Goal: Task Accomplishment & Management: Use online tool/utility

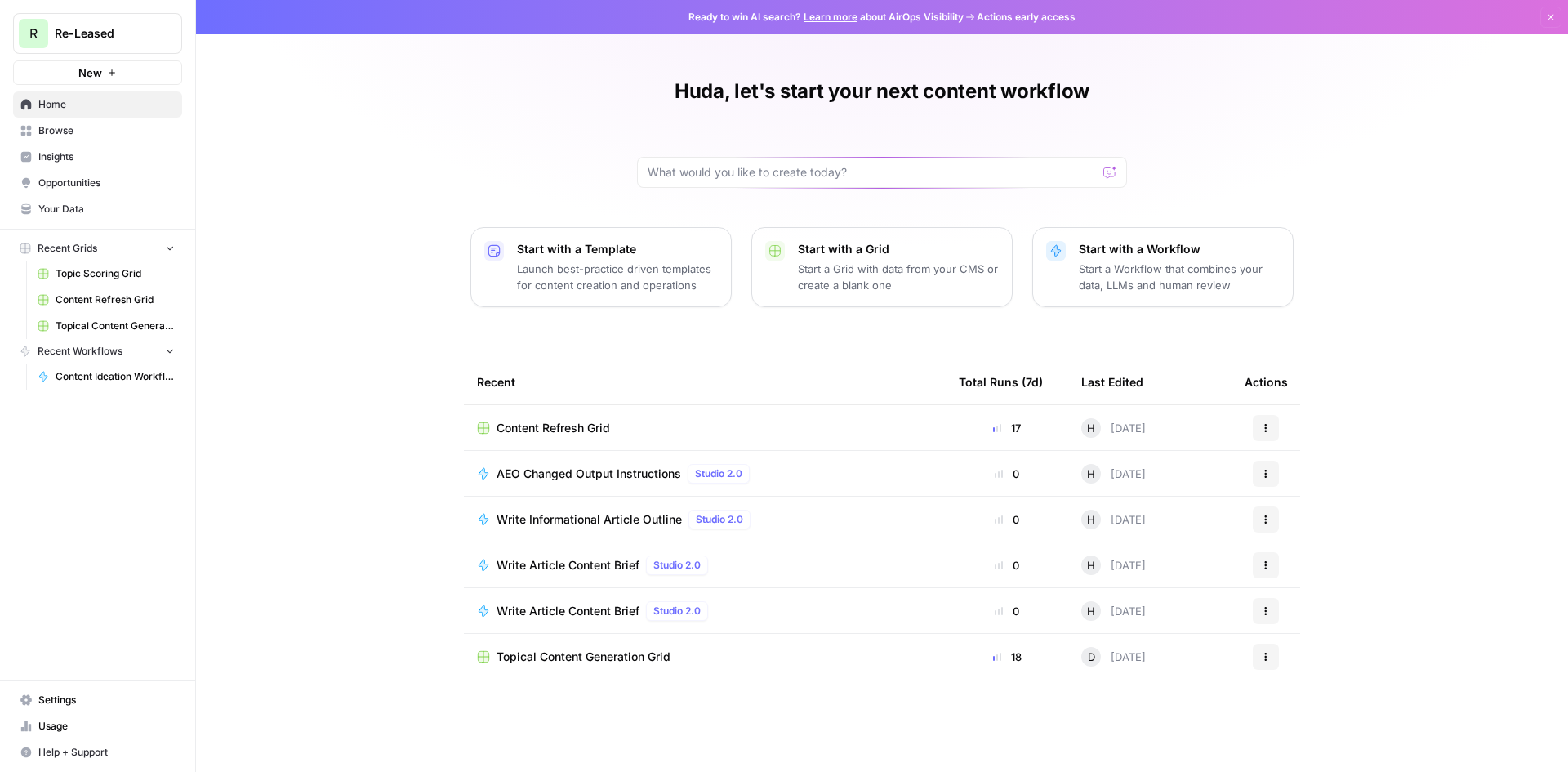
click at [76, 206] on span "Your Data" at bounding box center [106, 209] width 137 height 14
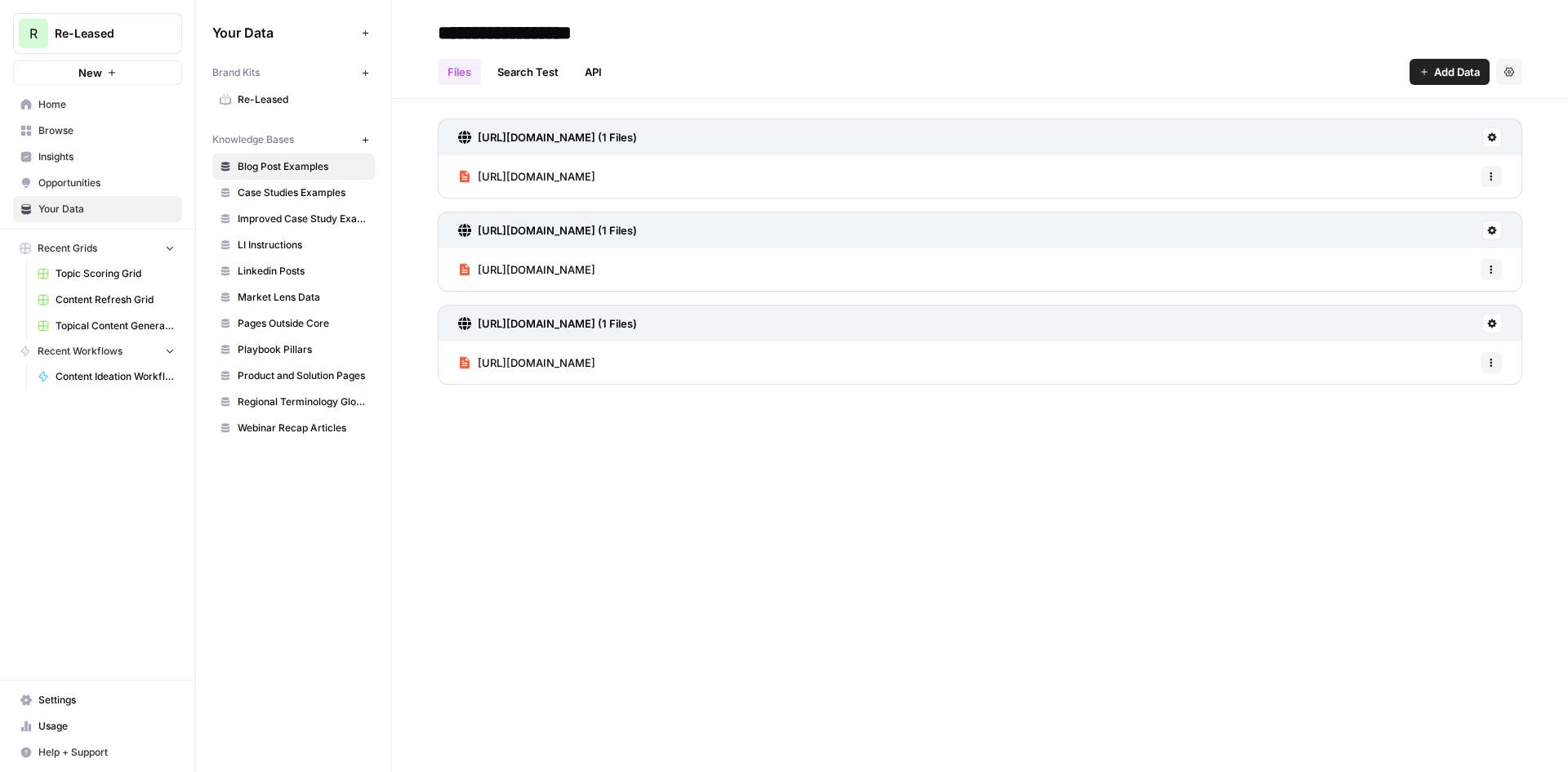
click at [98, 160] on span "Insights" at bounding box center [106, 156] width 137 height 14
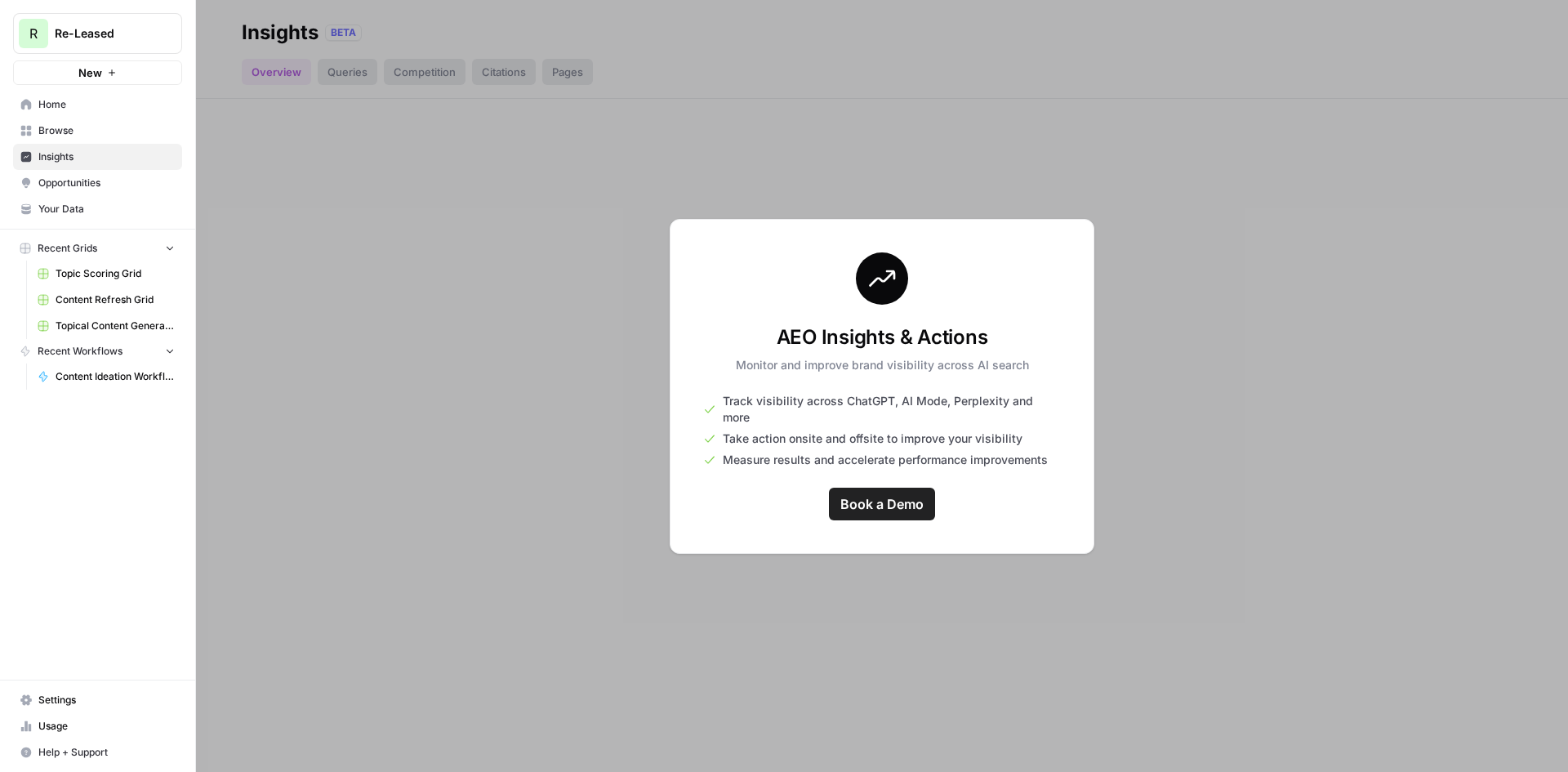
click at [42, 187] on span "Opportunities" at bounding box center [106, 183] width 137 height 14
click at [74, 138] on link "Browse" at bounding box center [98, 130] width 169 height 26
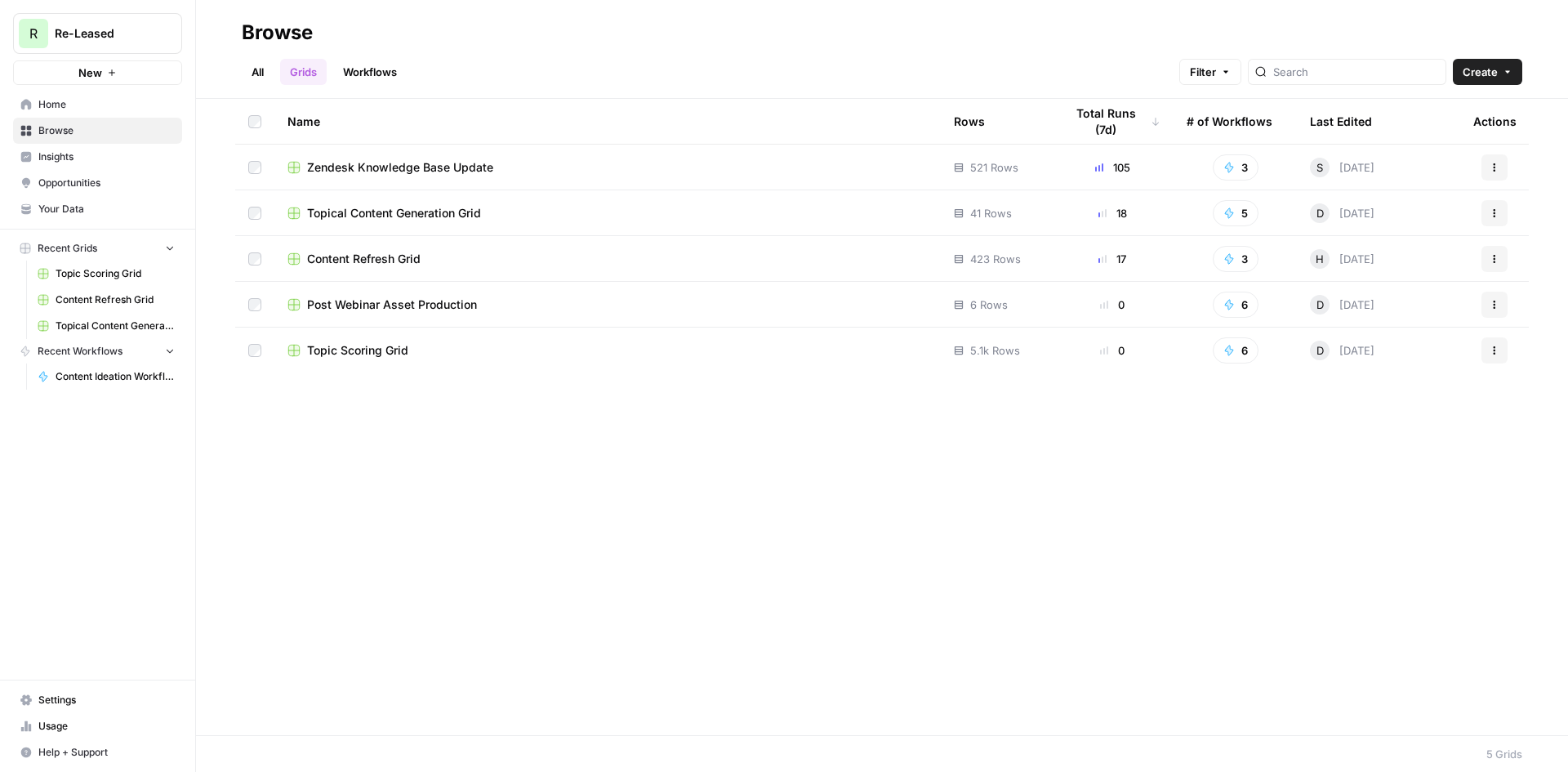
click at [54, 734] on link "Usage" at bounding box center [98, 726] width 169 height 26
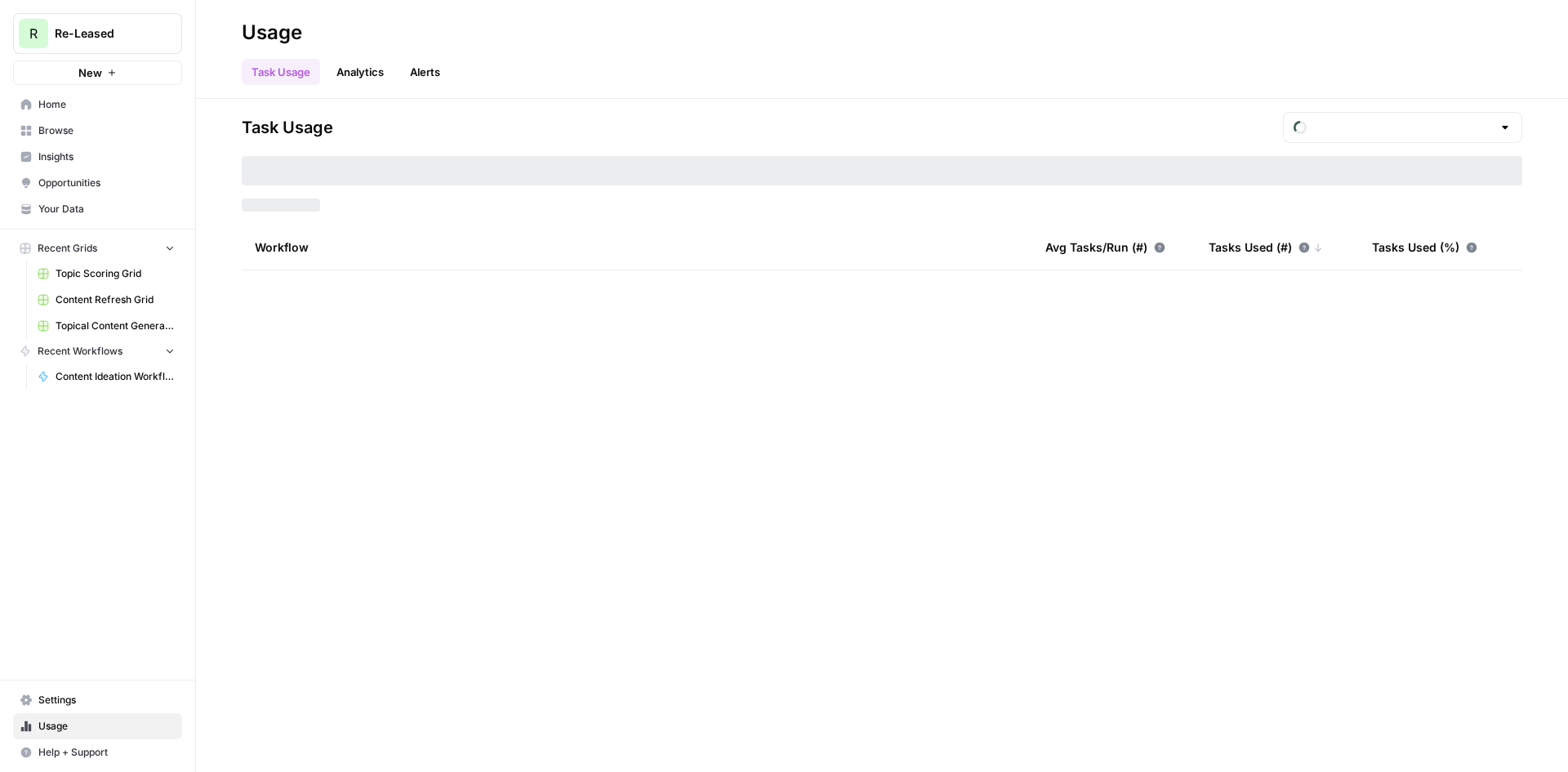
type input "September Tasks"
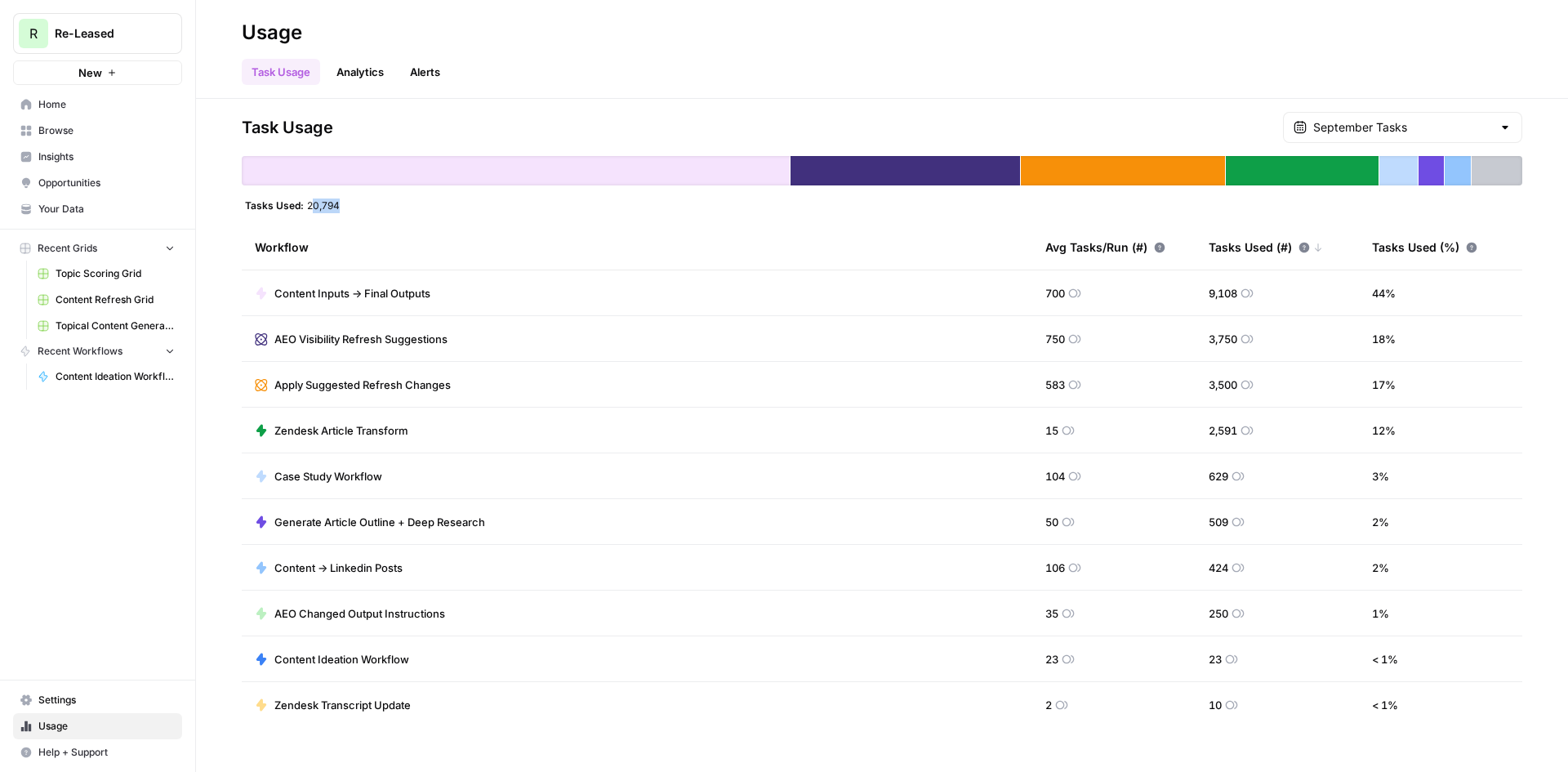
click at [395, 215] on div "Task Usage September Tasks Tasks Used: 20,794 Workflow Avg Tasks/Run (#) Tasks …" at bounding box center [882, 420] width 1280 height 616
click at [398, 199] on div "Tasks Used: 20,794" at bounding box center [882, 206] width 1280 height 13
drag, startPoint x: 302, startPoint y: 207, endPoint x: 384, endPoint y: 213, distance: 82.2
click at [384, 213] on div "Task Usage September Tasks Tasks Used: 20,794 Workflow Avg Tasks/Run (#) Tasks …" at bounding box center [882, 420] width 1280 height 616
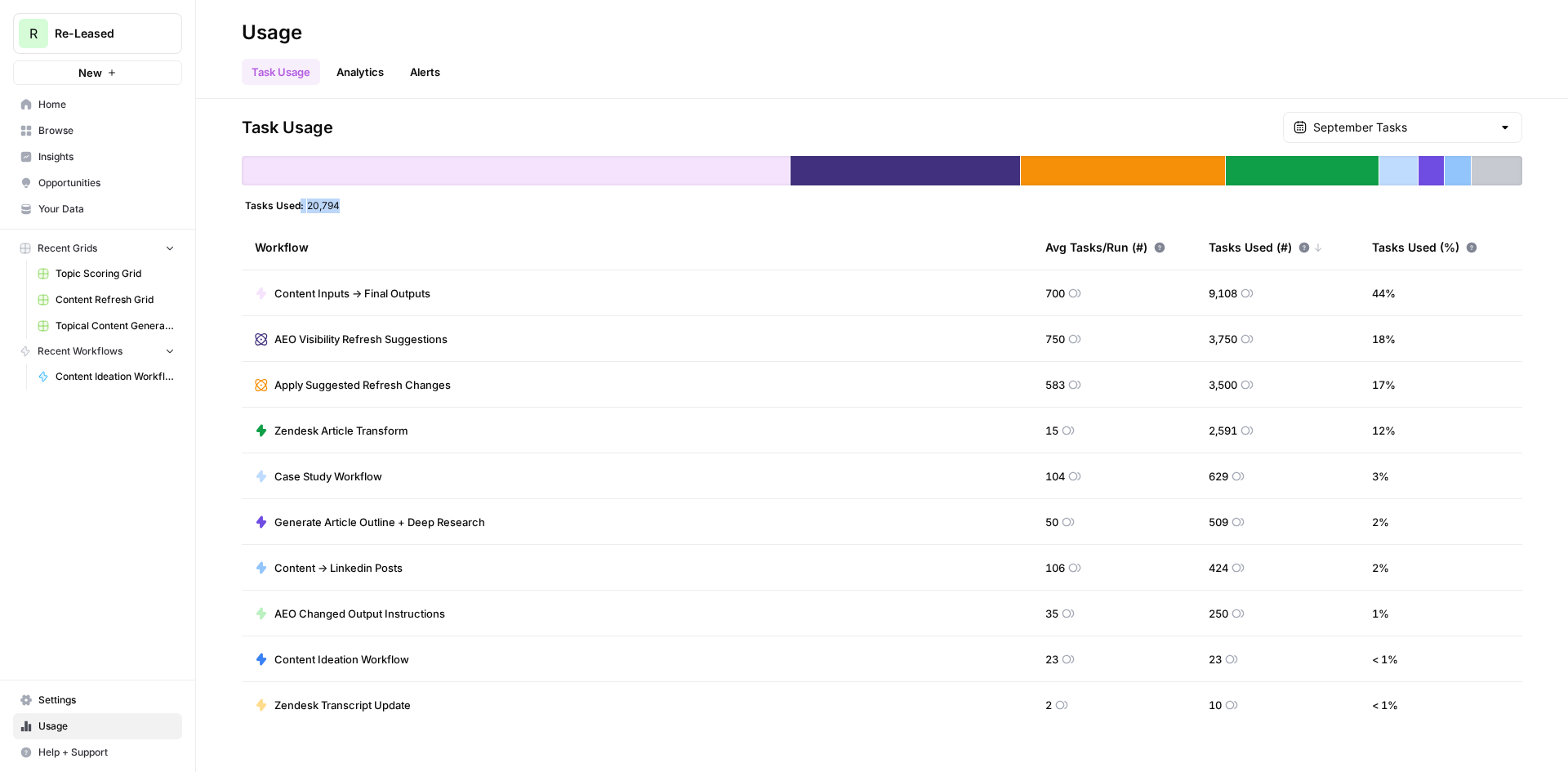
click at [374, 212] on div at bounding box center [374, 212] width 0 height 0
click at [272, 211] on span "Tasks Used:" at bounding box center [273, 206] width 58 height 13
click at [88, 294] on span "Content Refresh Grid" at bounding box center [115, 299] width 120 height 14
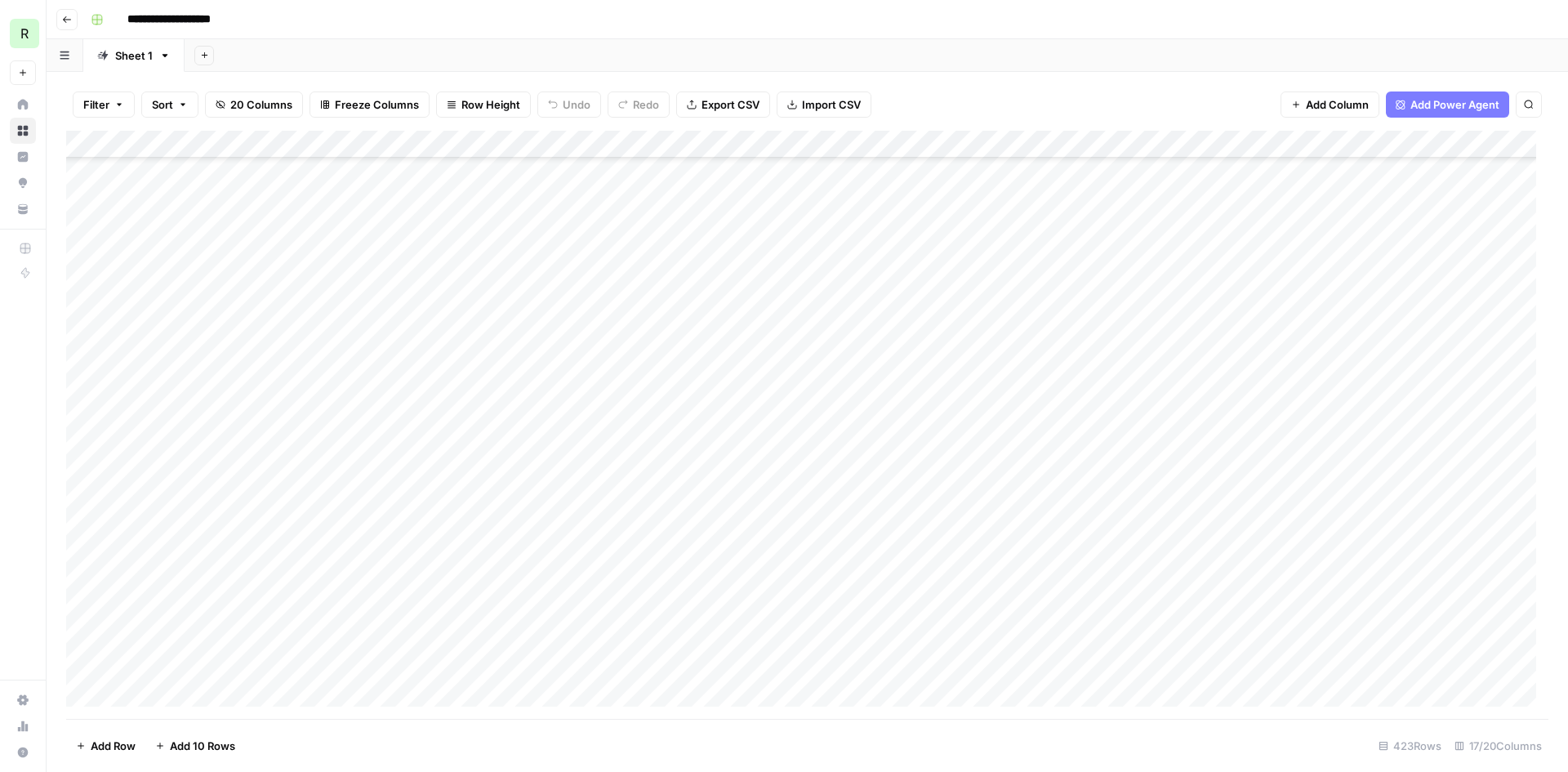
scroll to position [245, 0]
click at [579, 413] on div "Add Column" at bounding box center [807, 425] width 1482 height 588
click at [714, 398] on div "Add Column" at bounding box center [807, 425] width 1482 height 588
click at [548, 404] on div "Add Column" at bounding box center [807, 425] width 1482 height 588
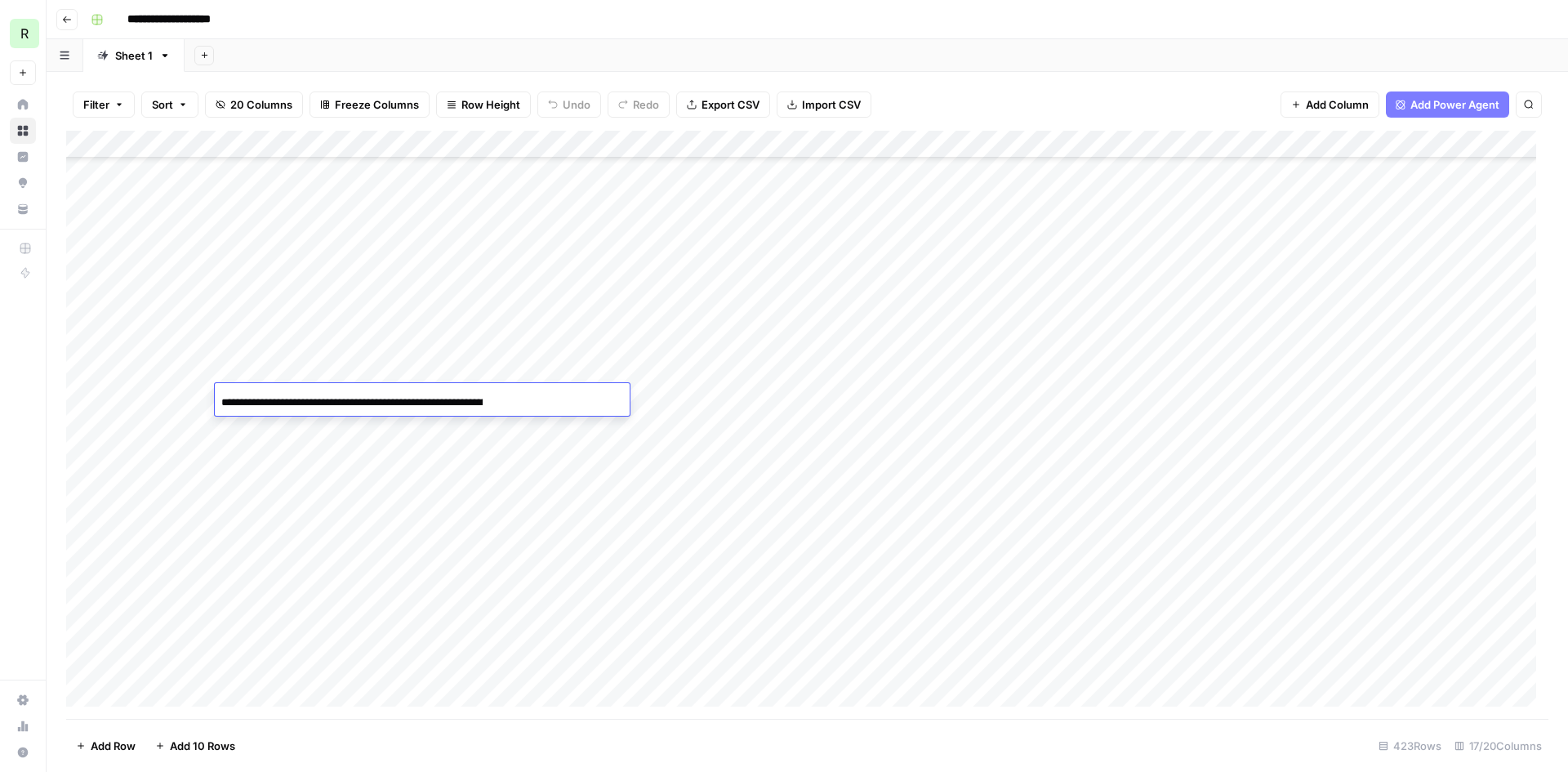
scroll to position [0, 149]
click at [520, 396] on div "**********" at bounding box center [423, 402] width 415 height 28
click at [437, 401] on input "**********" at bounding box center [351, 403] width 261 height 19
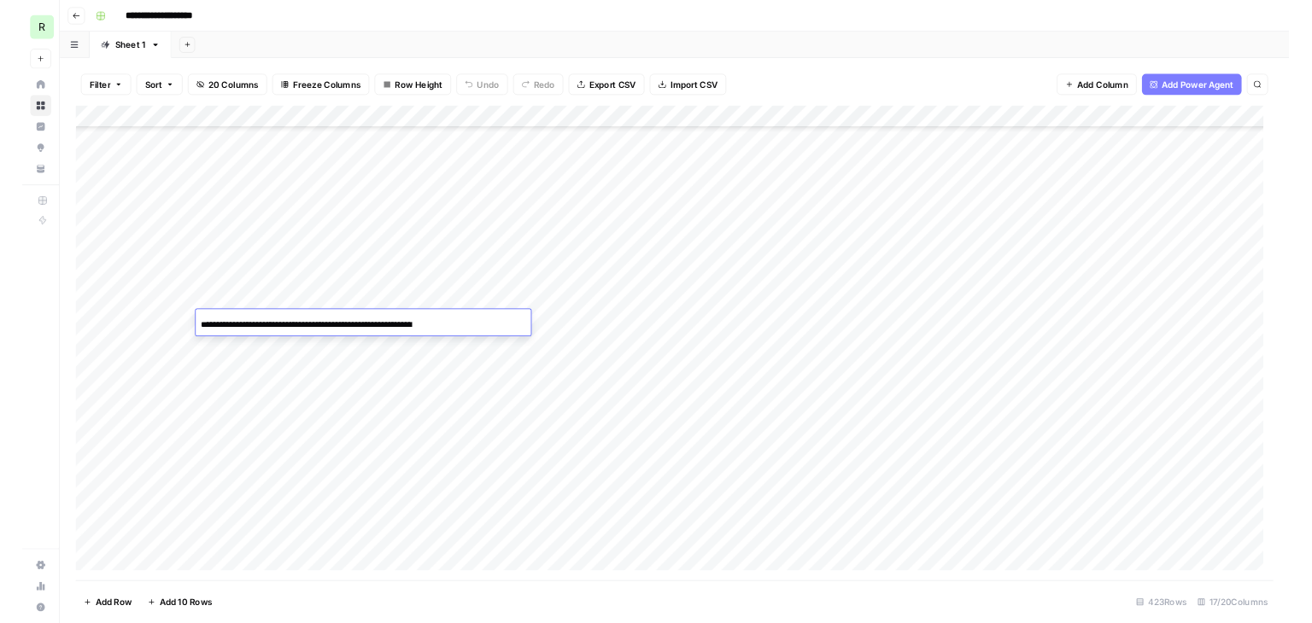
scroll to position [256, 0]
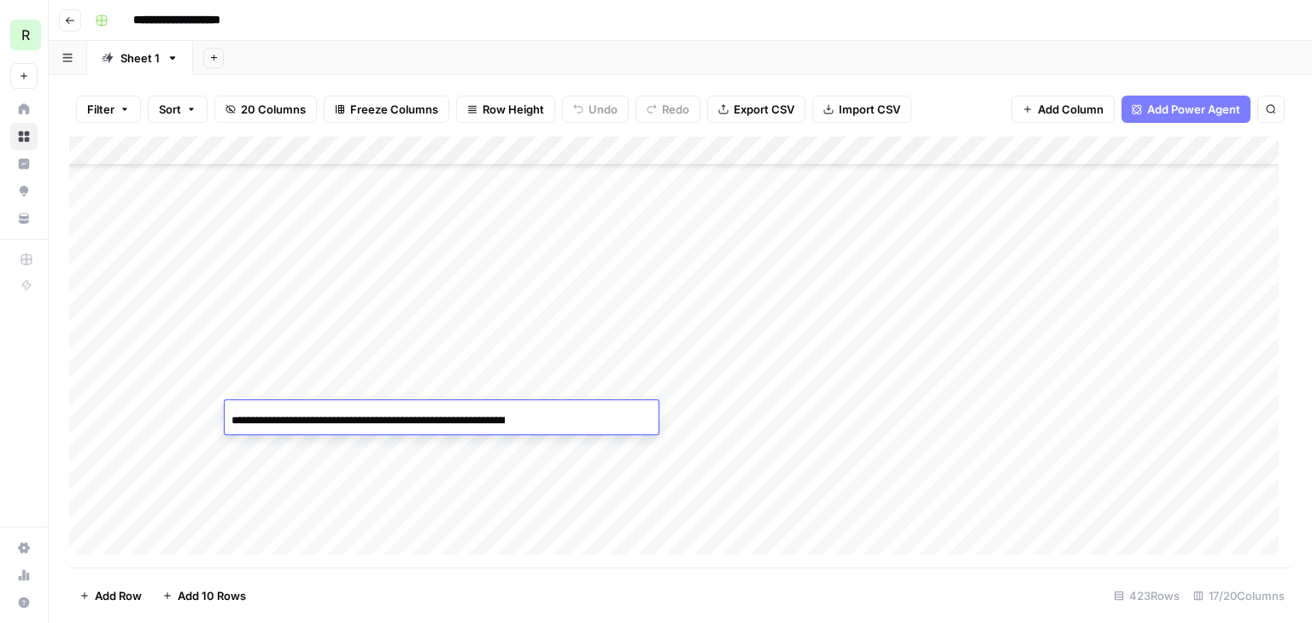
click at [602, 272] on div "Add Column" at bounding box center [680, 352] width 1222 height 431
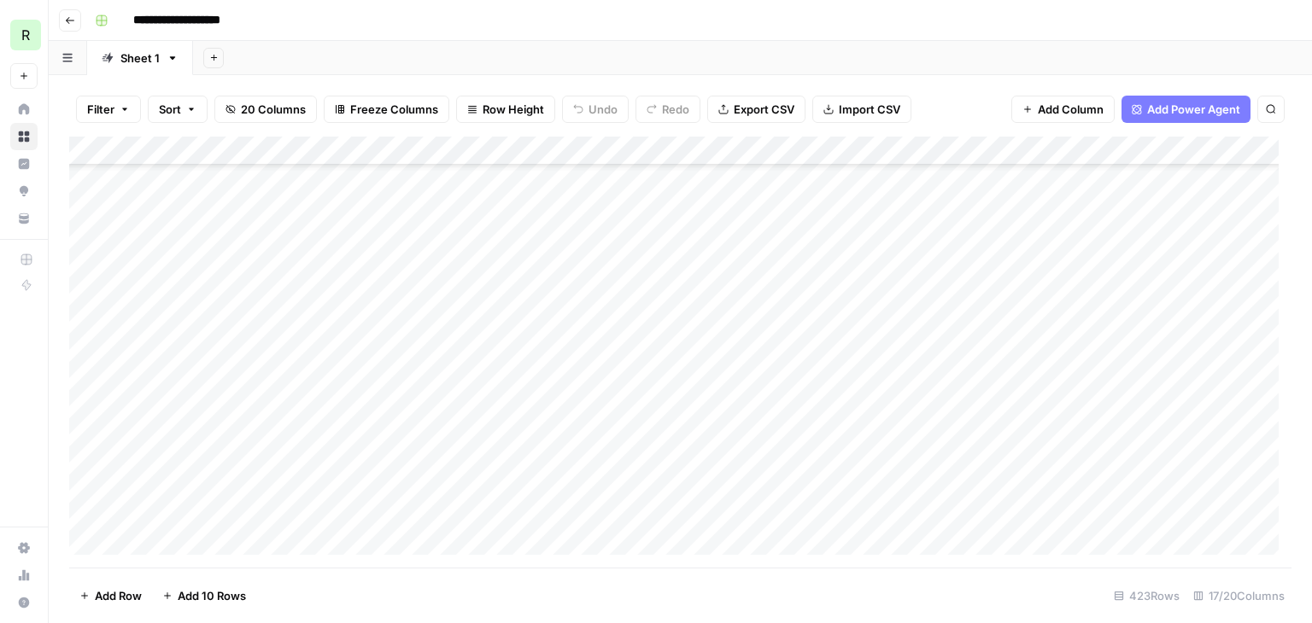
click at [602, 272] on div "Add Column" at bounding box center [680, 352] width 1222 height 431
click at [697, 325] on div "Add Column" at bounding box center [680, 352] width 1222 height 431
click at [1052, 327] on div "Add Column" at bounding box center [680, 352] width 1222 height 431
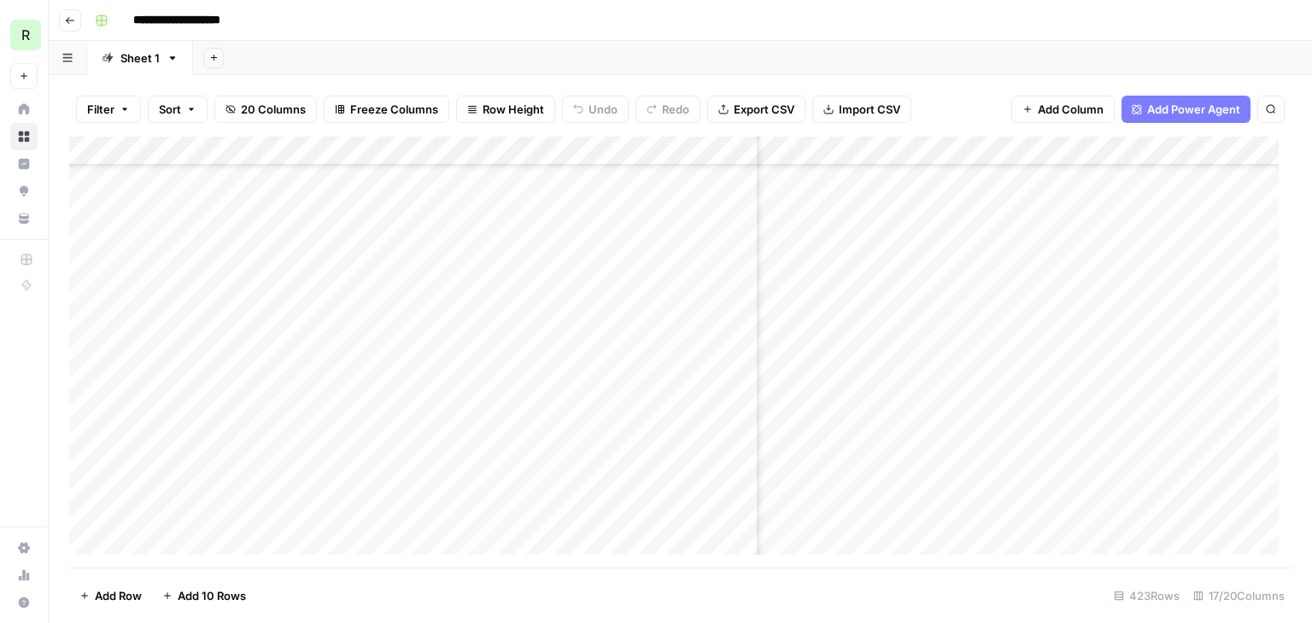
click at [1052, 327] on div "Add Column" at bounding box center [680, 352] width 1222 height 431
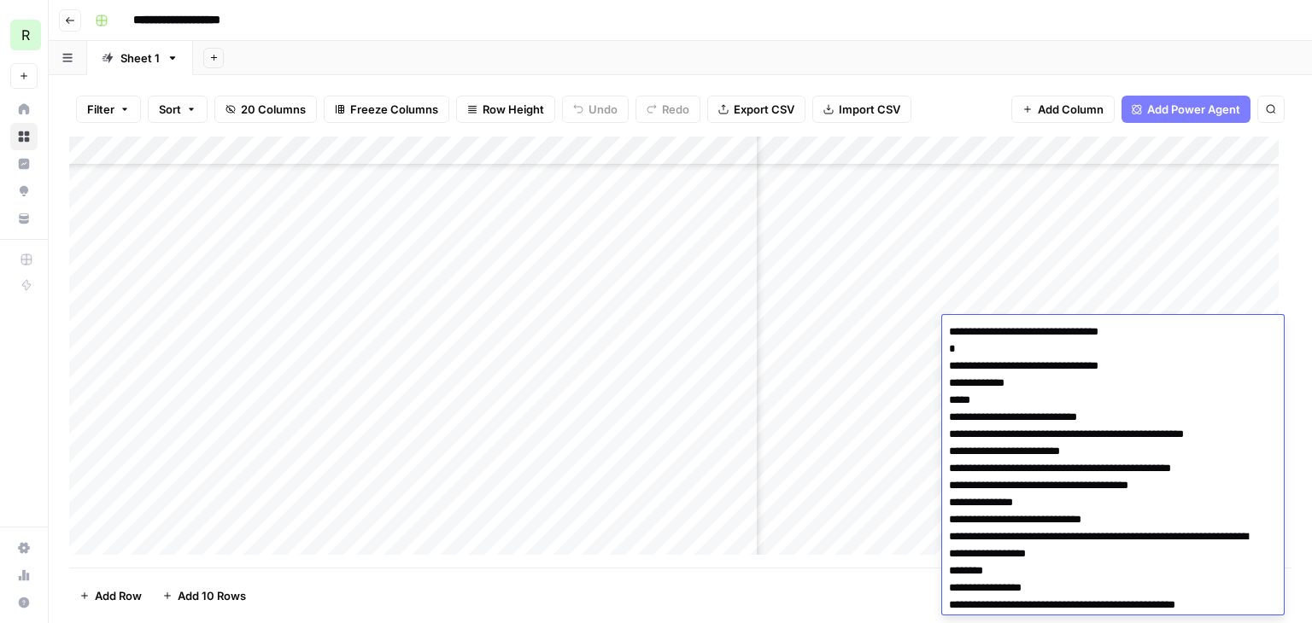
scroll to position [2566, 0]
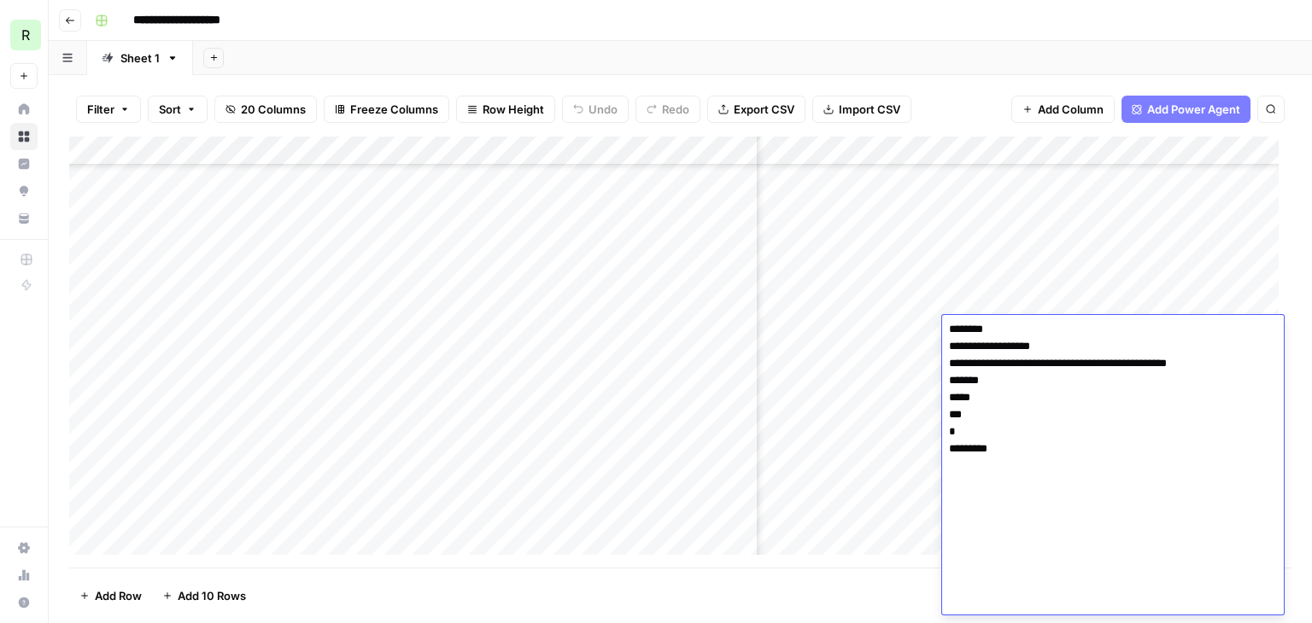
click at [813, 466] on div "Add Column" at bounding box center [680, 352] width 1222 height 431
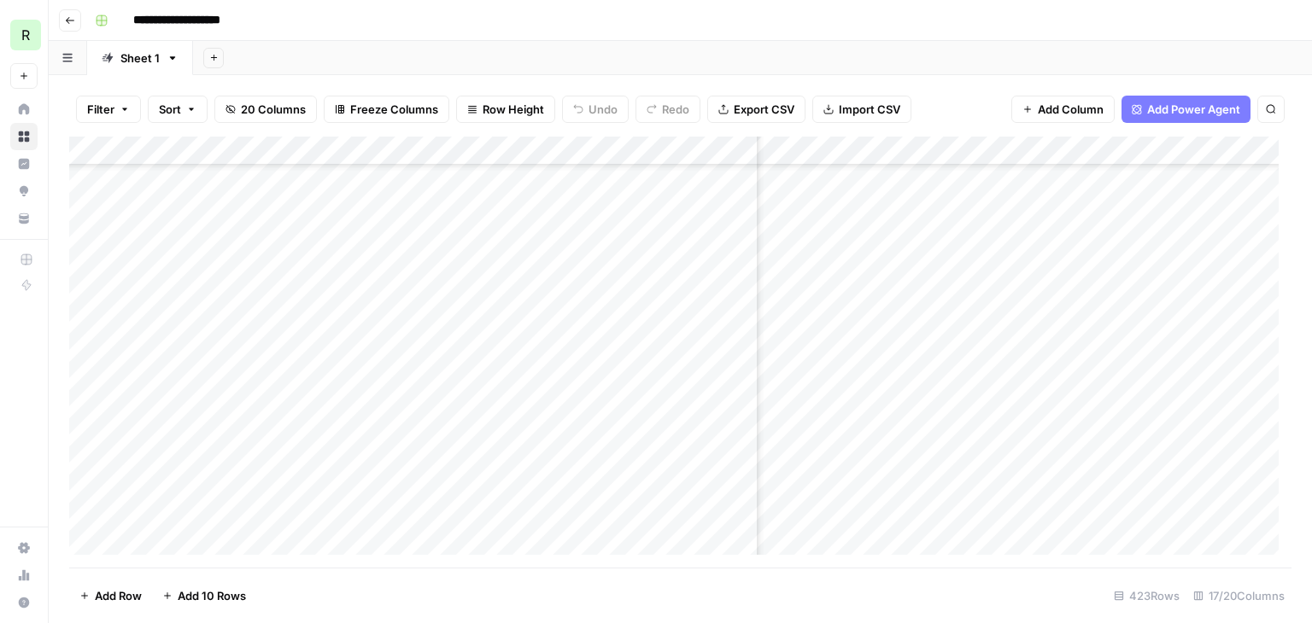
click at [1043, 368] on div "Add Column" at bounding box center [680, 352] width 1222 height 431
click at [892, 151] on div "Add Column" at bounding box center [680, 352] width 1222 height 431
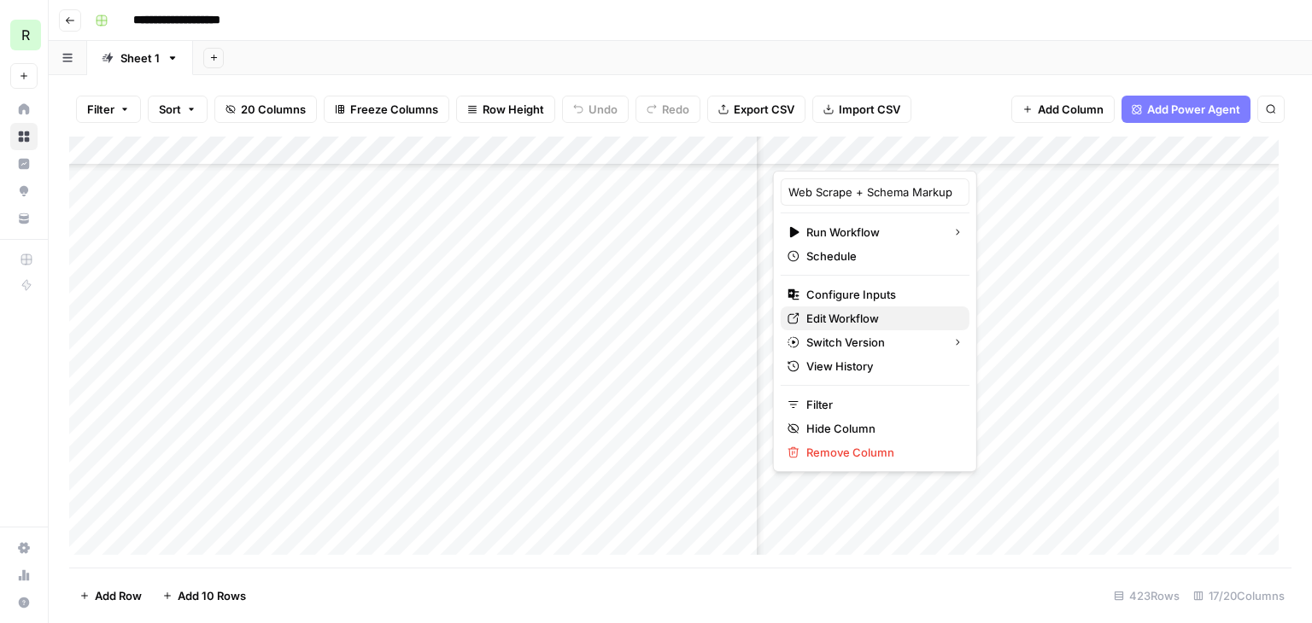
click at [867, 316] on span "Edit Workflow" at bounding box center [880, 318] width 149 height 17
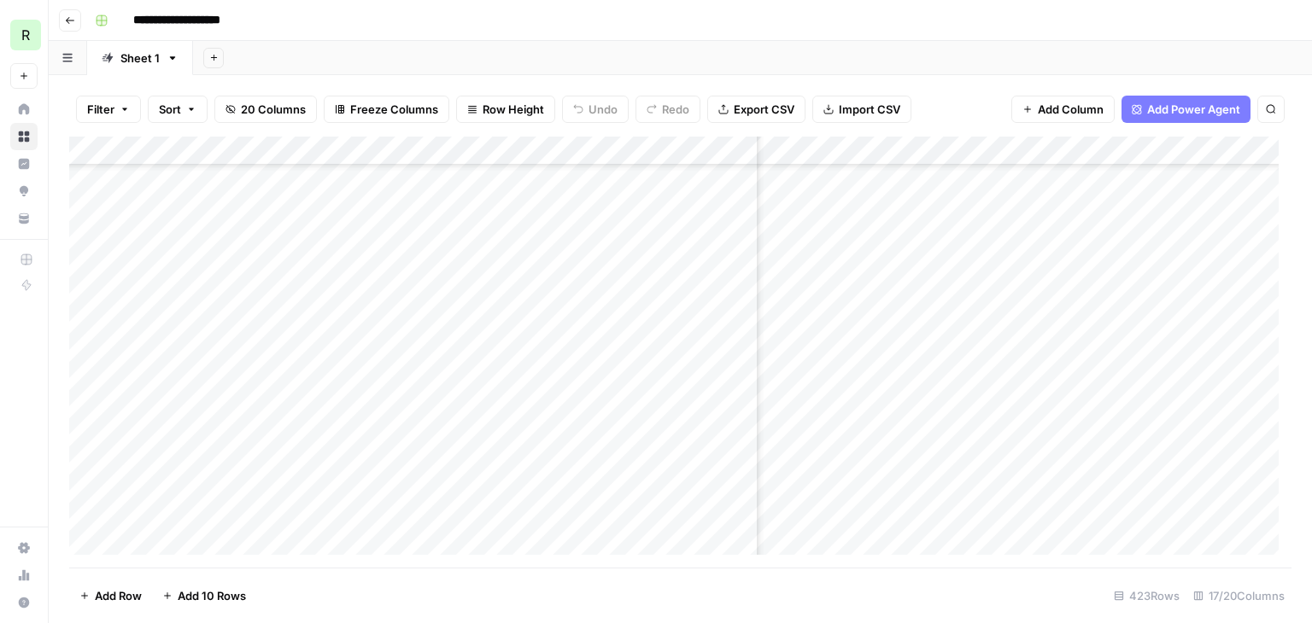
click at [721, 337] on div "Add Column" at bounding box center [680, 352] width 1222 height 431
click at [707, 336] on div "Add Column" at bounding box center [680, 352] width 1222 height 431
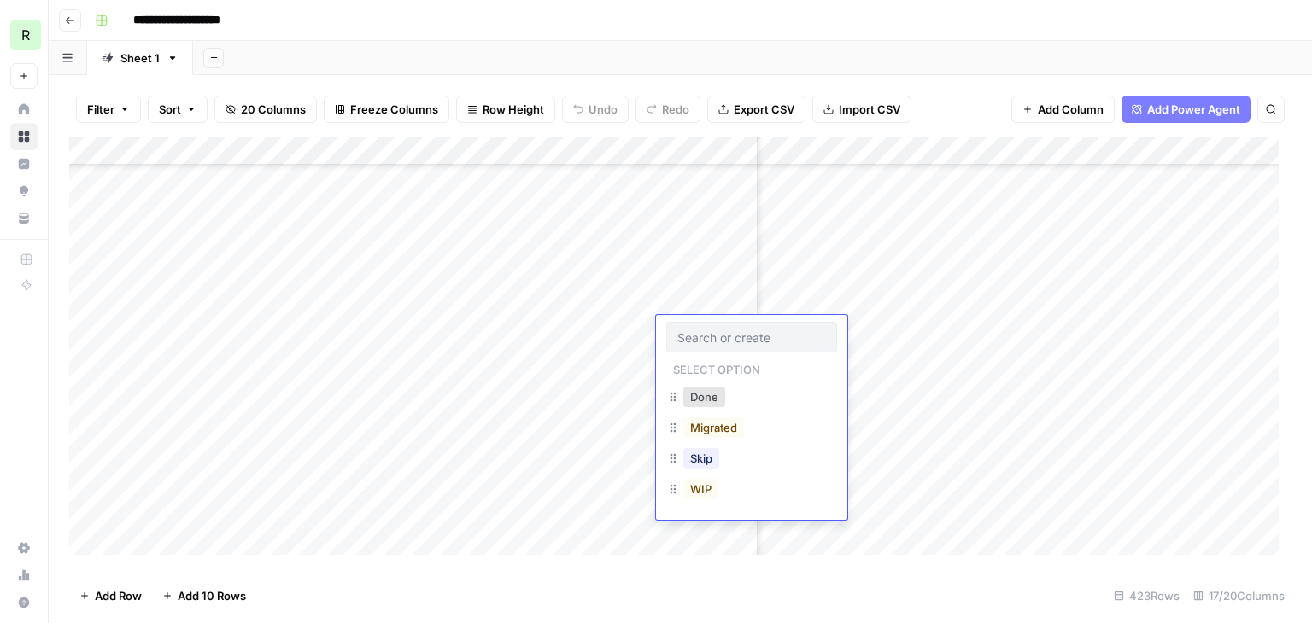
click at [707, 336] on input "text" at bounding box center [751, 337] width 149 height 15
click at [690, 394] on button "Done" at bounding box center [704, 397] width 42 height 20
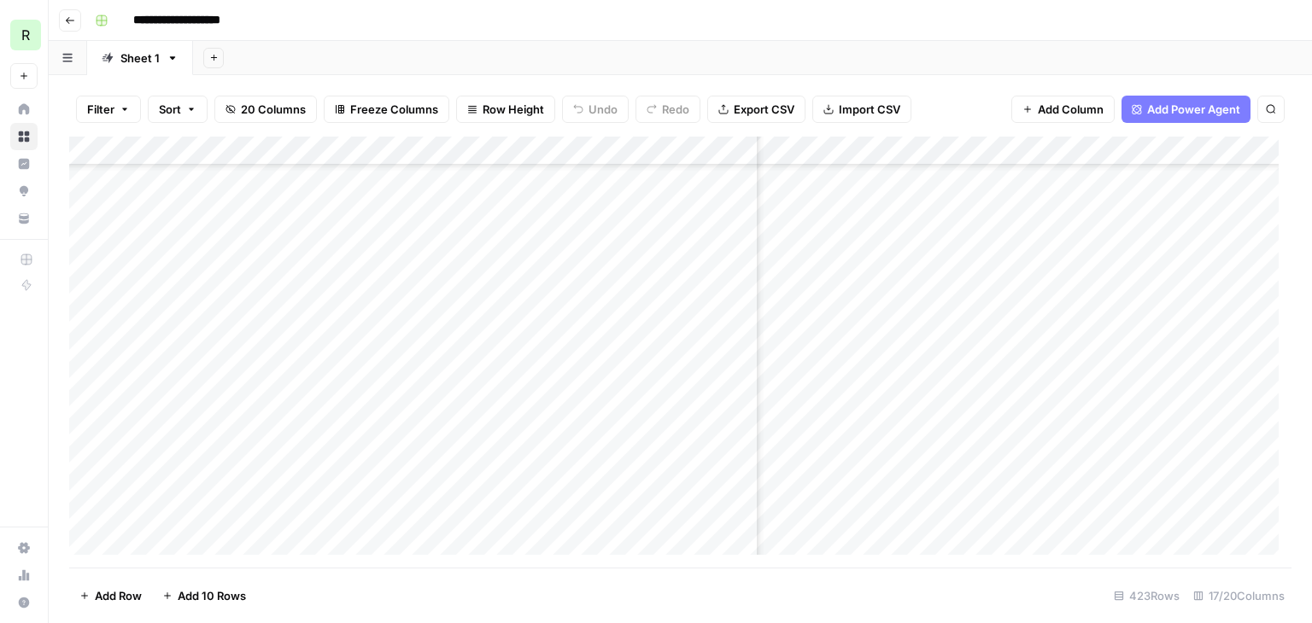
click at [676, 356] on div "Add Column" at bounding box center [680, 352] width 1222 height 431
click at [530, 355] on div "Add Column" at bounding box center [680, 352] width 1222 height 431
click at [689, 360] on div "Add Column" at bounding box center [680, 352] width 1222 height 431
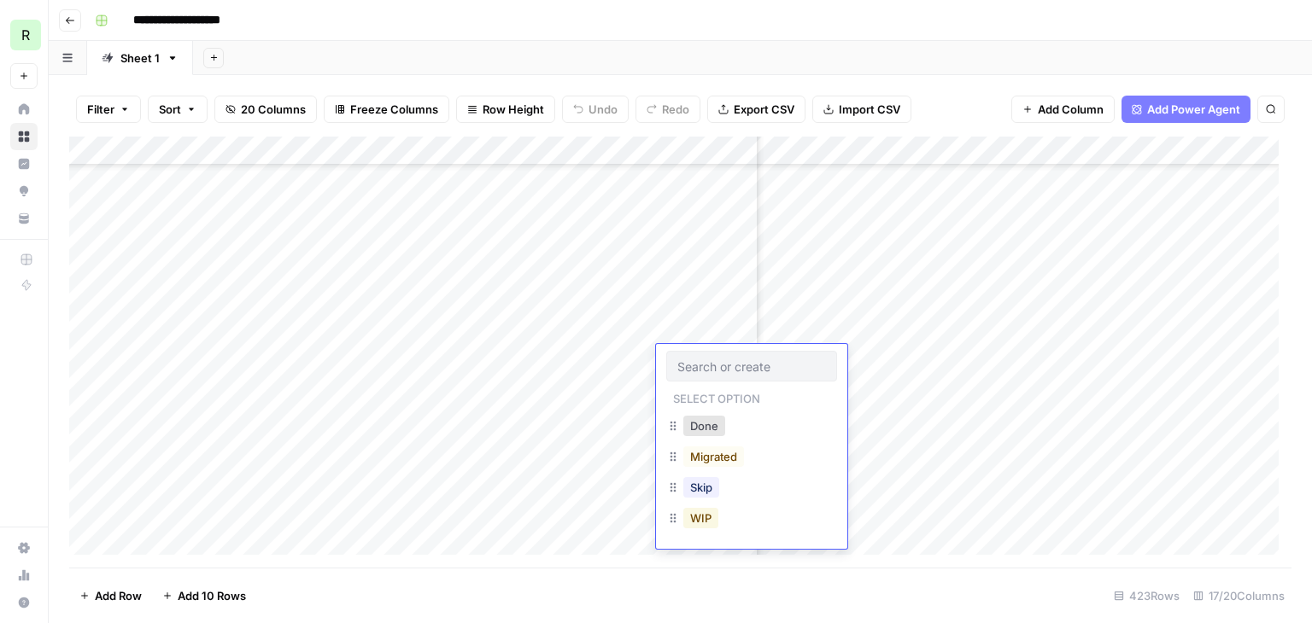
click at [708, 524] on button "WIP" at bounding box center [700, 518] width 35 height 20
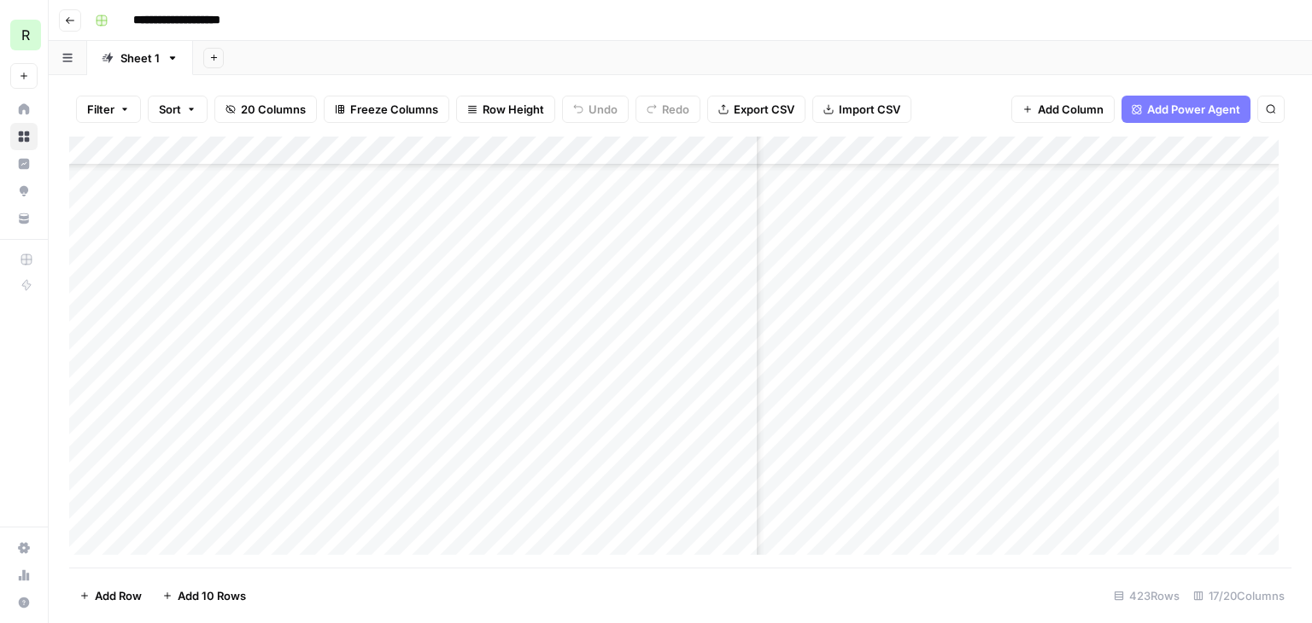
click at [703, 466] on div "Add Column" at bounding box center [680, 352] width 1222 height 431
click at [700, 389] on div "Add Column" at bounding box center [680, 352] width 1222 height 431
click at [531, 354] on div "Add Column" at bounding box center [680, 352] width 1222 height 431
click at [713, 353] on div "Add Column" at bounding box center [680, 352] width 1222 height 431
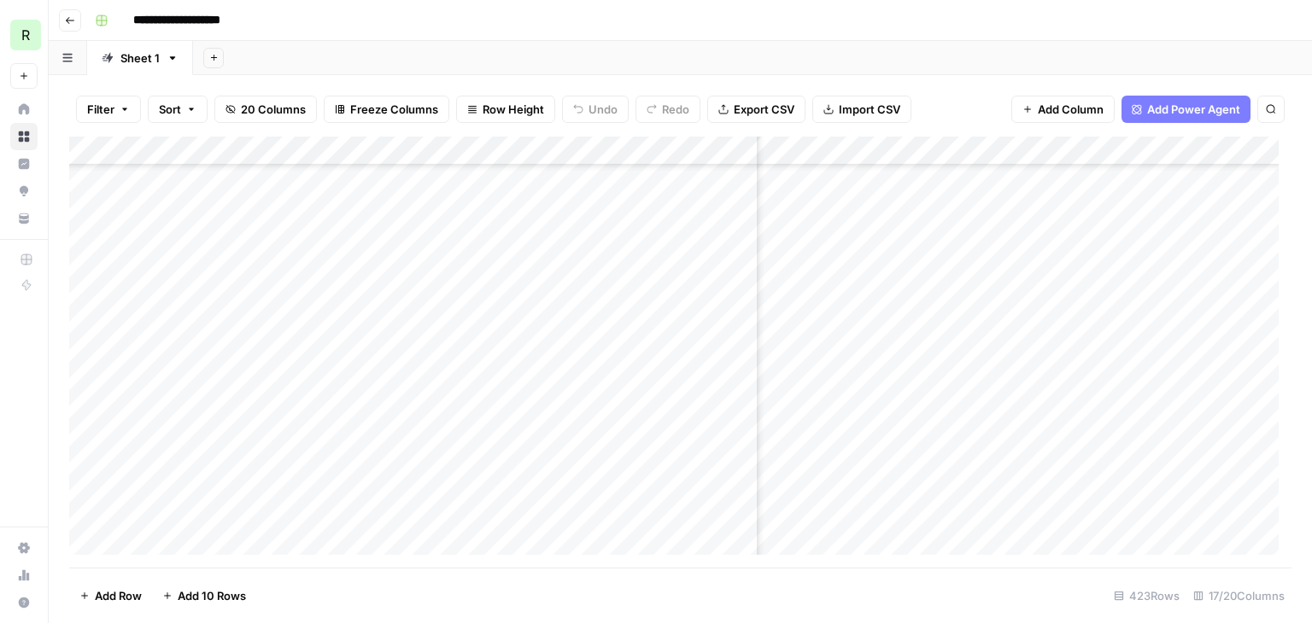
scroll to position [342, 1164]
click at [893, 360] on div "Add Column" at bounding box center [680, 352] width 1222 height 431
click at [844, 395] on div "Add Column" at bounding box center [680, 352] width 1222 height 431
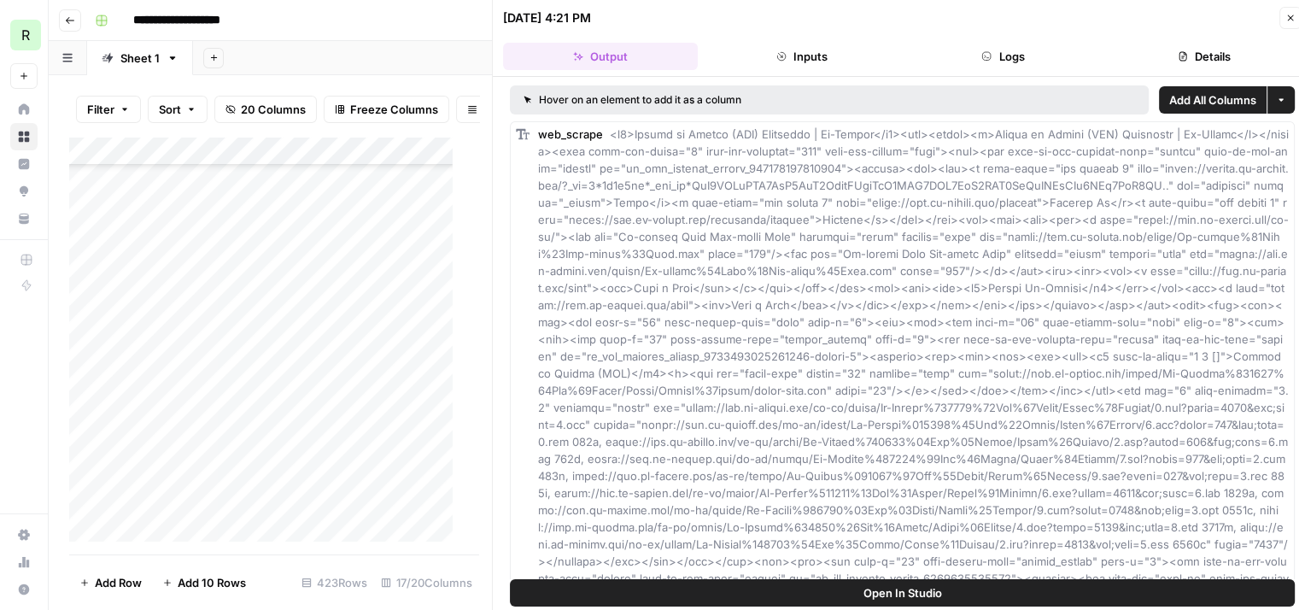
click at [1290, 20] on icon "button" at bounding box center [1290, 18] width 10 height 10
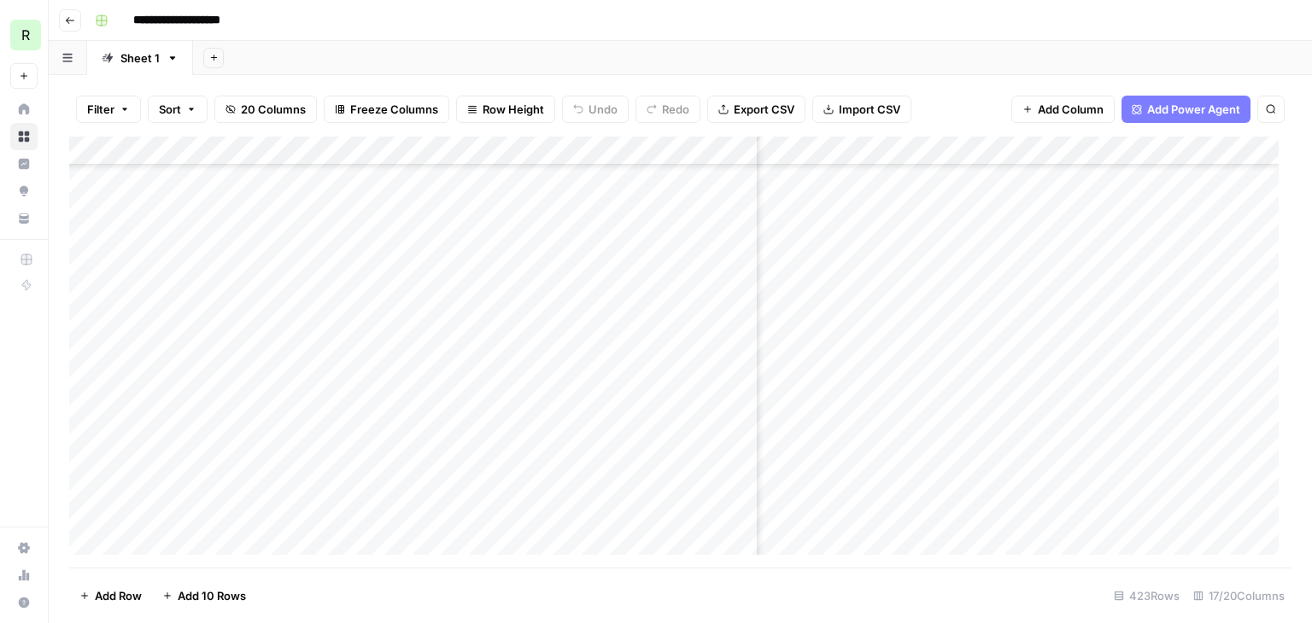
scroll to position [342, 262]
click at [1109, 370] on div "Add Column" at bounding box center [680, 352] width 1222 height 431
click at [1111, 363] on div "Add Column" at bounding box center [680, 352] width 1222 height 431
click at [1092, 383] on div "Add Column" at bounding box center [680, 352] width 1222 height 431
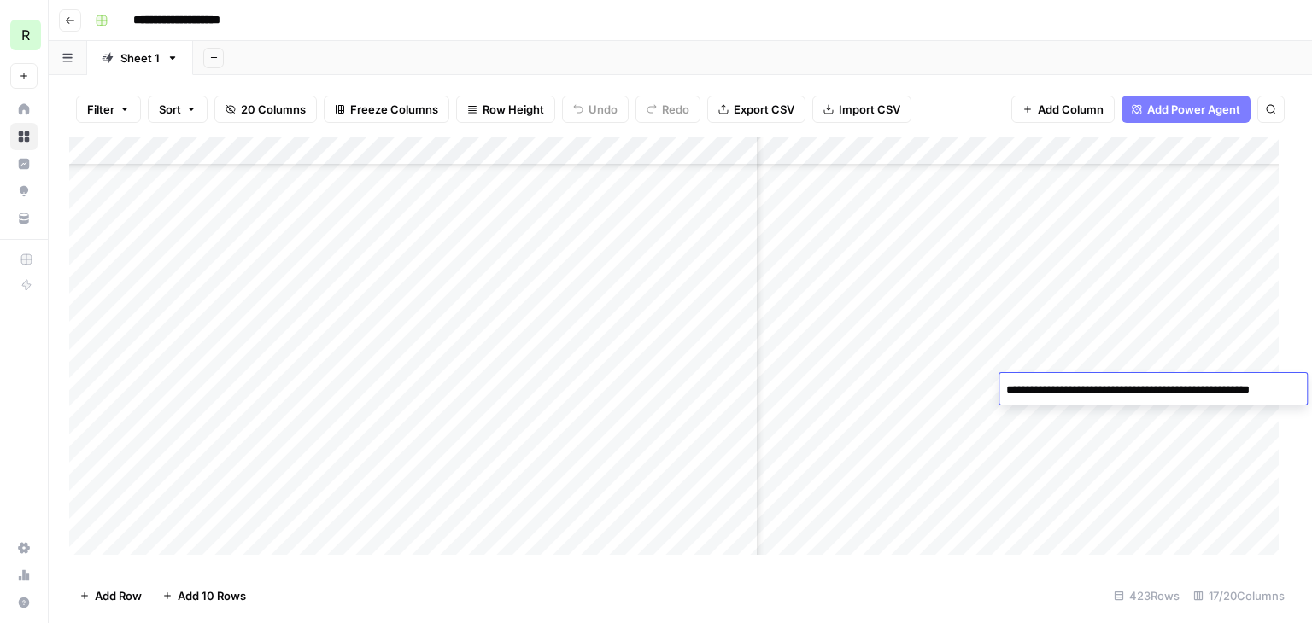
drag, startPoint x: 1226, startPoint y: 391, endPoint x: 1309, endPoint y: 387, distance: 83.8
click at [1309, 387] on body "**********" at bounding box center [656, 311] width 1312 height 623
click at [1238, 397] on textarea "**********" at bounding box center [1151, 390] width 304 height 24
drag, startPoint x: 1224, startPoint y: 392, endPoint x: 1298, endPoint y: 389, distance: 74.3
click at [1298, 389] on textarea "**********" at bounding box center [1151, 390] width 304 height 24
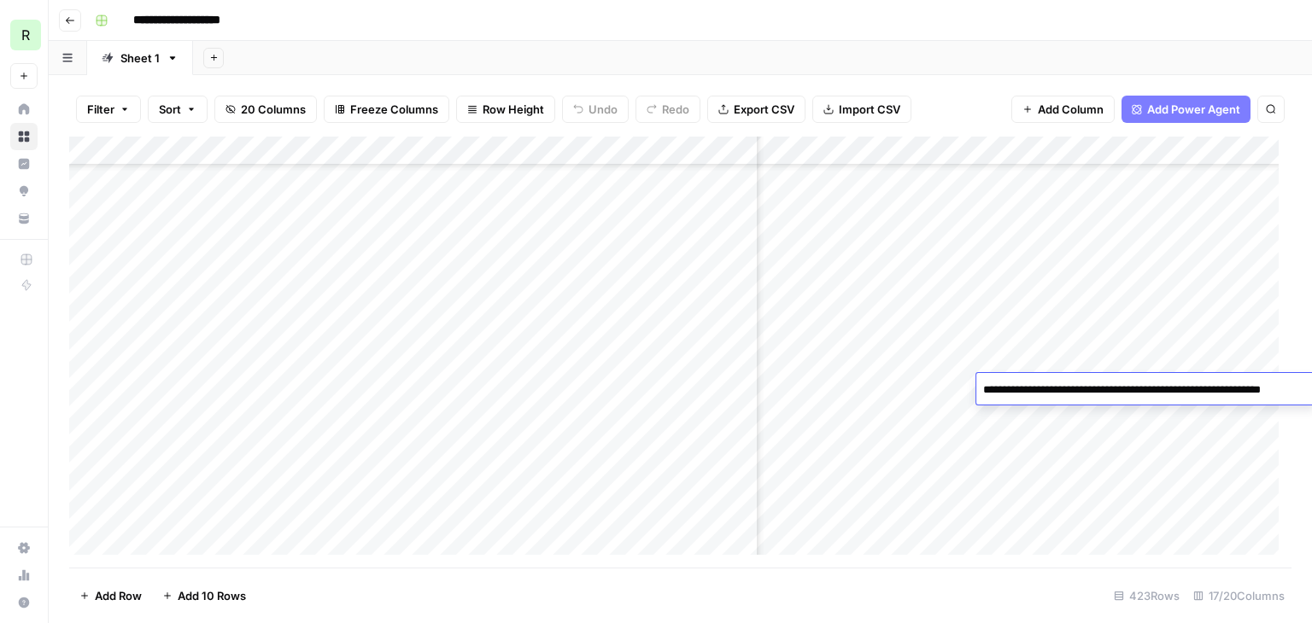
type textarea "**********"
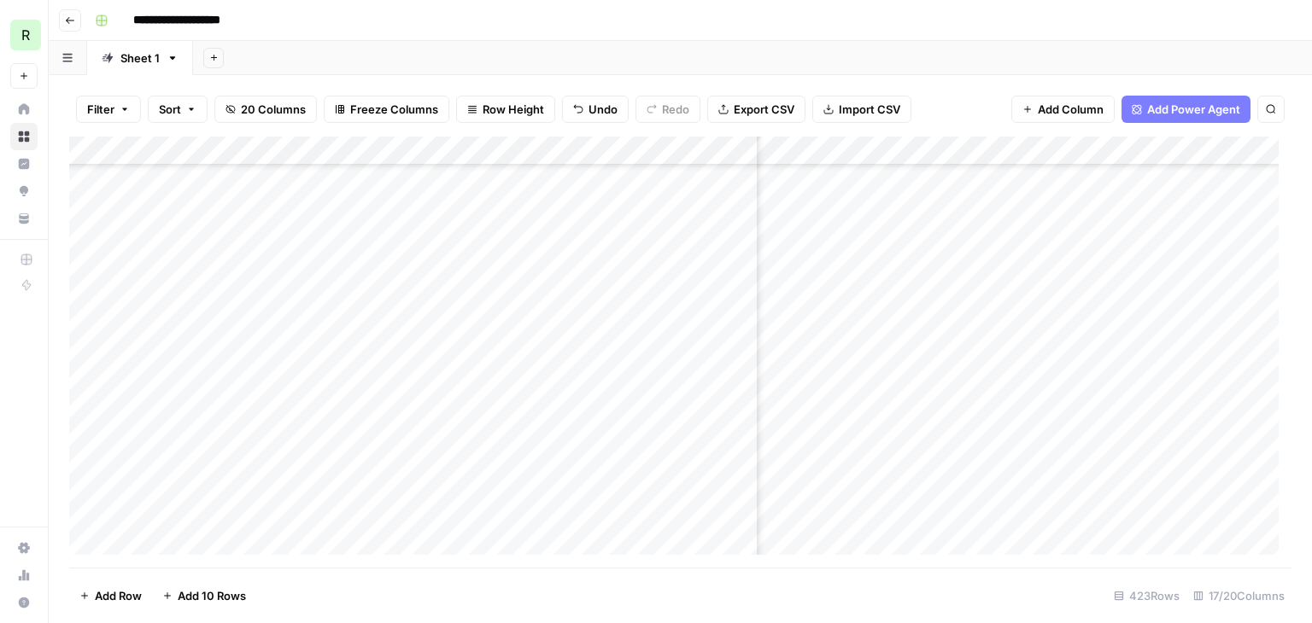
scroll to position [342, 1155]
click at [904, 389] on div "Add Column" at bounding box center [680, 352] width 1222 height 431
click at [1236, 356] on div "Add Column" at bounding box center [680, 352] width 1222 height 431
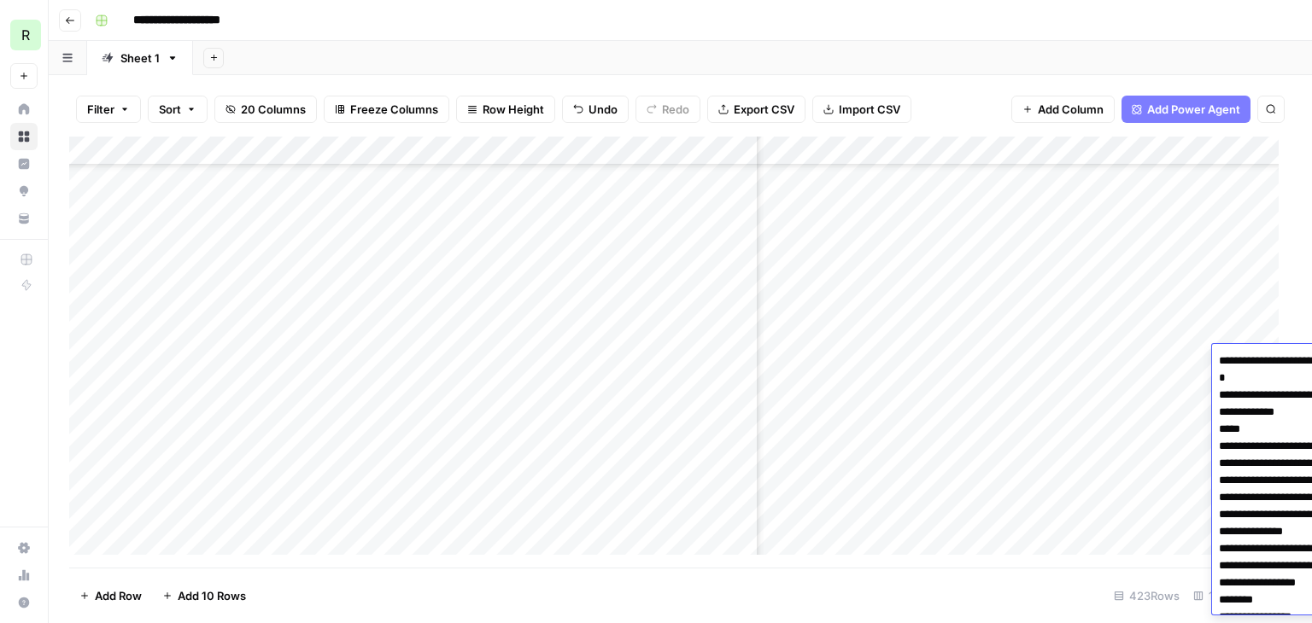
scroll to position [3294, 0]
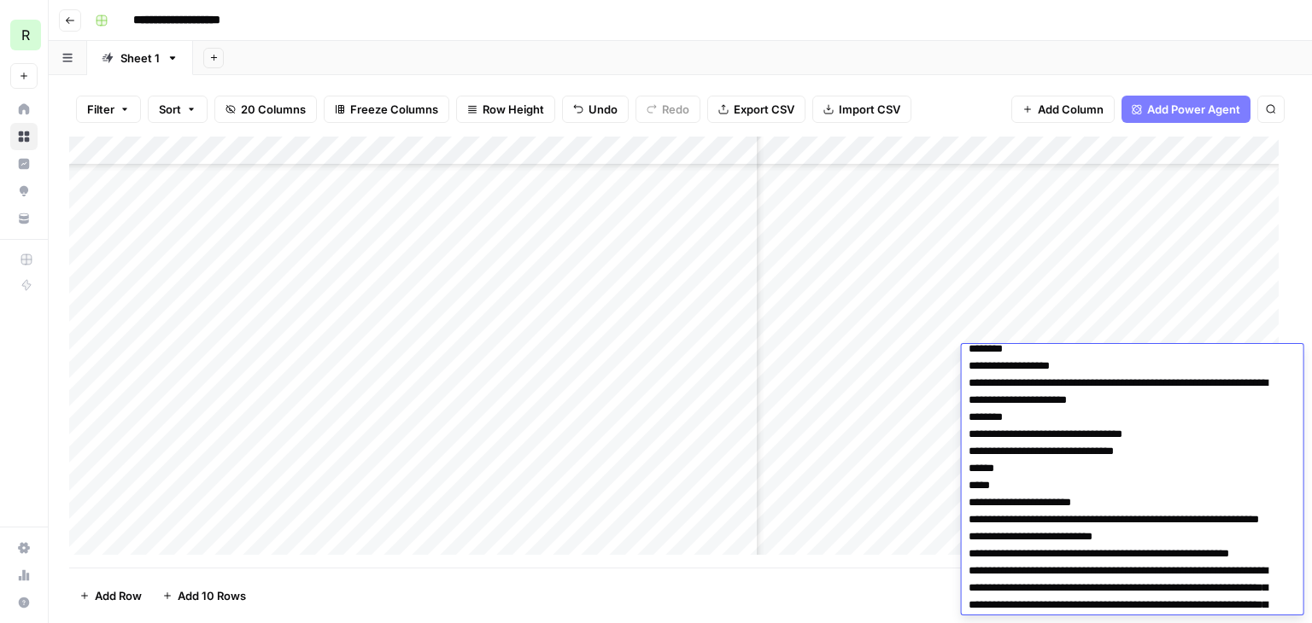
scroll to position [2355, 0]
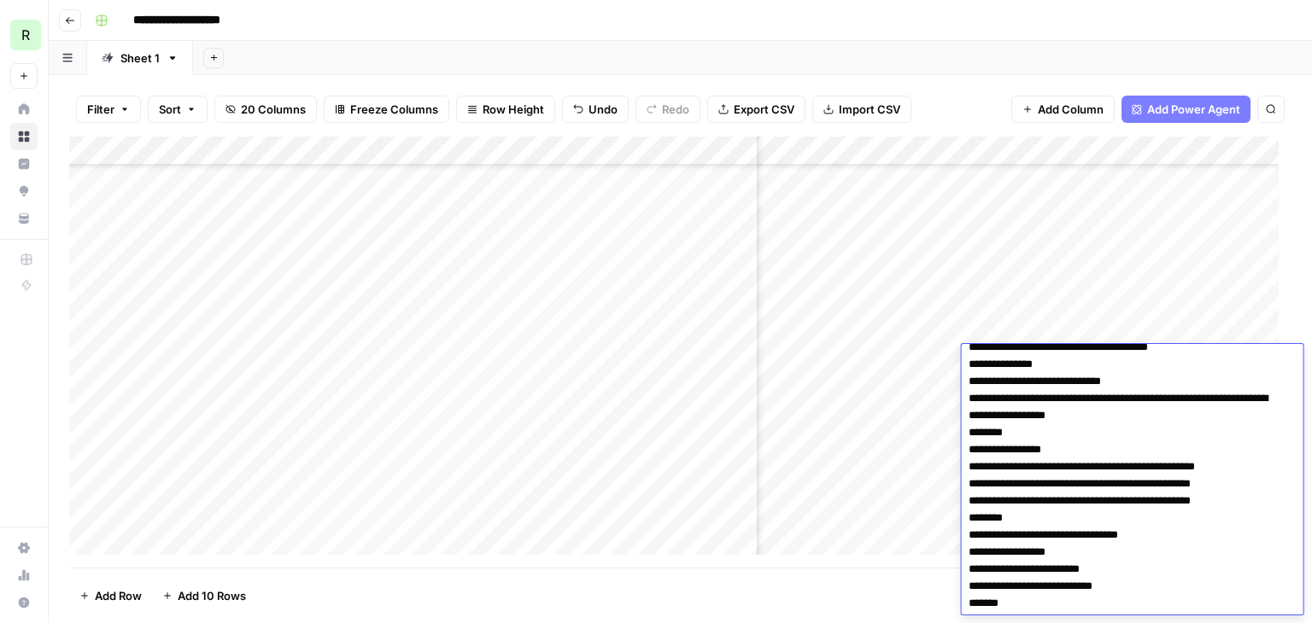
scroll to position [171, 0]
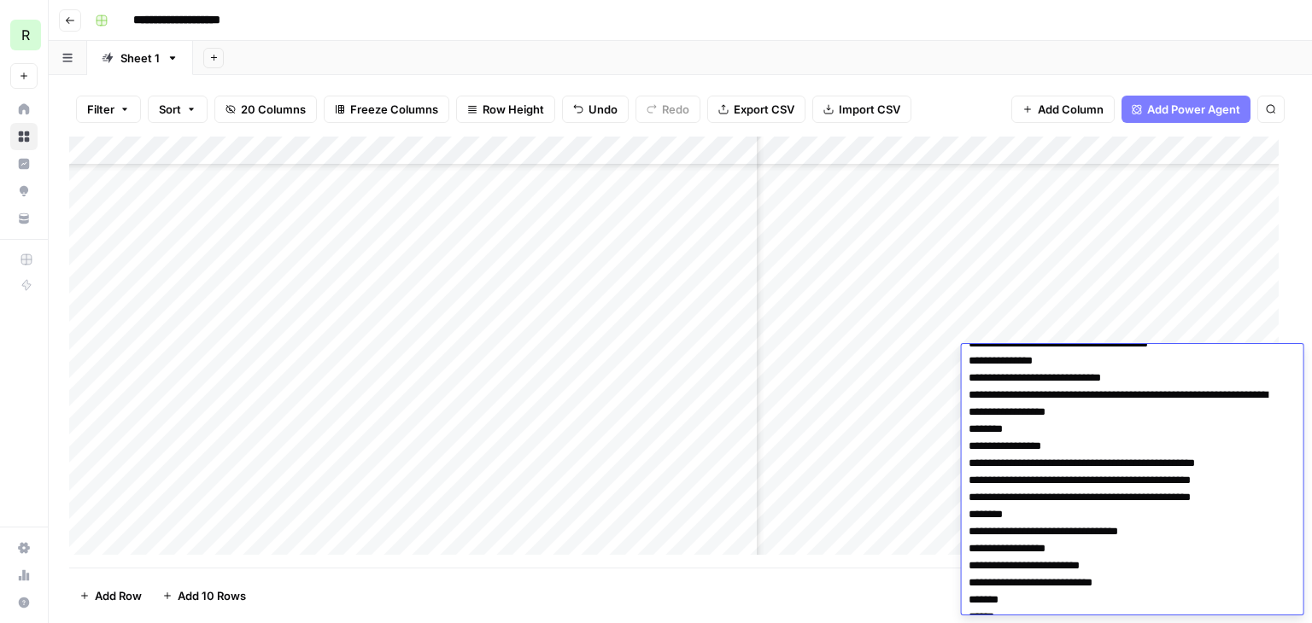
click at [1103, 326] on div "Add Column" at bounding box center [680, 352] width 1222 height 431
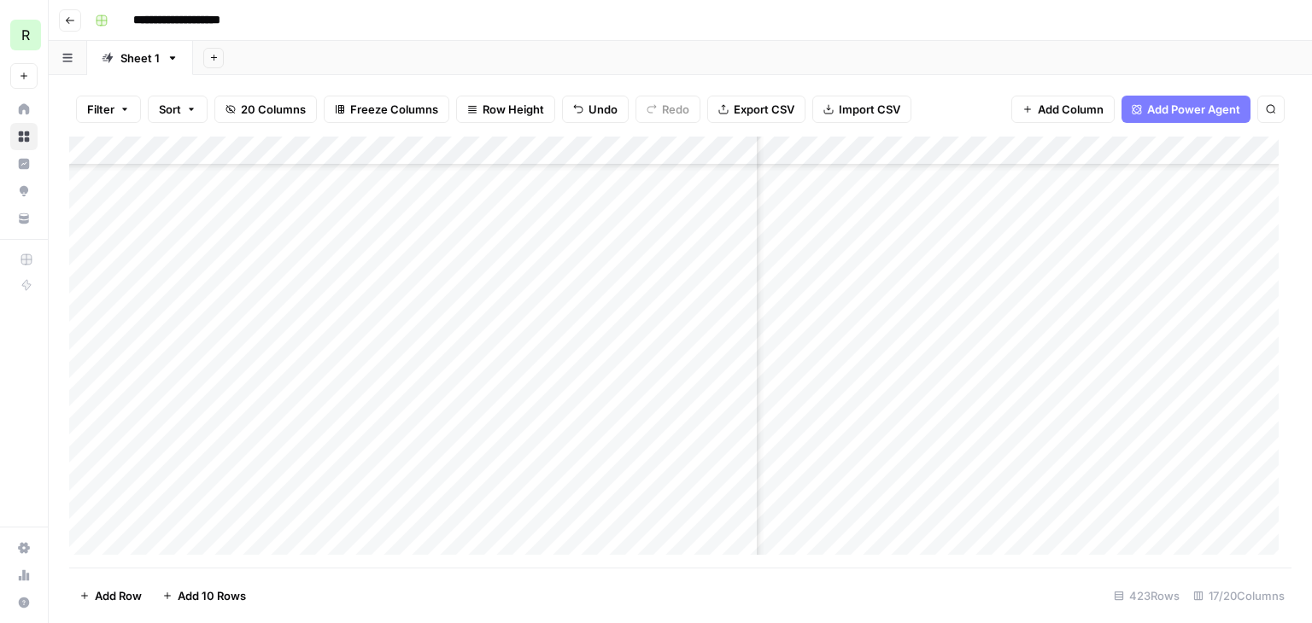
click at [1129, 332] on div "Add Column" at bounding box center [680, 352] width 1222 height 431
click at [1129, 332] on icon at bounding box center [1136, 331] width 15 height 15
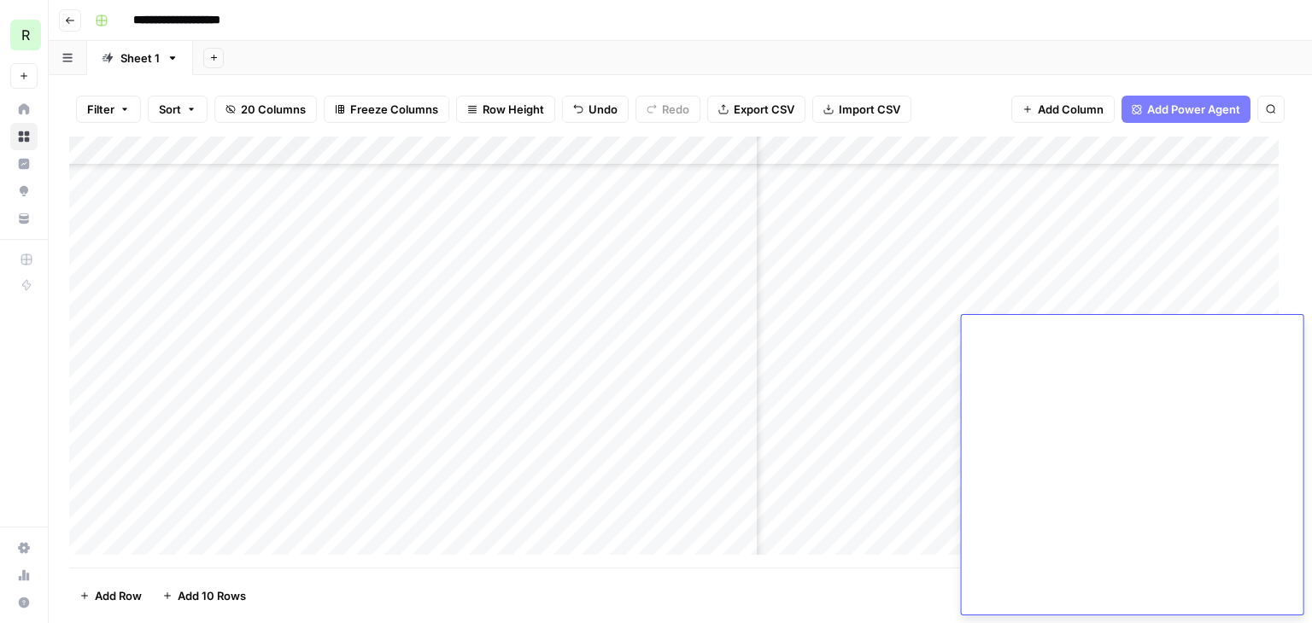
scroll to position [7004, 0]
click at [1121, 248] on div "Add Column" at bounding box center [680, 352] width 1222 height 431
click at [1246, 361] on div "Add Column" at bounding box center [680, 352] width 1222 height 431
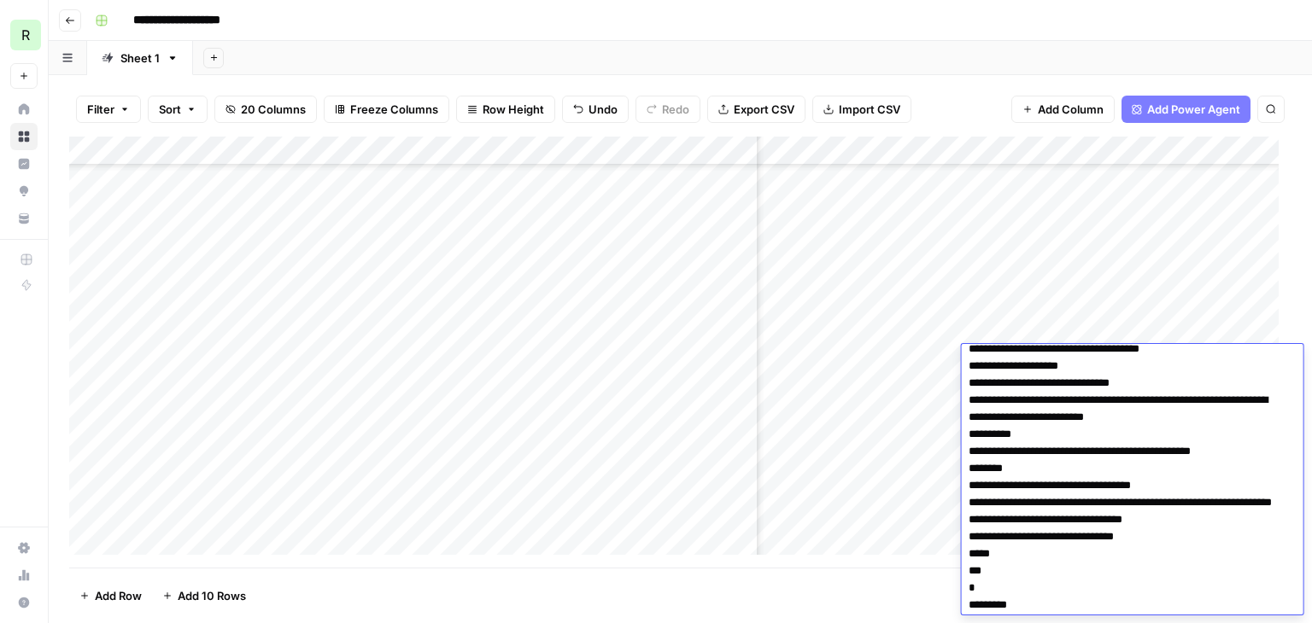
scroll to position [2867, 0]
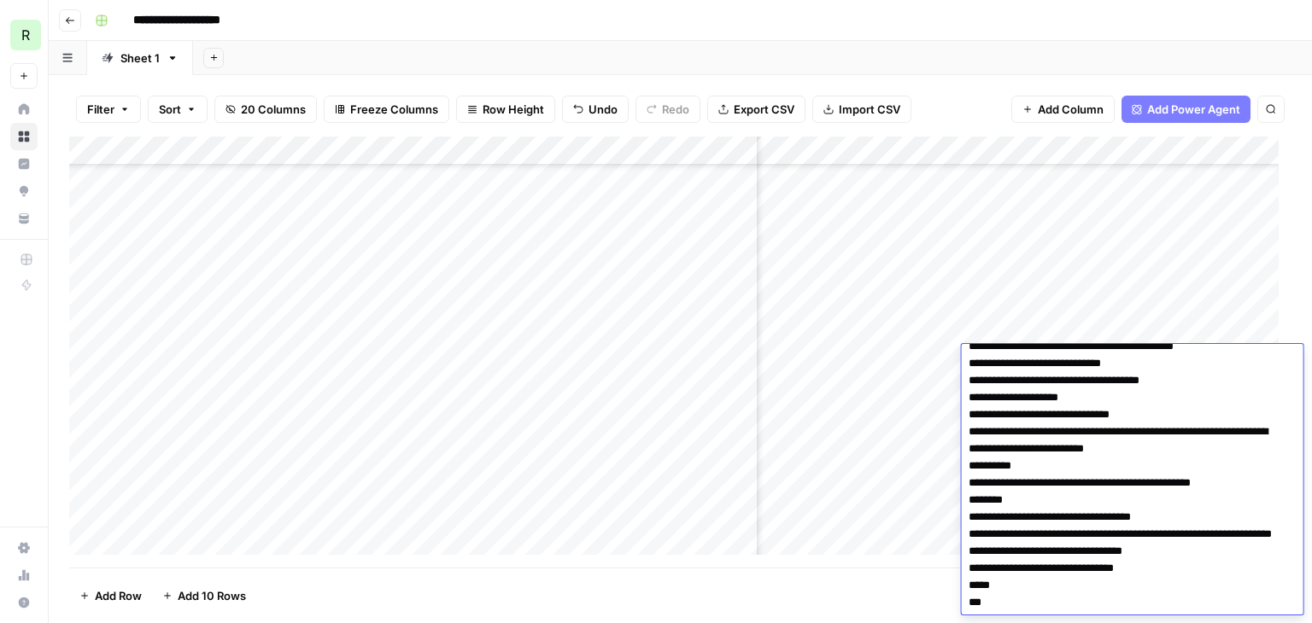
click at [516, 356] on div "Add Column" at bounding box center [680, 352] width 1222 height 431
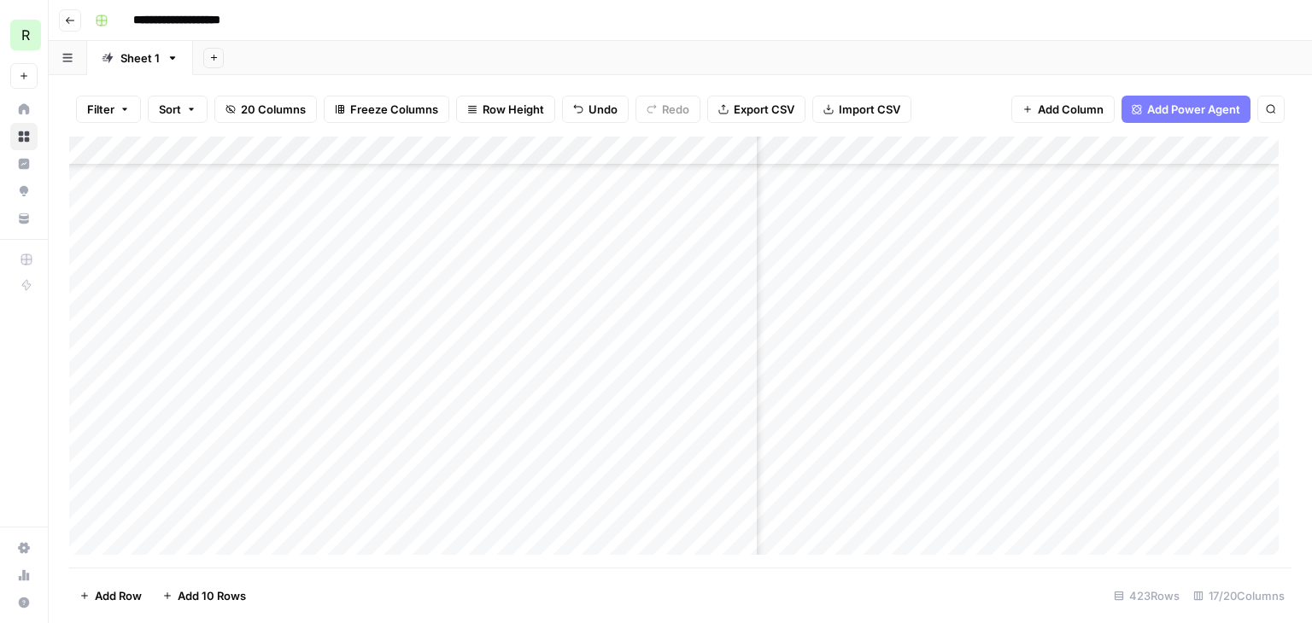
click at [1245, 329] on div "Add Column" at bounding box center [680, 352] width 1222 height 431
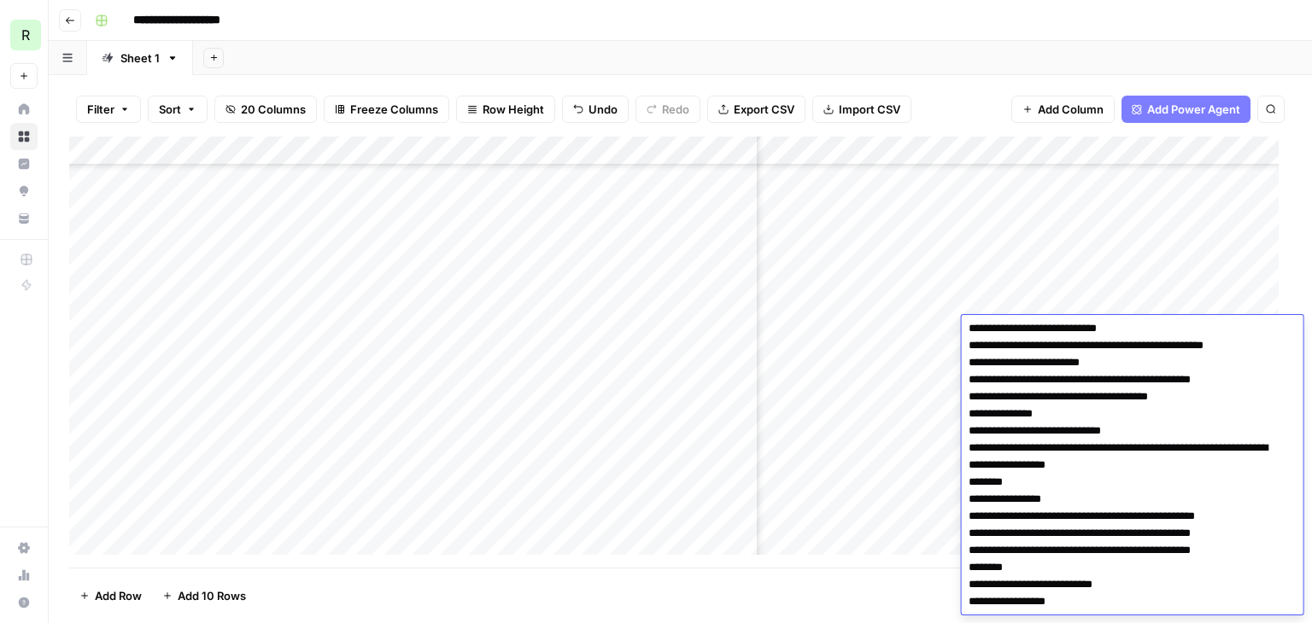
scroll to position [0, 0]
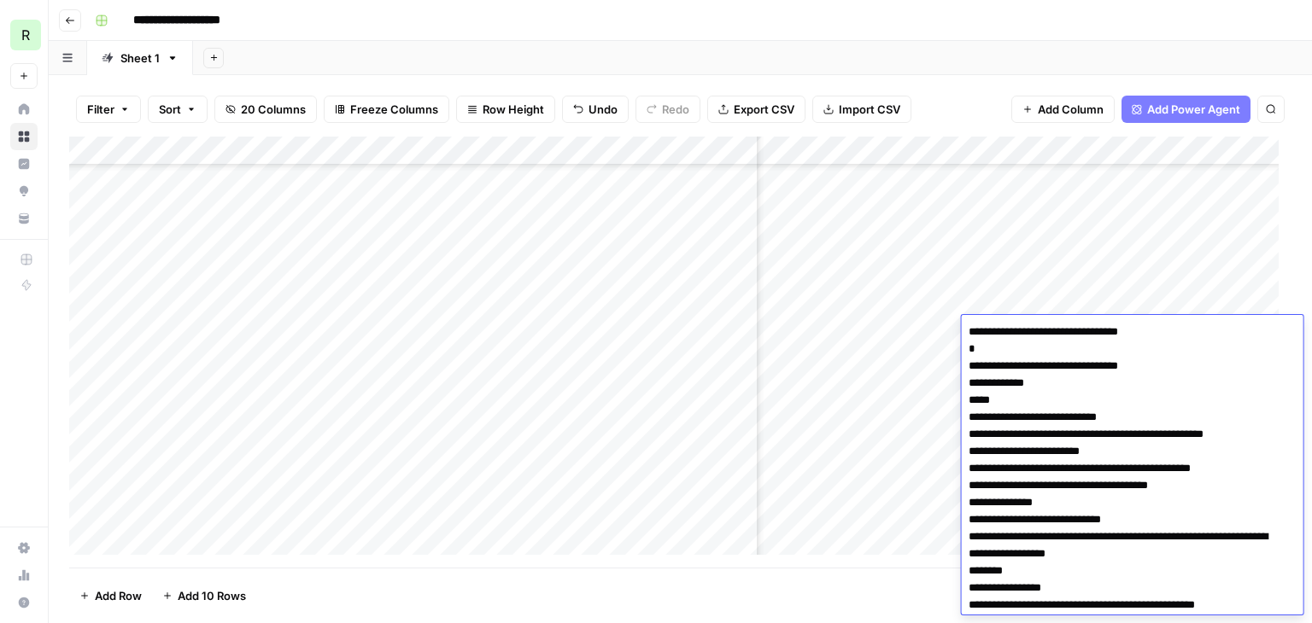
click at [1046, 301] on div "Add Column" at bounding box center [680, 352] width 1222 height 431
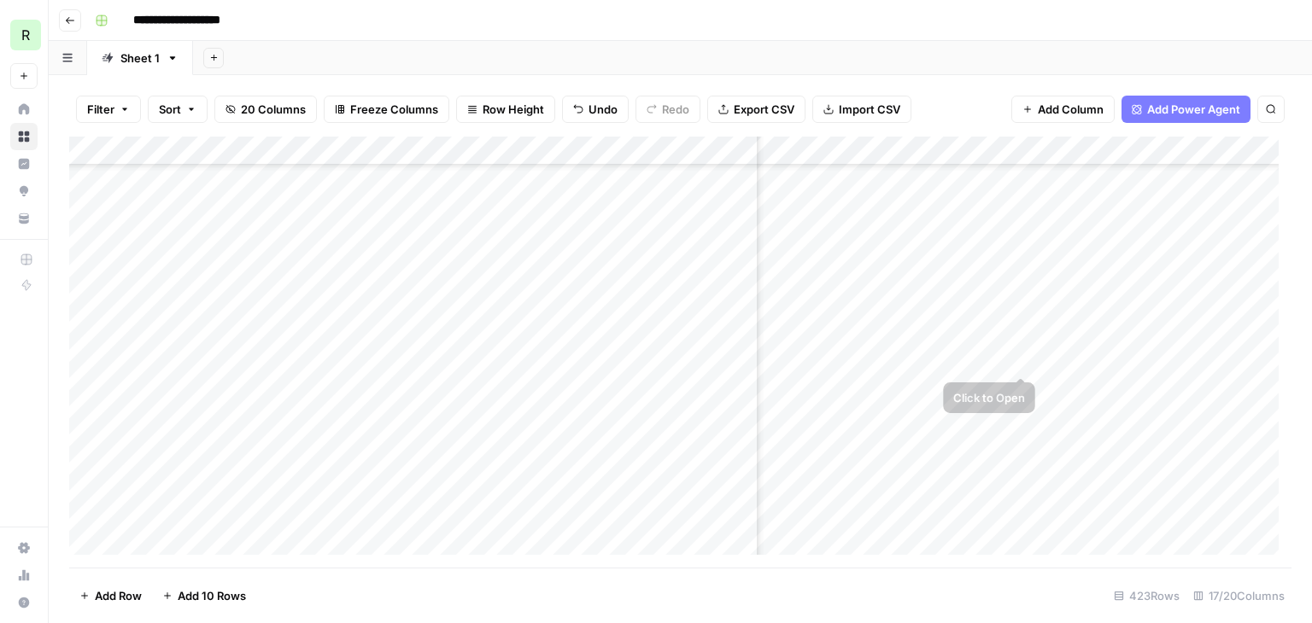
click at [1004, 381] on div "Add Column" at bounding box center [680, 352] width 1222 height 431
click at [1044, 299] on div "Add Column" at bounding box center [680, 352] width 1222 height 431
click at [1021, 146] on div "Add Column" at bounding box center [680, 352] width 1222 height 431
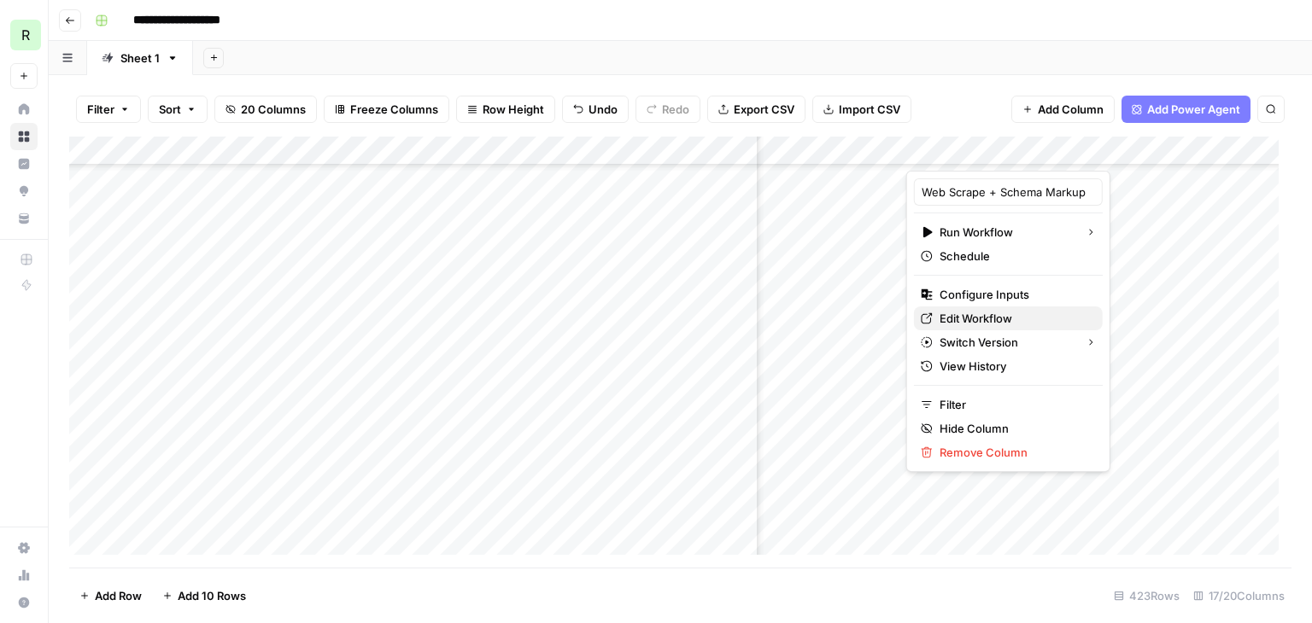
click at [964, 321] on span "Edit Workflow" at bounding box center [1013, 318] width 149 height 17
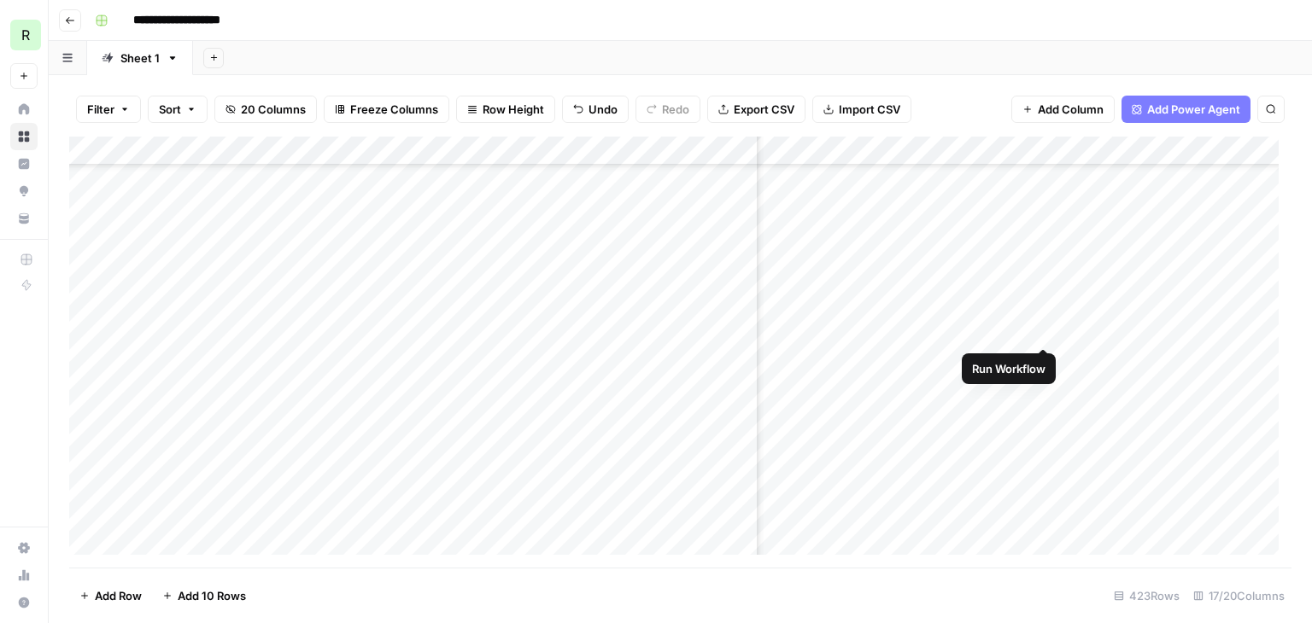
click at [1040, 329] on div "Add Column" at bounding box center [680, 352] width 1222 height 431
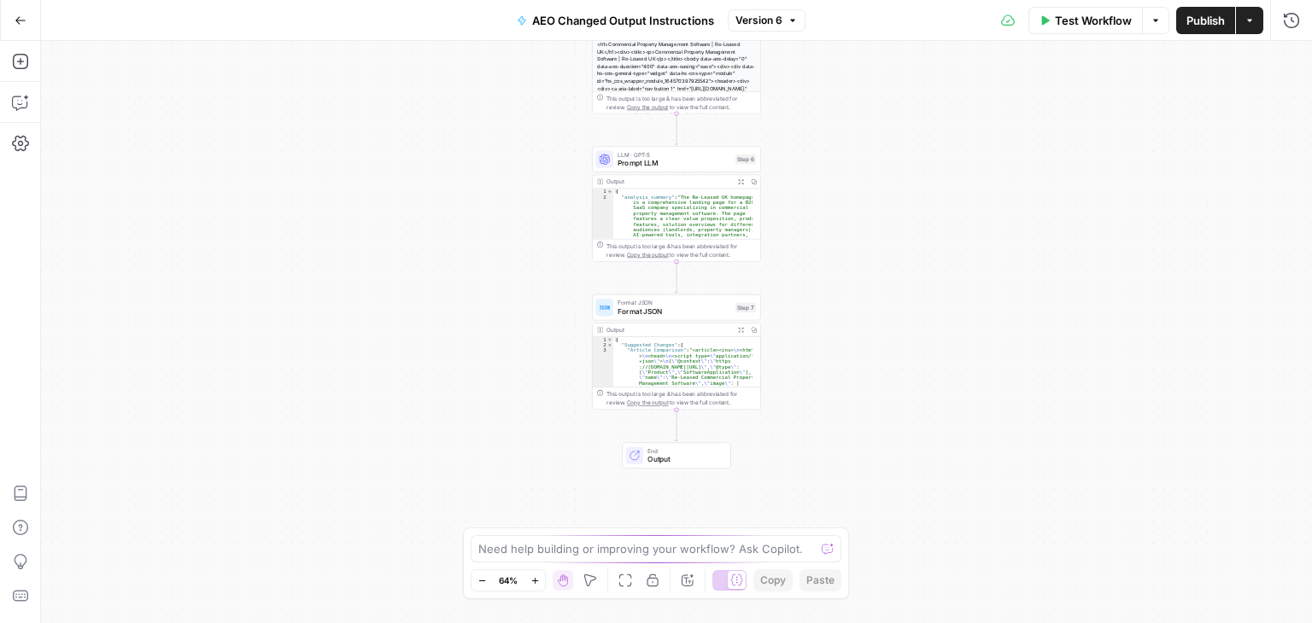
type textarea "**********"
click at [673, 220] on div "{ "analysis_summary" : "The Re-Leased UK homepage is a comprehensive landing pa…" at bounding box center [682, 271] width 139 height 165
click at [741, 184] on icon "button" at bounding box center [741, 182] width 6 height 6
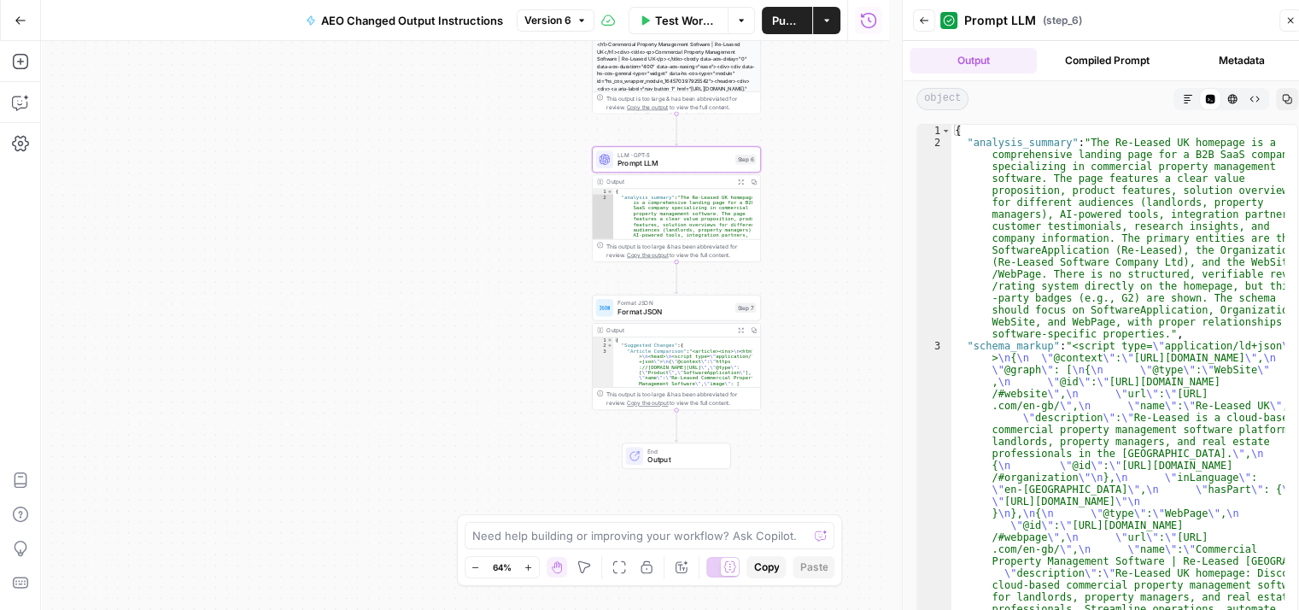
click at [1100, 66] on button "Compiled Prompt" at bounding box center [1107, 61] width 127 height 26
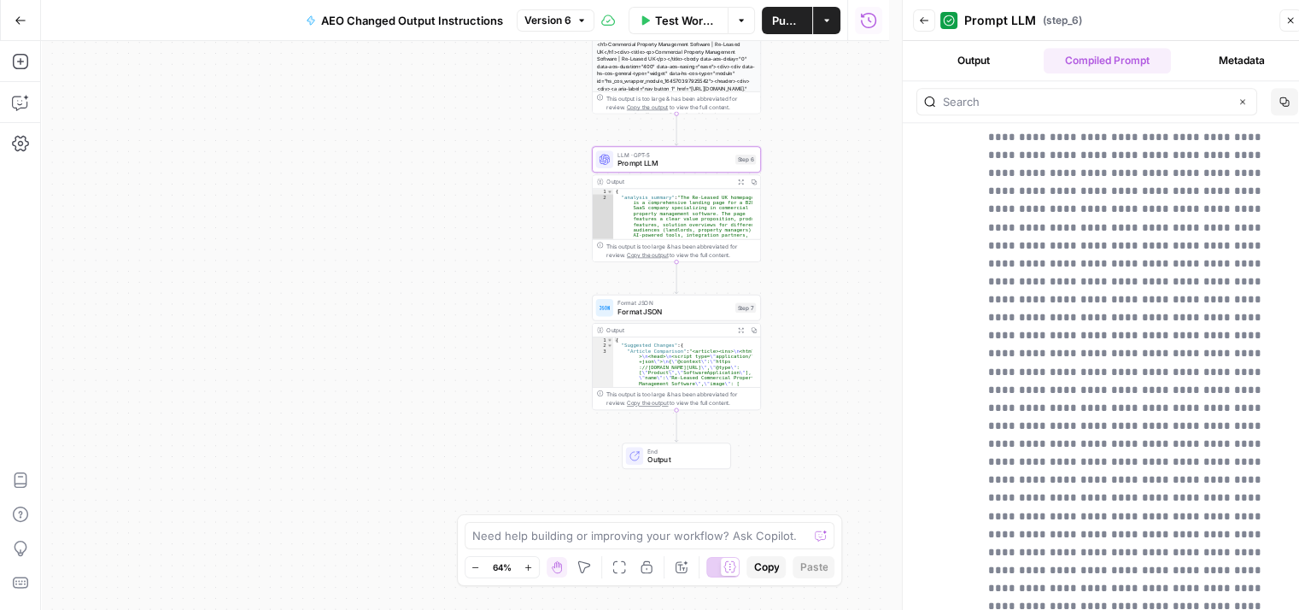
scroll to position [1708, 0]
click at [645, 161] on span "Prompt LLM" at bounding box center [675, 163] width 114 height 11
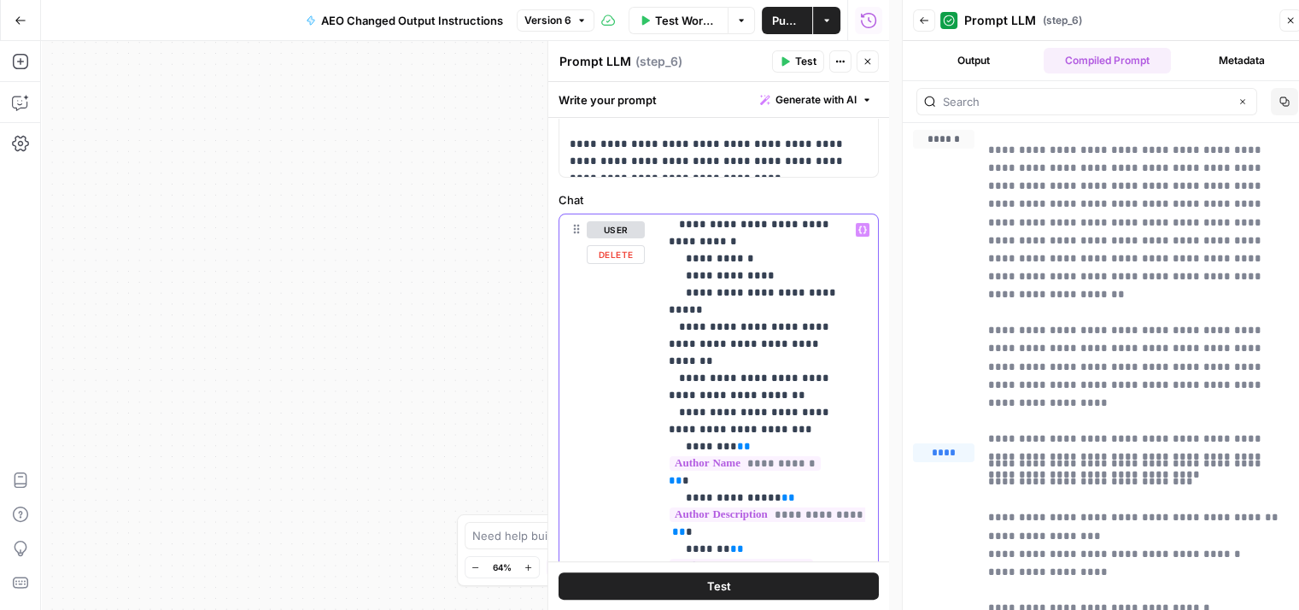
scroll to position [1416, 0]
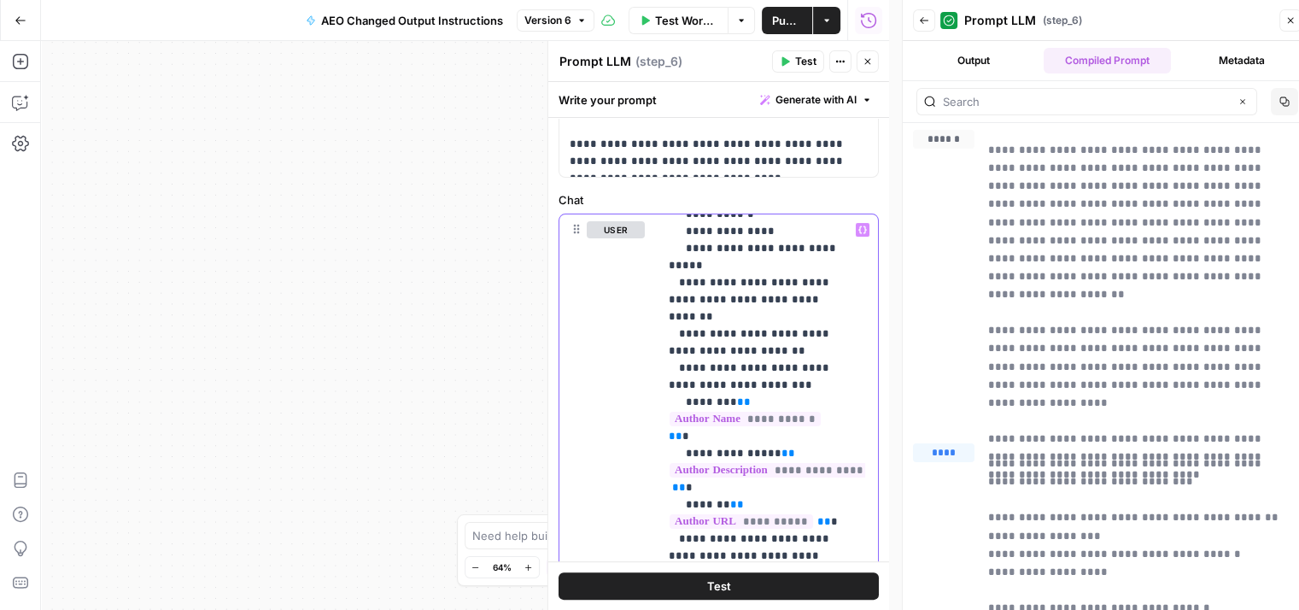
click at [821, 109] on button "Generate with AI" at bounding box center [816, 100] width 126 height 22
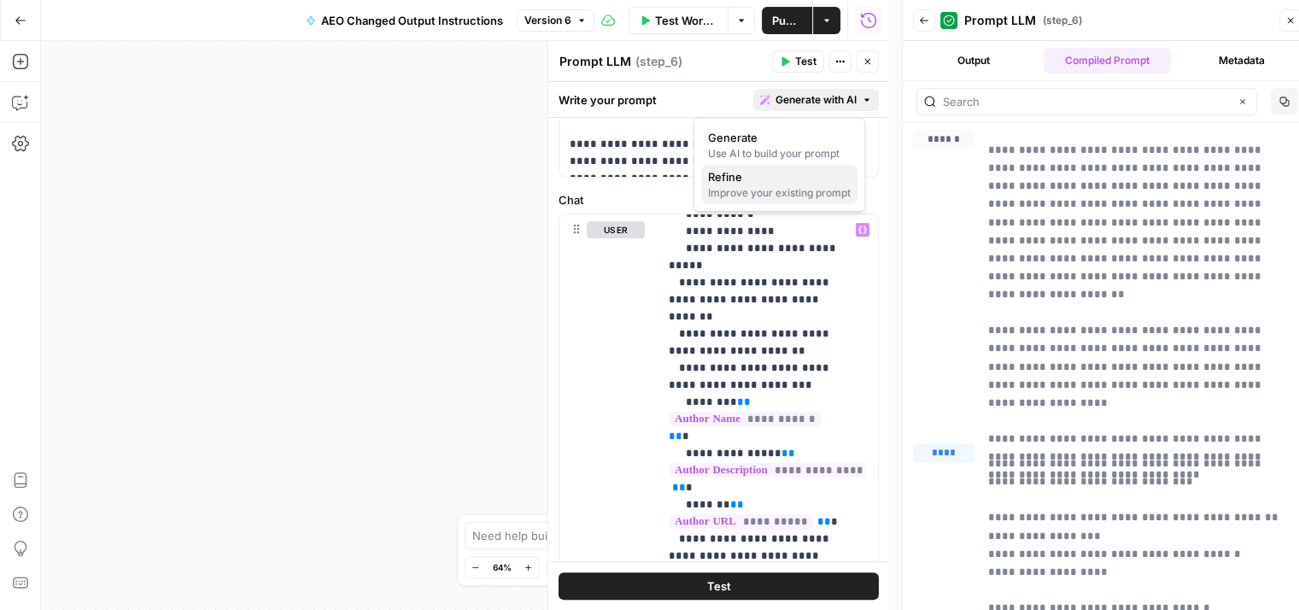
click at [745, 189] on div "Improve your existing prompt" at bounding box center [779, 192] width 143 height 15
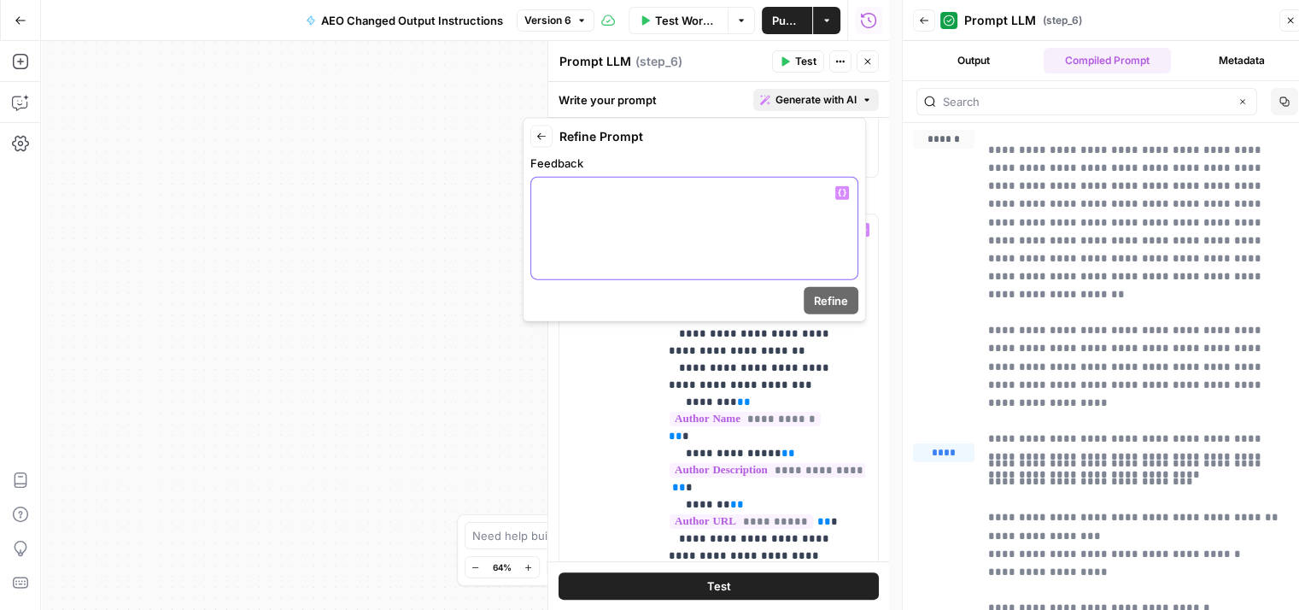
click at [676, 212] on div at bounding box center [694, 229] width 326 height 102
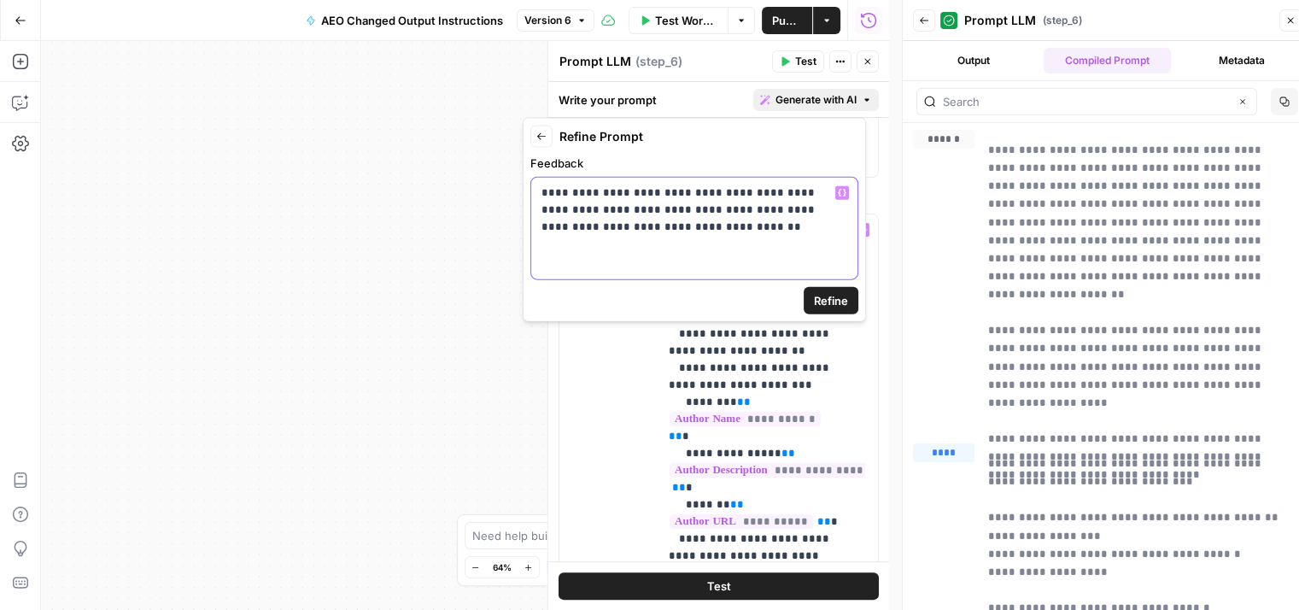
click at [756, 213] on p "**********" at bounding box center [694, 209] width 306 height 51
drag, startPoint x: 741, startPoint y: 225, endPoint x: 614, endPoint y: 225, distance: 127.3
click at [614, 225] on p "**********" at bounding box center [694, 209] width 306 height 51
click at [703, 249] on div "**********" at bounding box center [694, 229] width 326 height 102
click at [742, 236] on div "**********" at bounding box center [694, 229] width 326 height 102
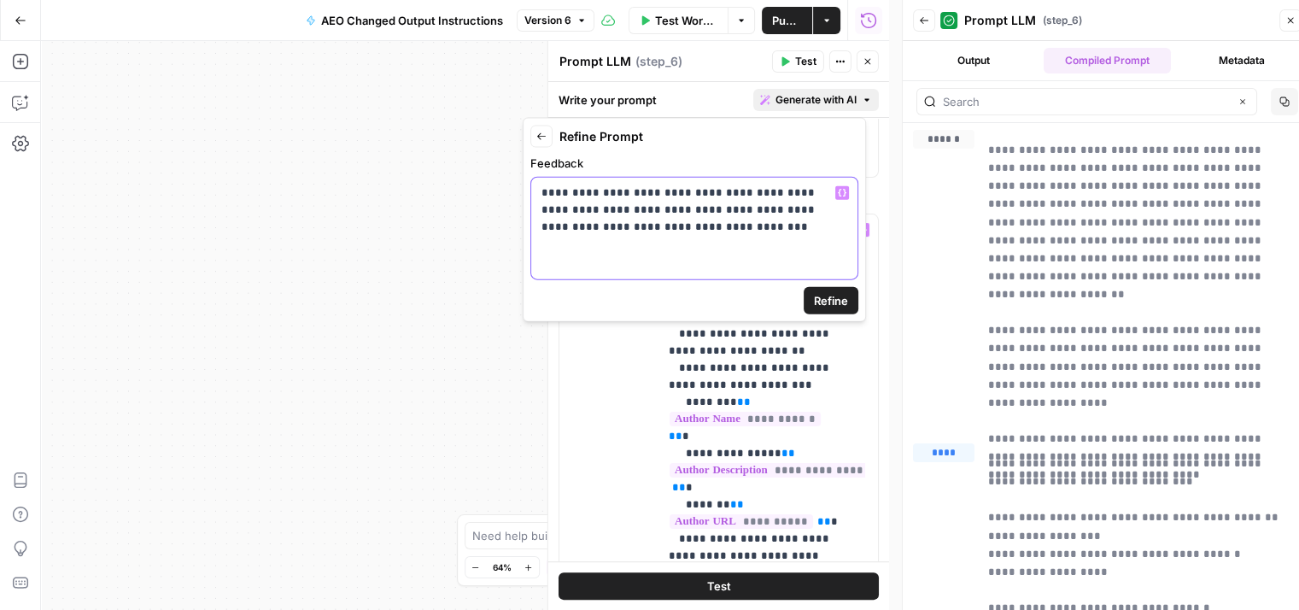
click at [785, 209] on p "**********" at bounding box center [694, 209] width 306 height 51
click at [776, 209] on p "**********" at bounding box center [694, 209] width 306 height 51
click at [823, 294] on span "Refine" at bounding box center [831, 300] width 34 height 17
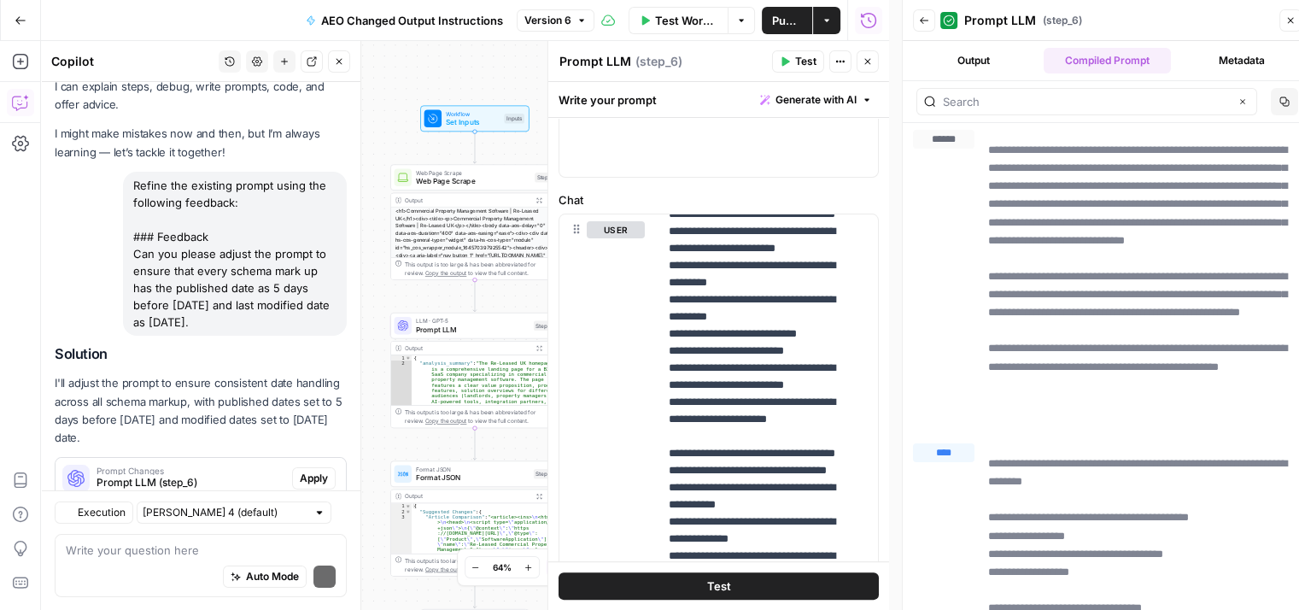
scroll to position [96, 0]
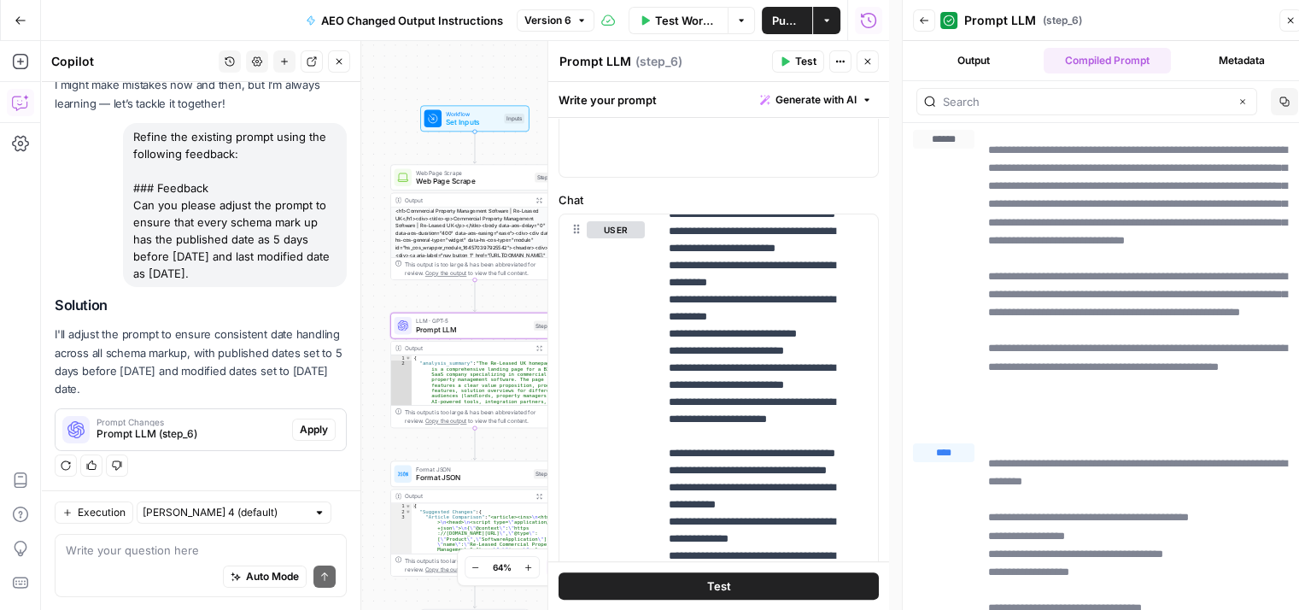
click at [306, 431] on span "Apply" at bounding box center [314, 429] width 28 height 15
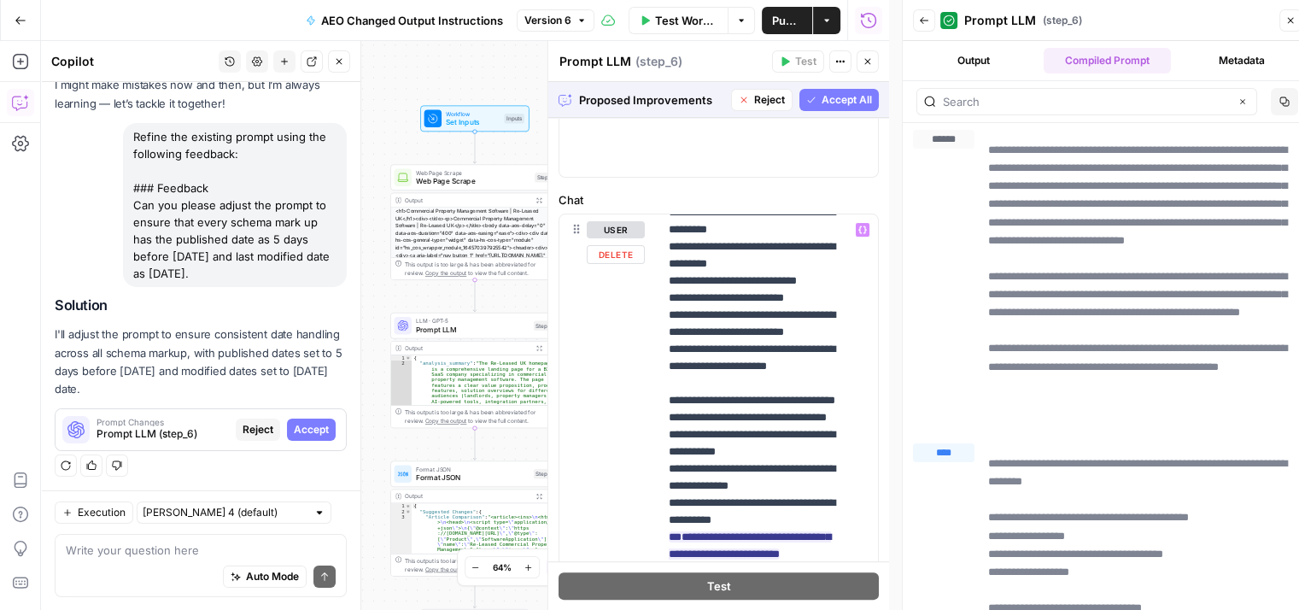
scroll to position [1537, 0]
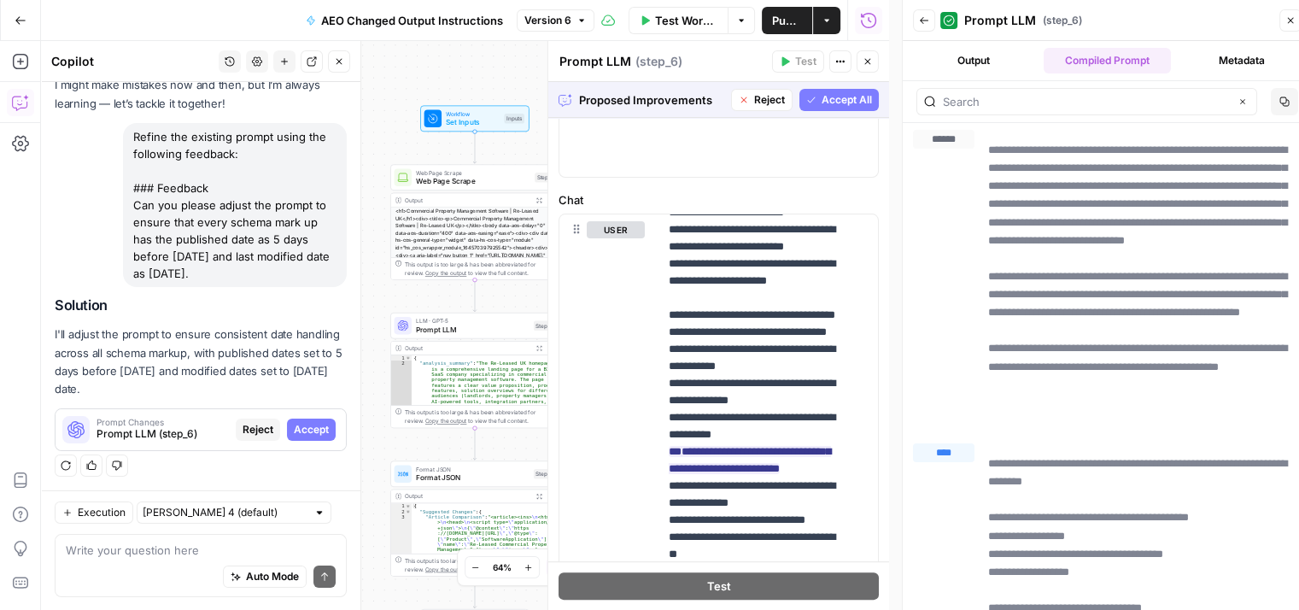
click at [847, 102] on span "Accept All" at bounding box center [847, 99] width 50 height 15
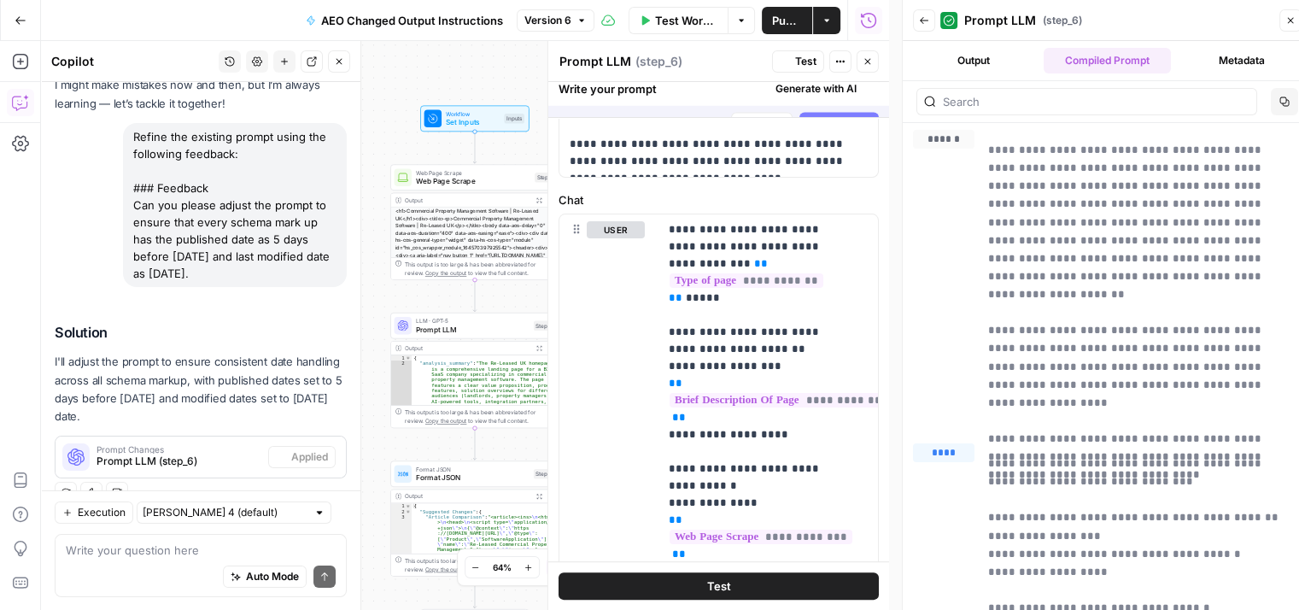
scroll to position [0, 0]
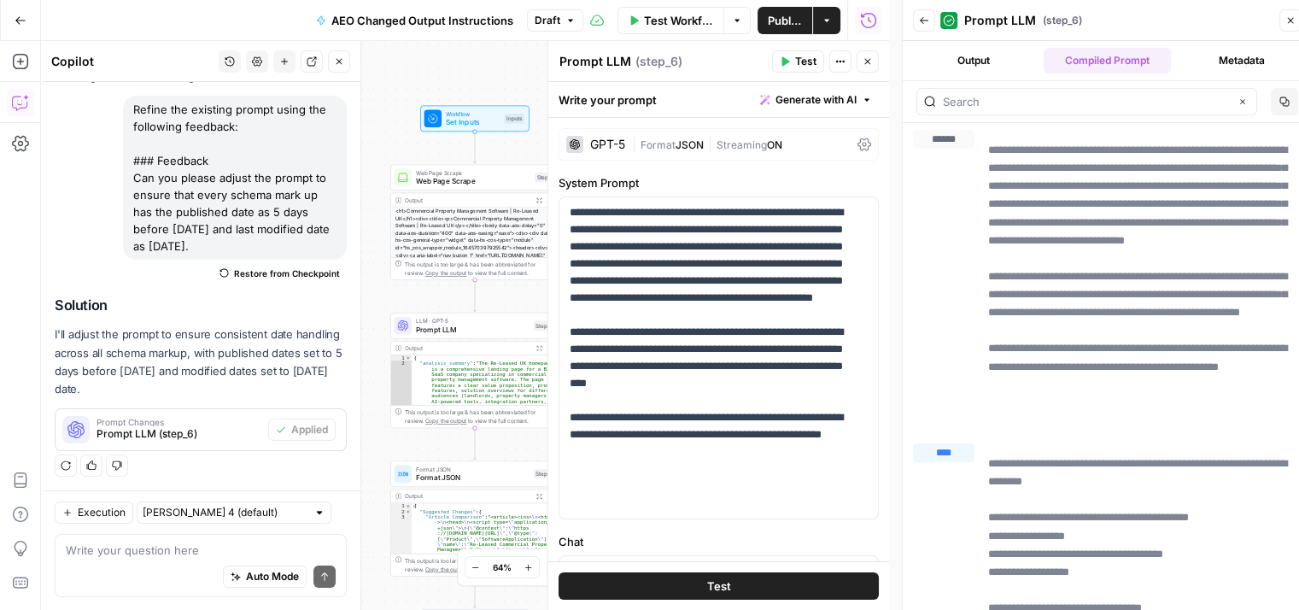
click at [618, 144] on div "GPT-5" at bounding box center [607, 144] width 35 height 12
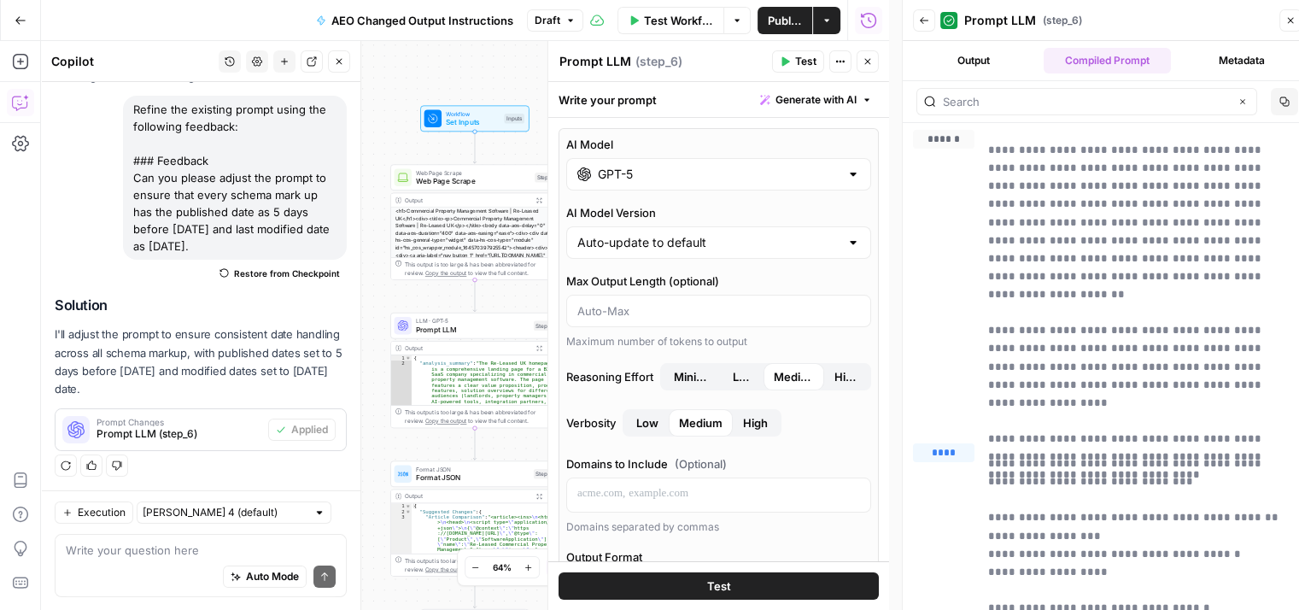
click at [707, 179] on input "GPT-5" at bounding box center [719, 174] width 242 height 17
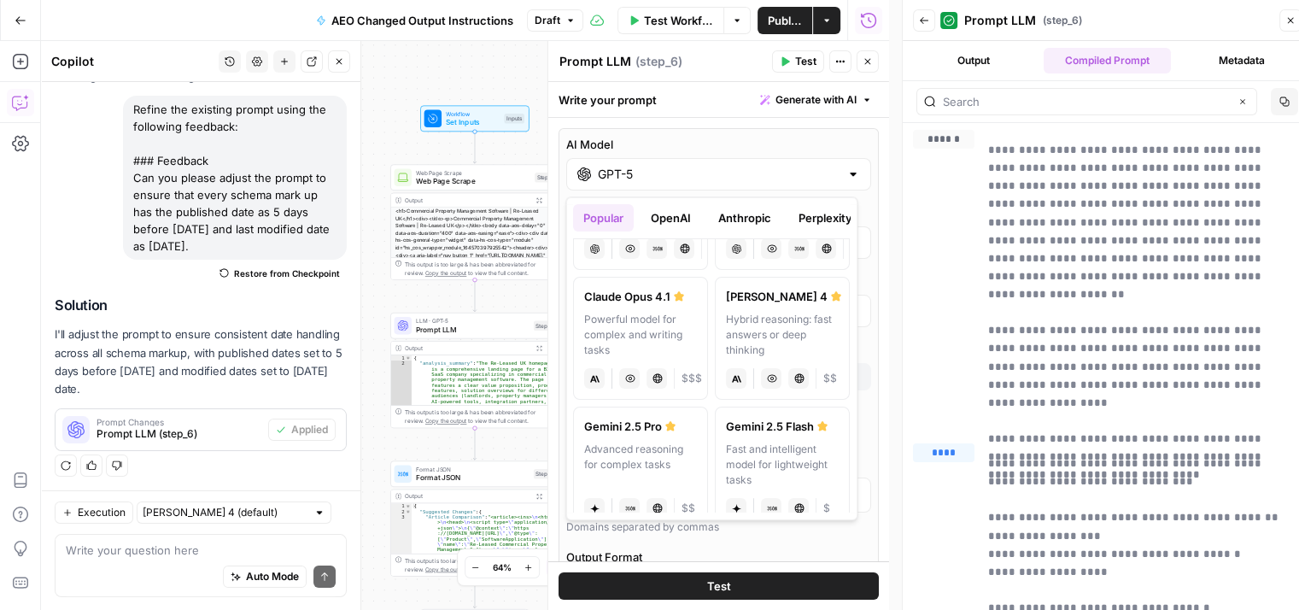
scroll to position [256, 0]
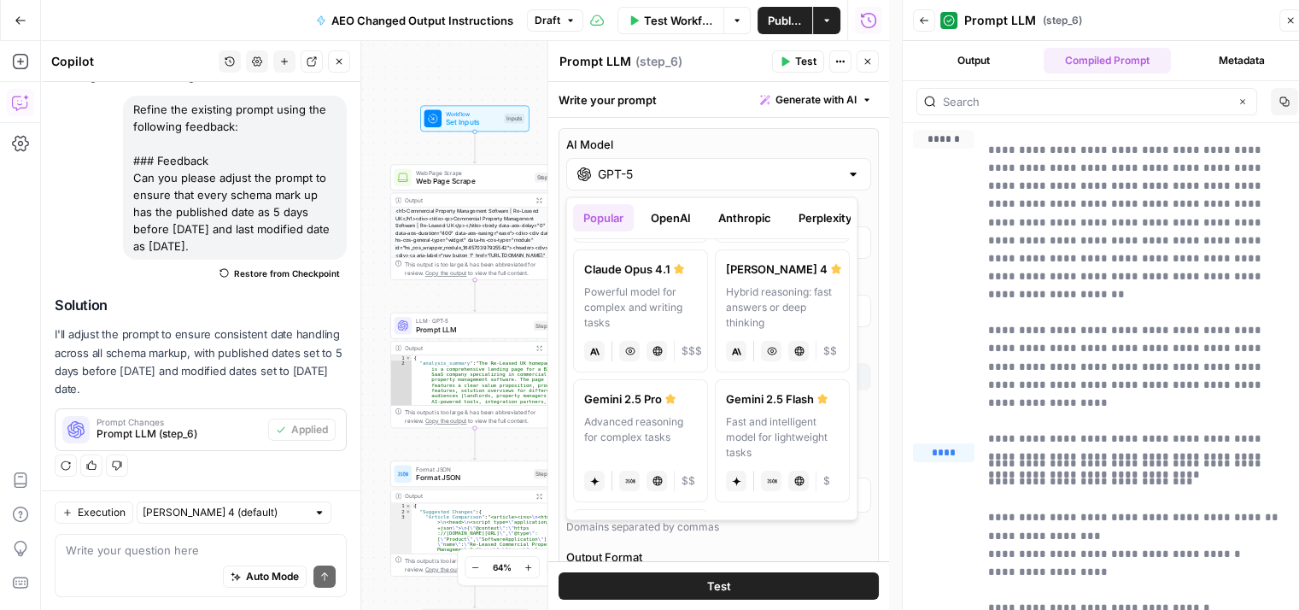
click at [682, 215] on button "OpenAI" at bounding box center [671, 217] width 61 height 27
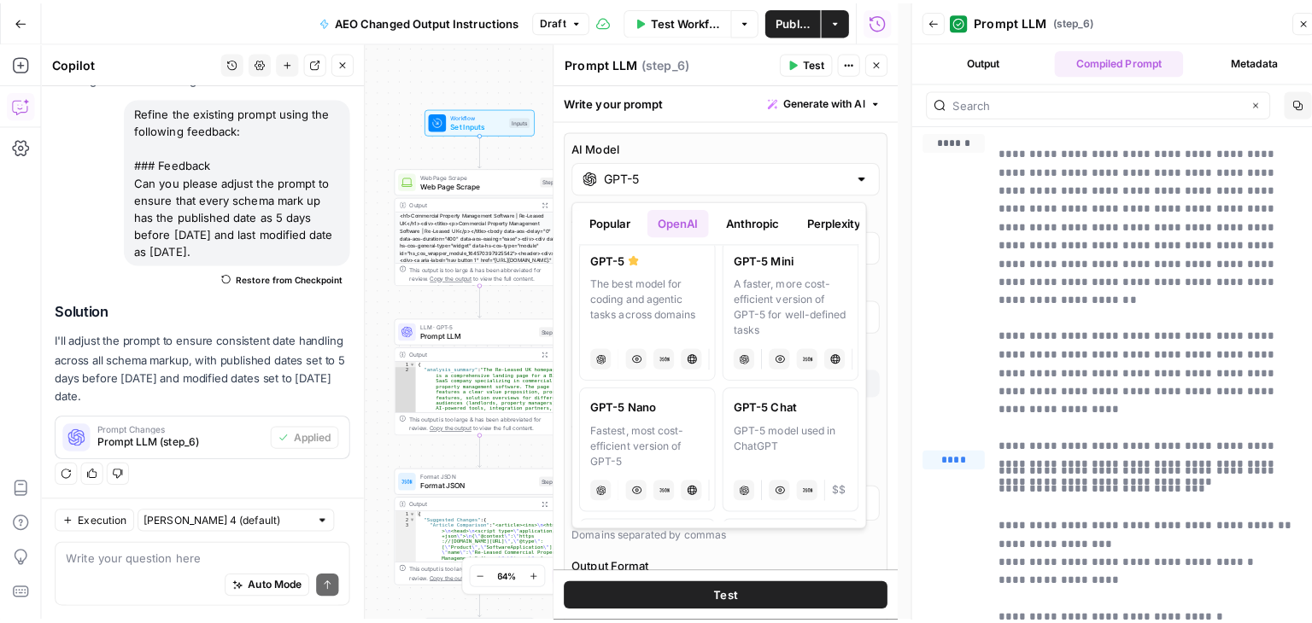
scroll to position [0, 0]
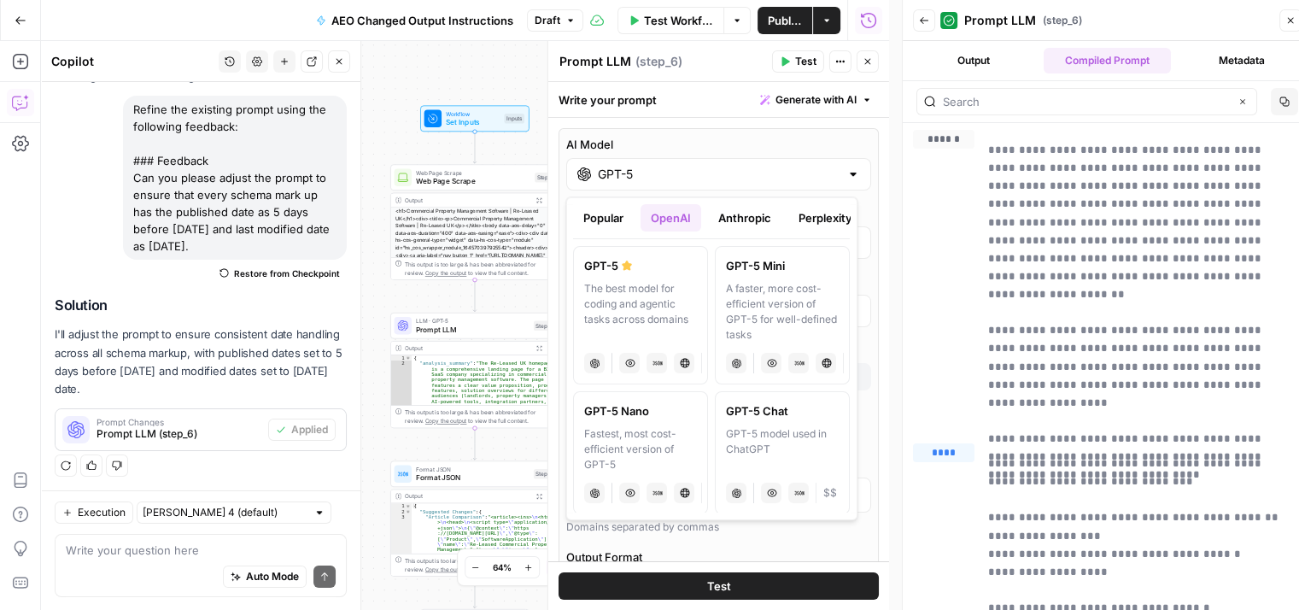
click at [867, 67] on button "Close" at bounding box center [868, 61] width 22 height 22
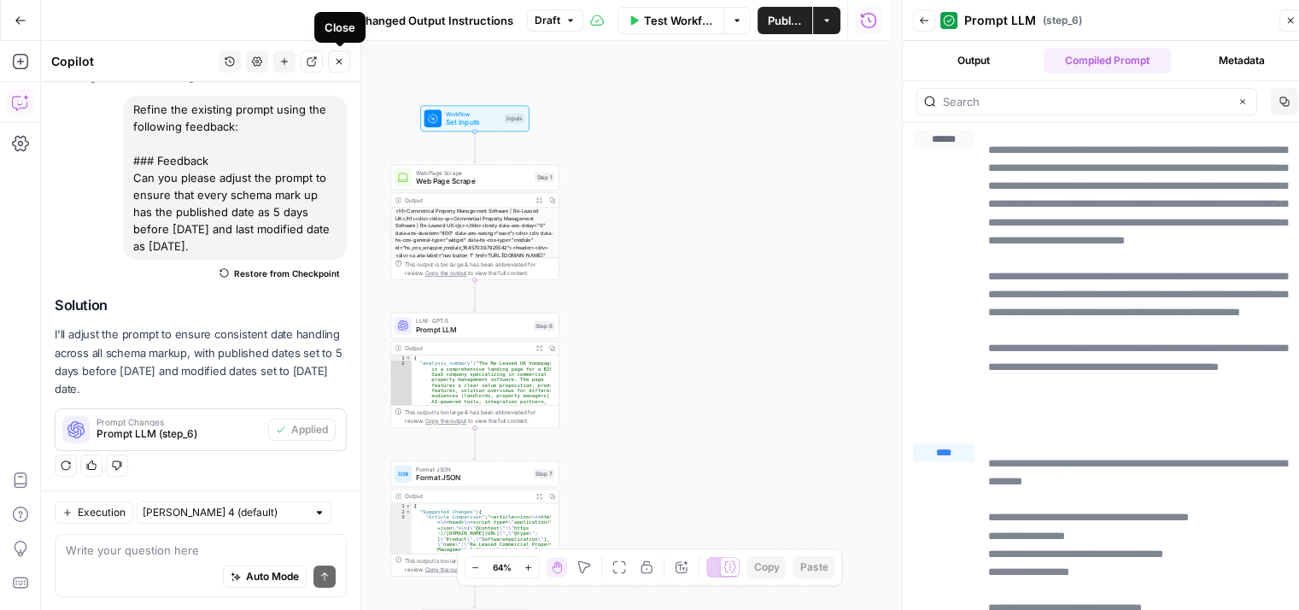
click at [339, 66] on icon "button" at bounding box center [339, 61] width 10 height 10
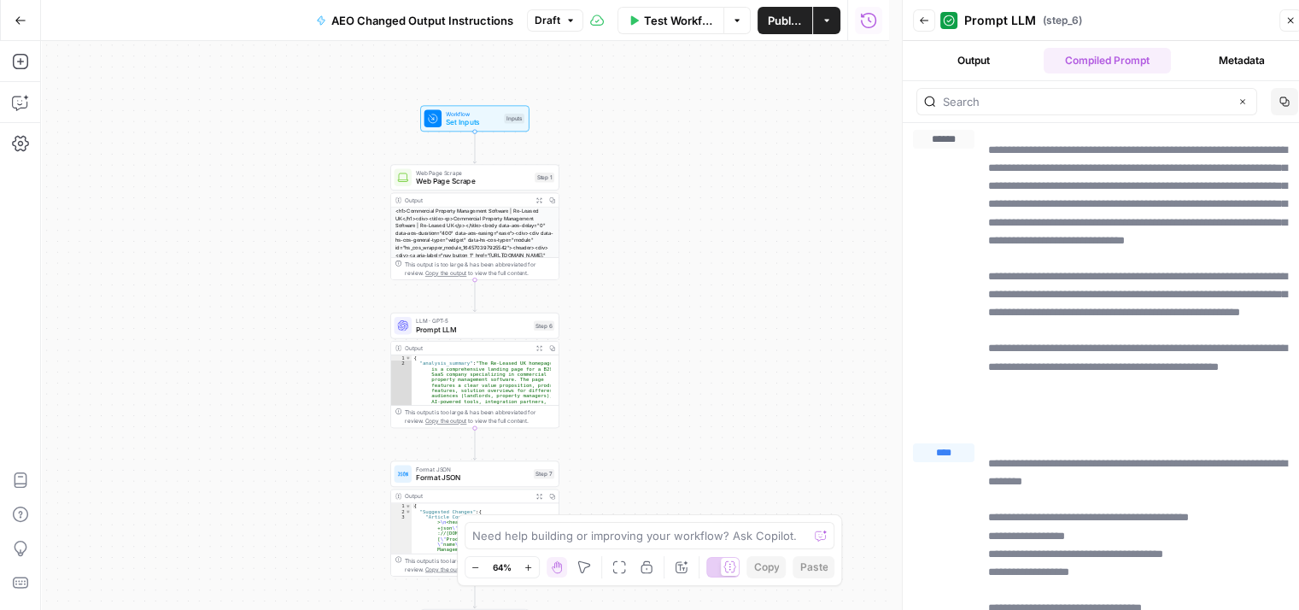
click at [776, 21] on span "Publish" at bounding box center [785, 20] width 34 height 17
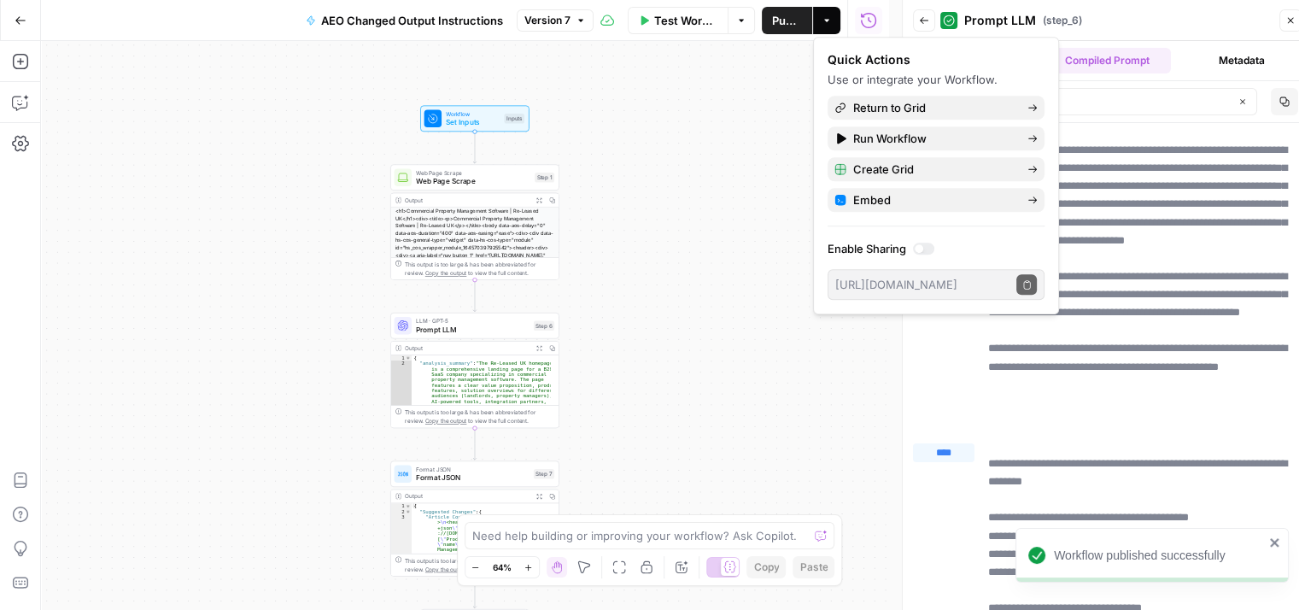
click at [30, 23] on button "Go Back" at bounding box center [20, 20] width 31 height 31
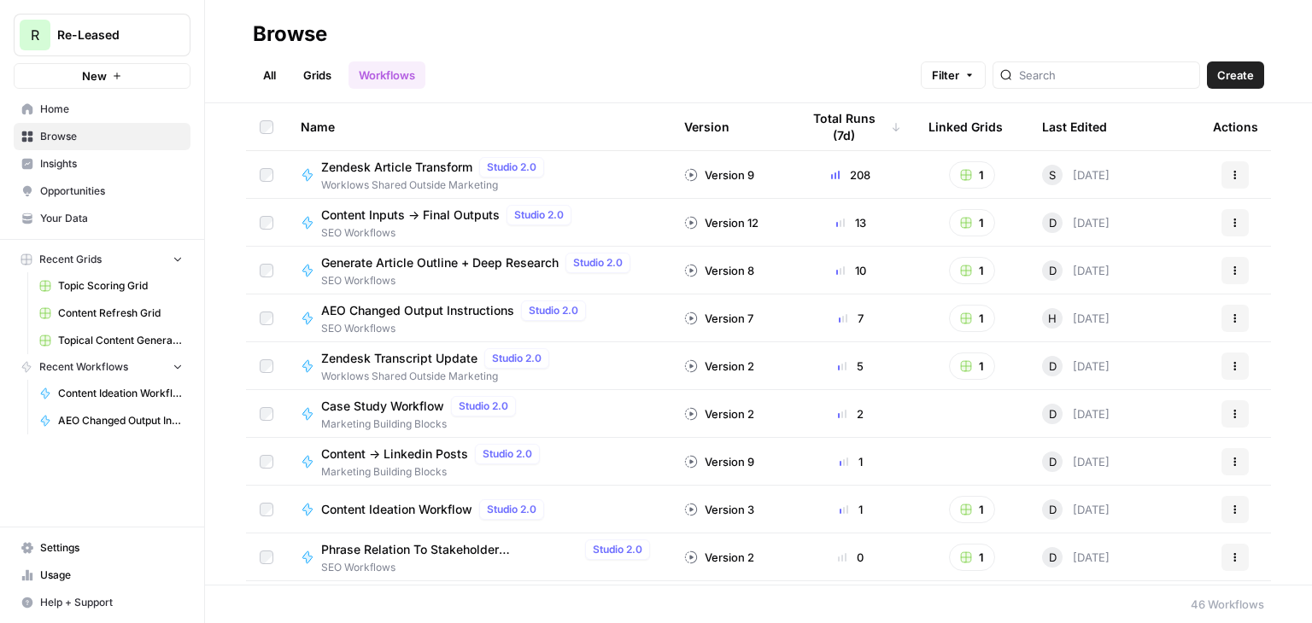
click at [106, 315] on span "Content Refresh Grid" at bounding box center [120, 313] width 125 height 15
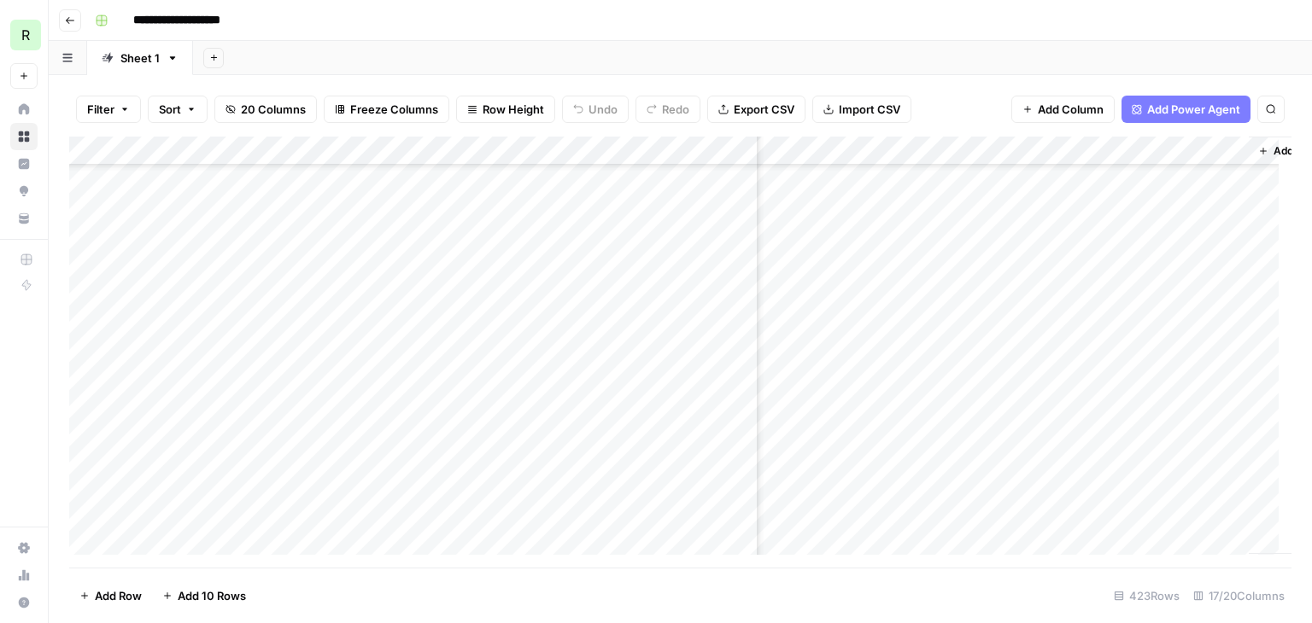
scroll to position [171, 1582]
click at [929, 500] on div "Add Column" at bounding box center [680, 352] width 1222 height 431
click at [895, 571] on footer "Add Row Add 10 Rows 423 Rows 17/20 Columns" at bounding box center [680, 596] width 1222 height 56
click at [1229, 499] on div "Add Column" at bounding box center [680, 352] width 1222 height 431
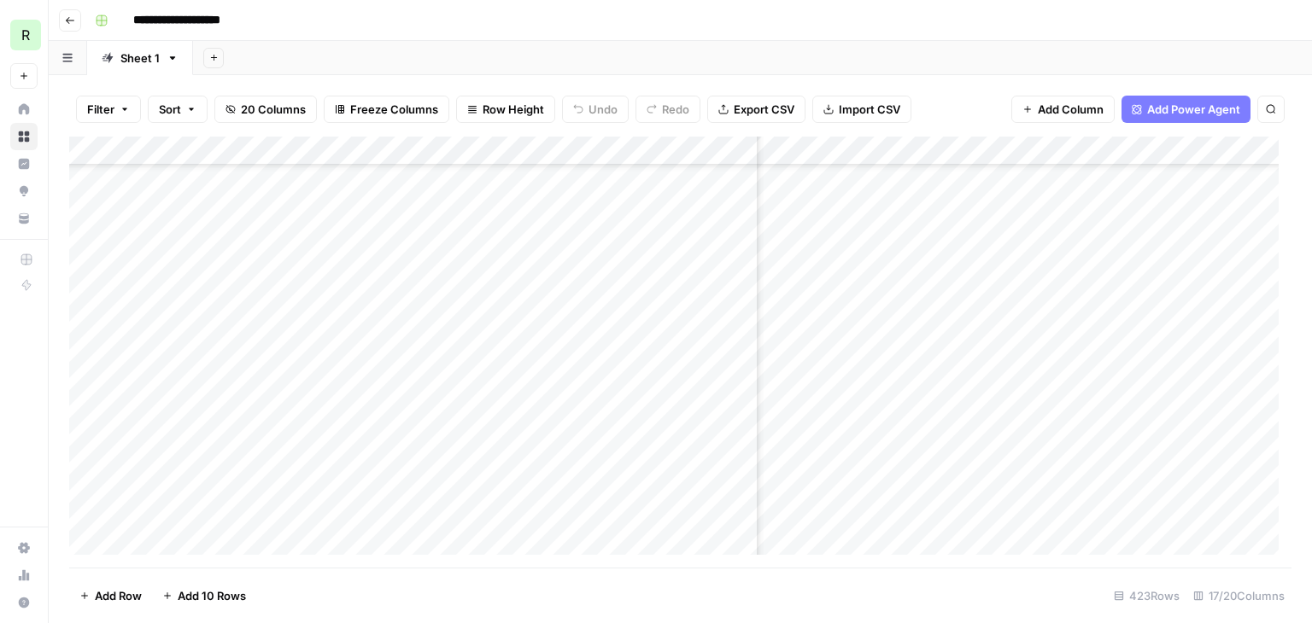
scroll to position [171, 1175]
click at [875, 503] on div "Add Column" at bounding box center [680, 352] width 1222 height 431
click at [1088, 410] on div "Add Column" at bounding box center [680, 352] width 1222 height 431
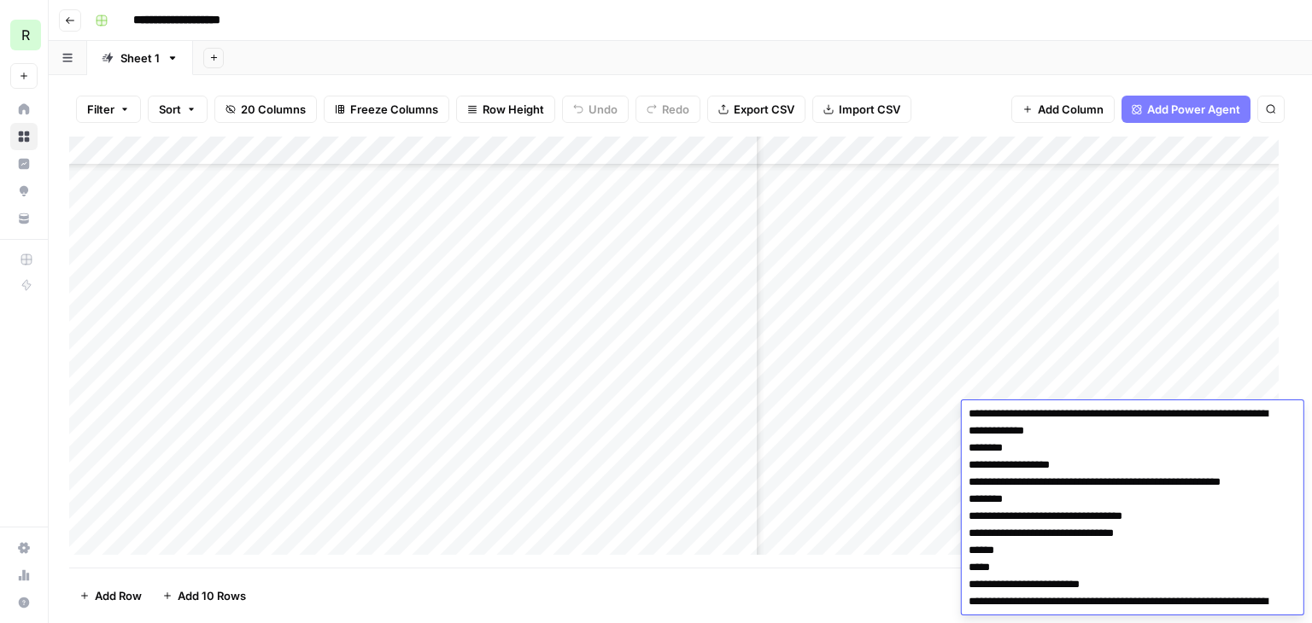
scroll to position [3898, 0]
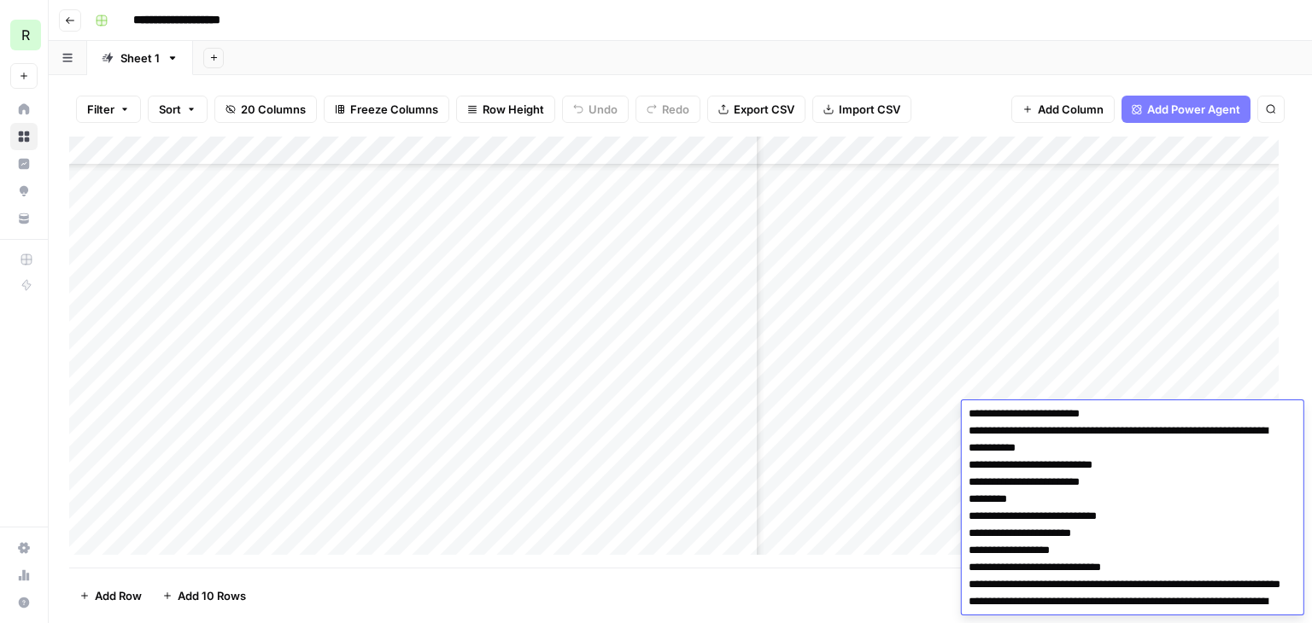
drag, startPoint x: 1042, startPoint y: 562, endPoint x: 1018, endPoint y: 560, distance: 24.0
drag, startPoint x: 1144, startPoint y: 566, endPoint x: 1110, endPoint y: 565, distance: 34.2
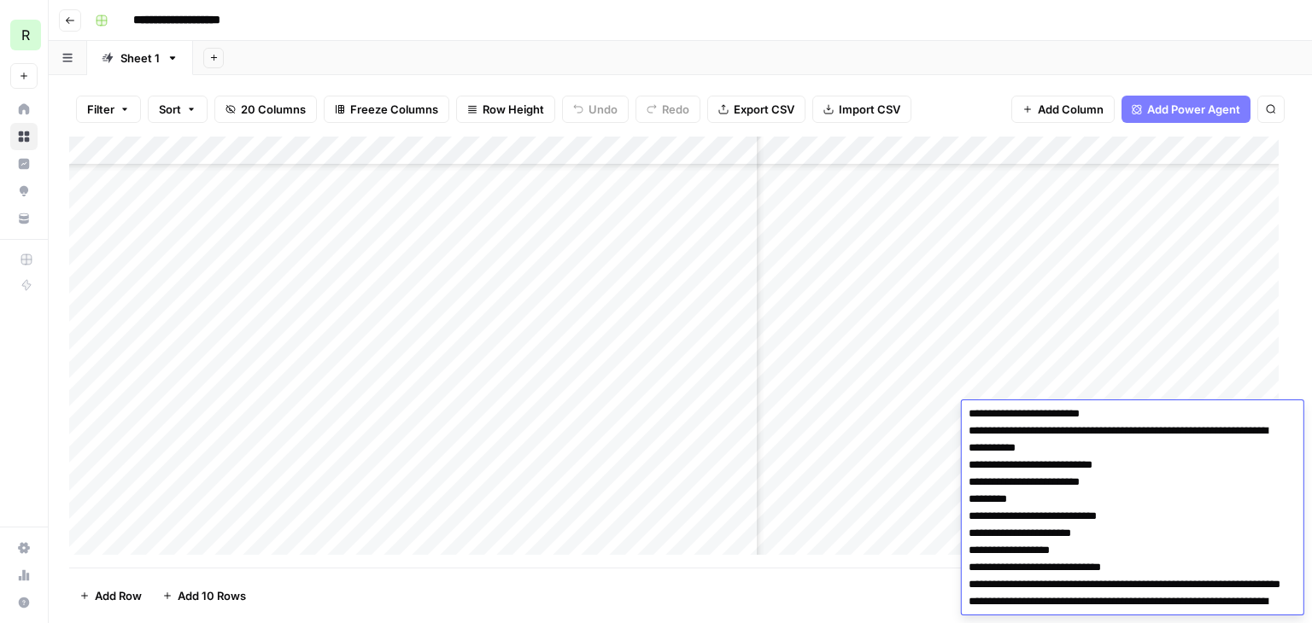
drag, startPoint x: 1141, startPoint y: 588, endPoint x: 1104, endPoint y: 585, distance: 36.9
click at [904, 440] on div "Add Column" at bounding box center [680, 352] width 1222 height 431
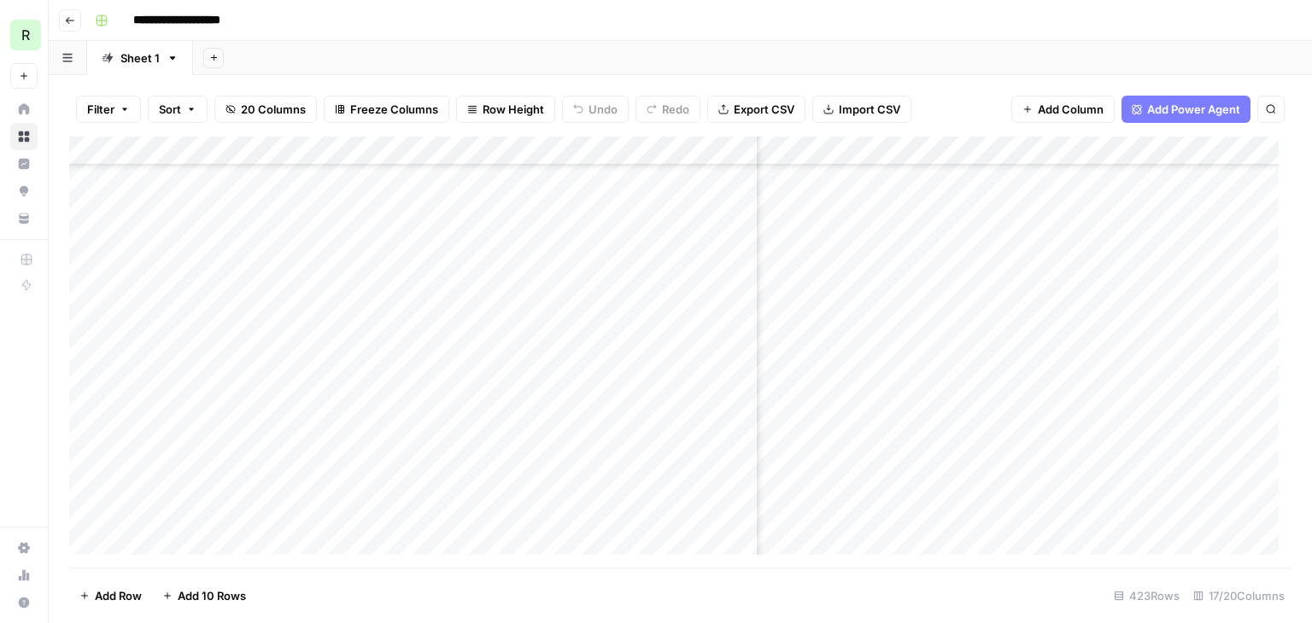
click at [863, 151] on div "Add Column" at bounding box center [680, 352] width 1222 height 431
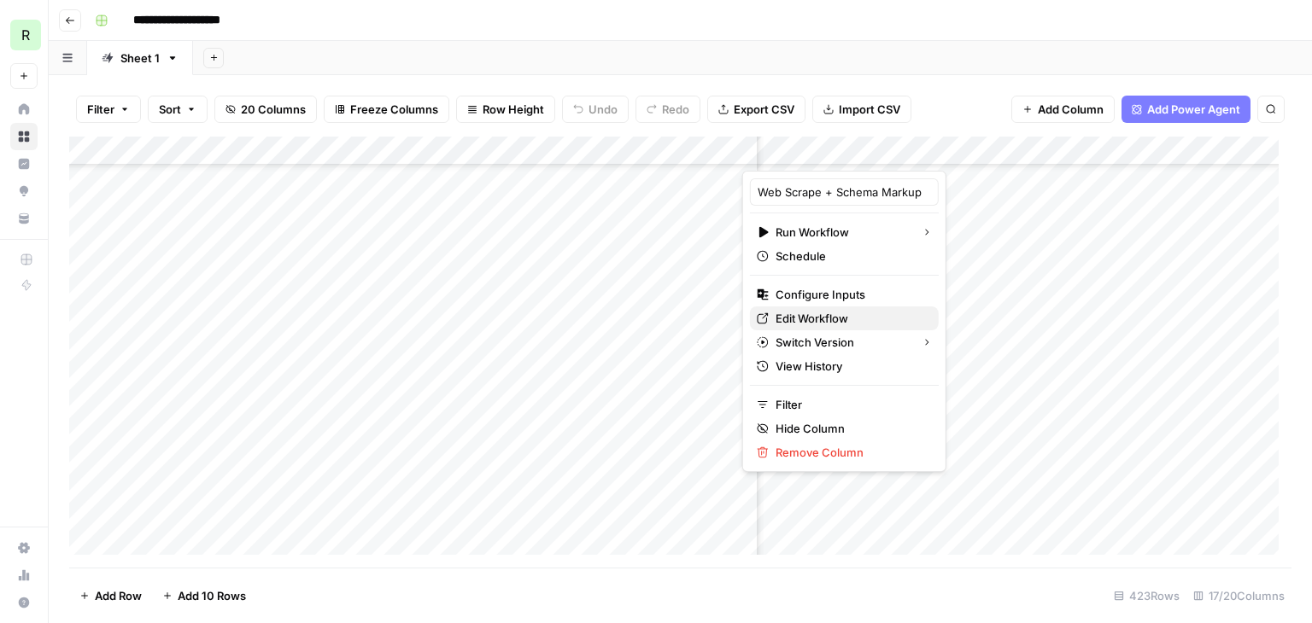
click at [835, 313] on span "Edit Workflow" at bounding box center [850, 318] width 149 height 17
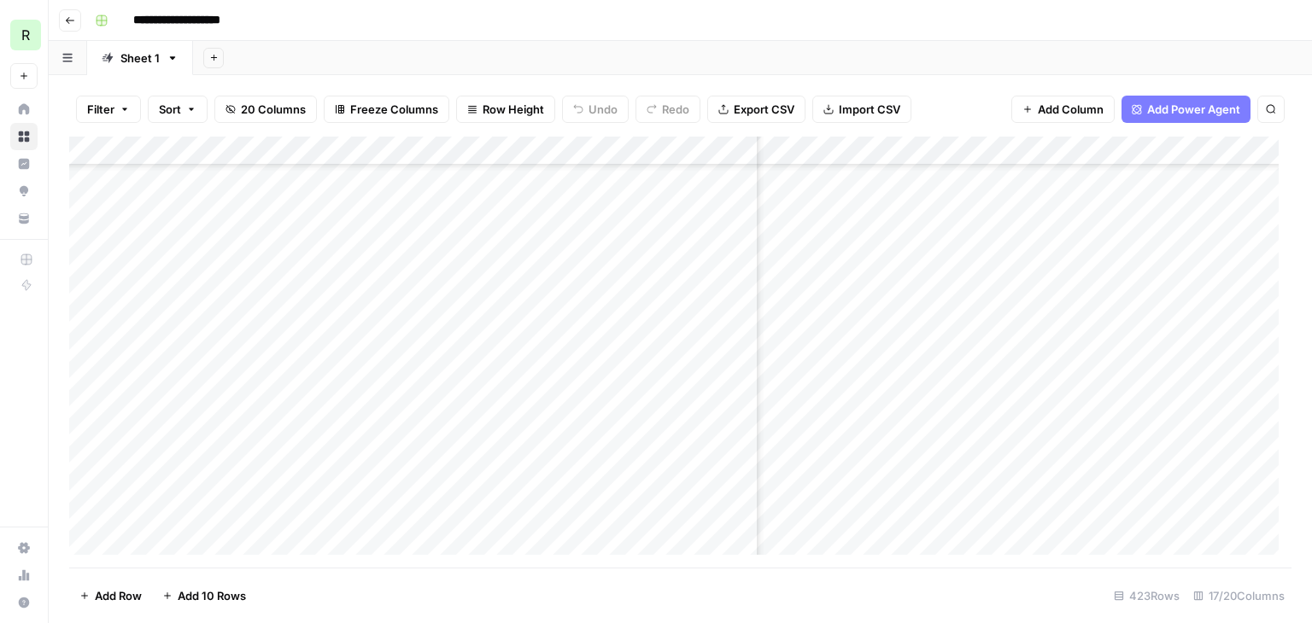
click at [1124, 415] on div "Add Column" at bounding box center [680, 352] width 1222 height 431
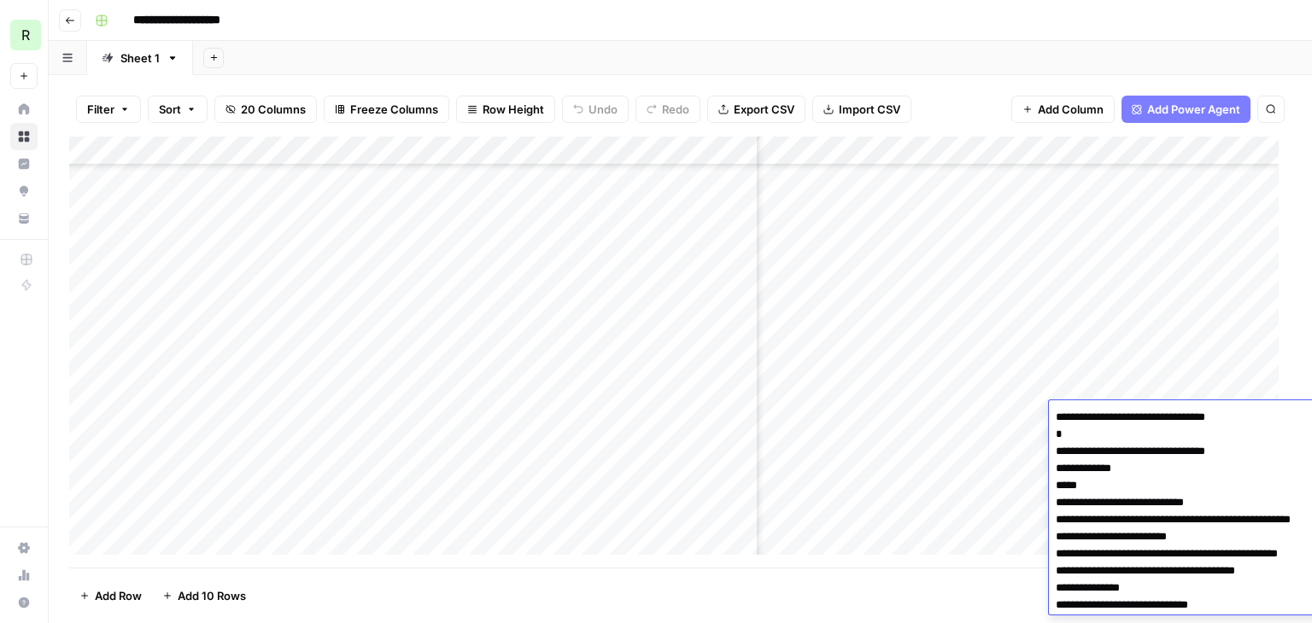
scroll to position [5008, 0]
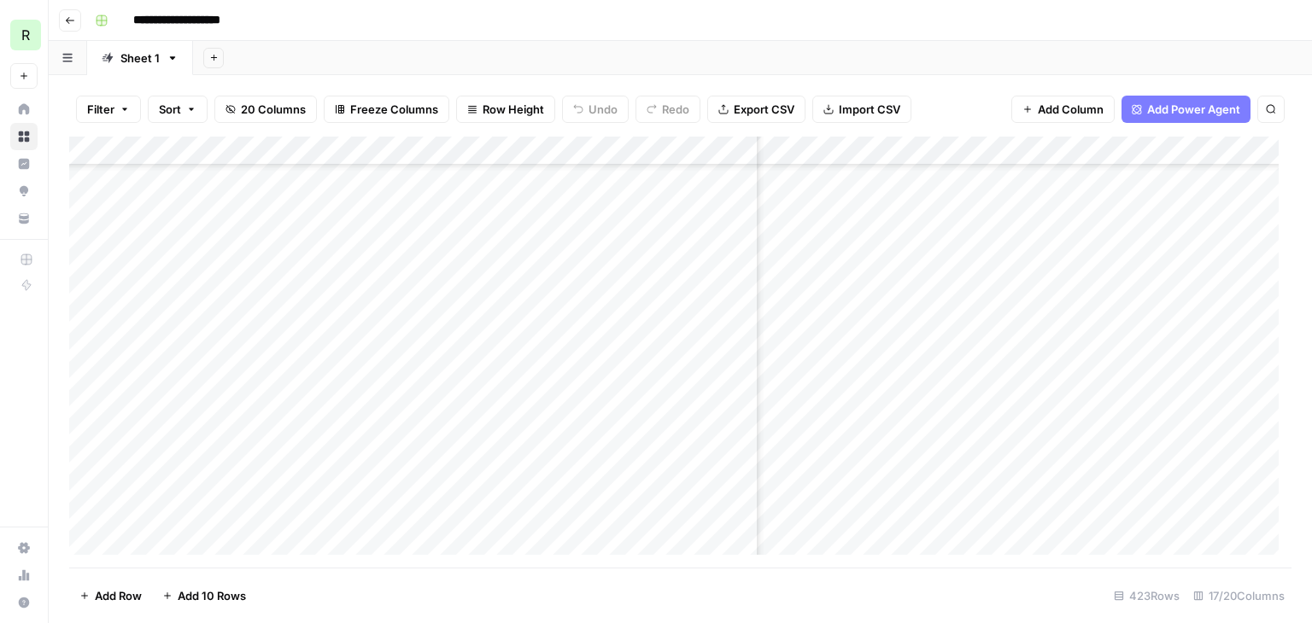
click at [577, 411] on div "Add Column" at bounding box center [680, 352] width 1222 height 431
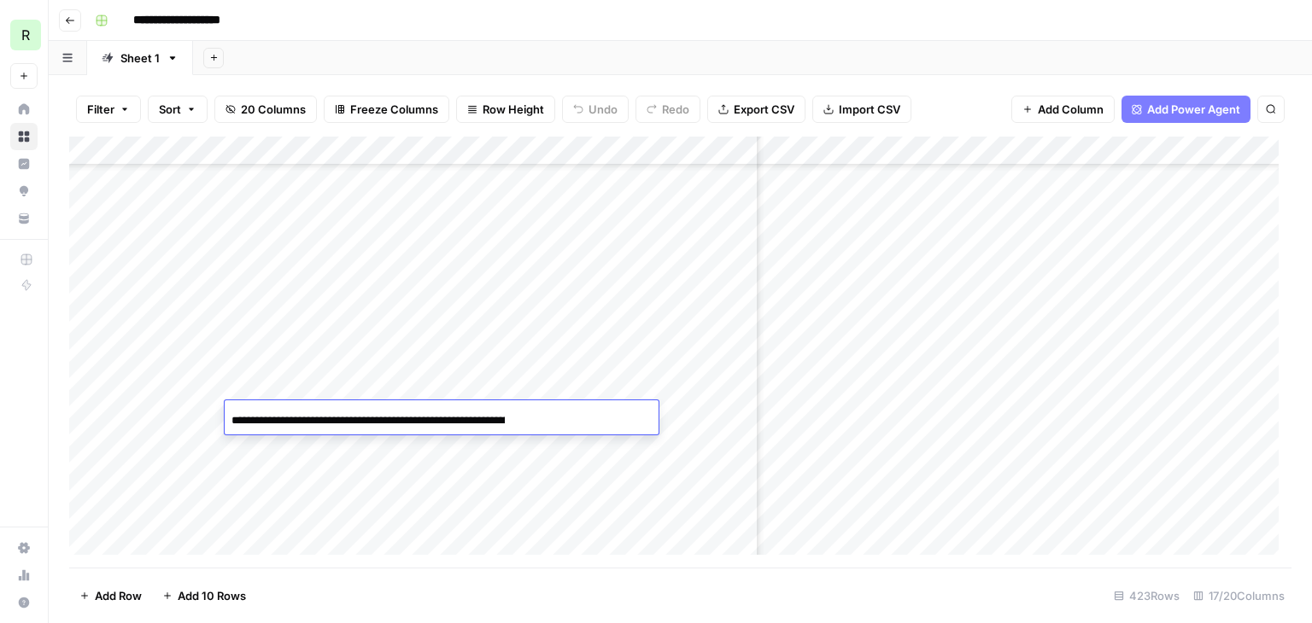
scroll to position [0, 156]
click at [1114, 408] on div "Add Column" at bounding box center [680, 352] width 1222 height 431
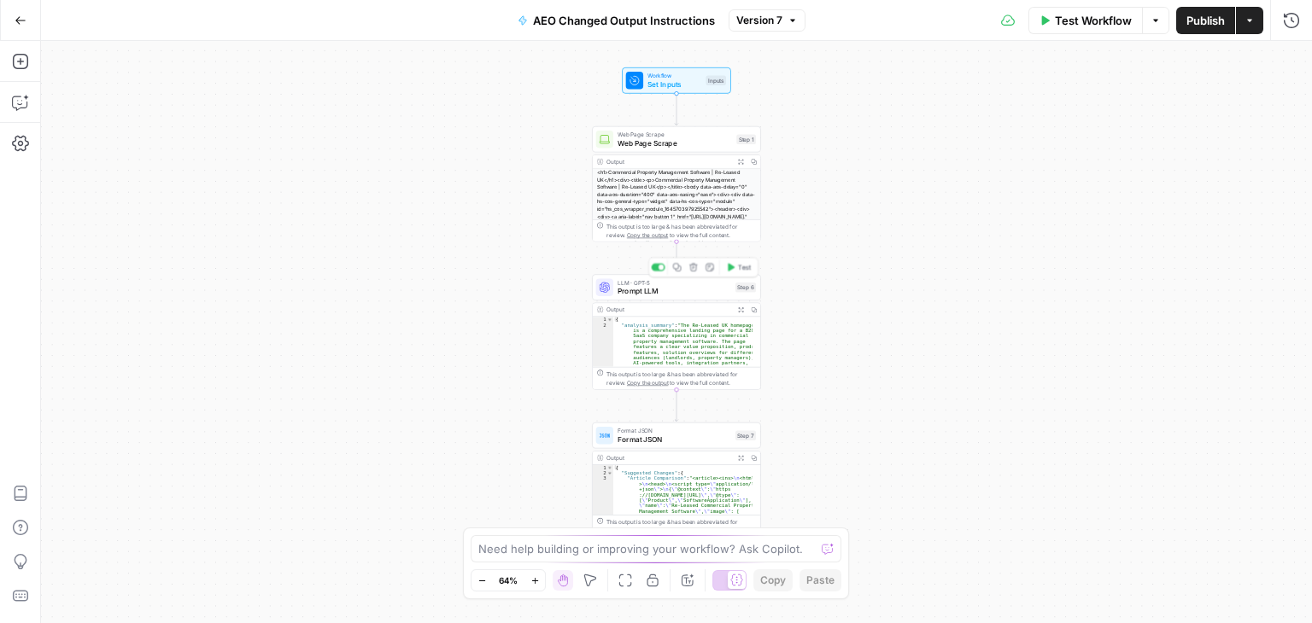
click at [676, 280] on span "LLM · GPT-5" at bounding box center [675, 282] width 114 height 9
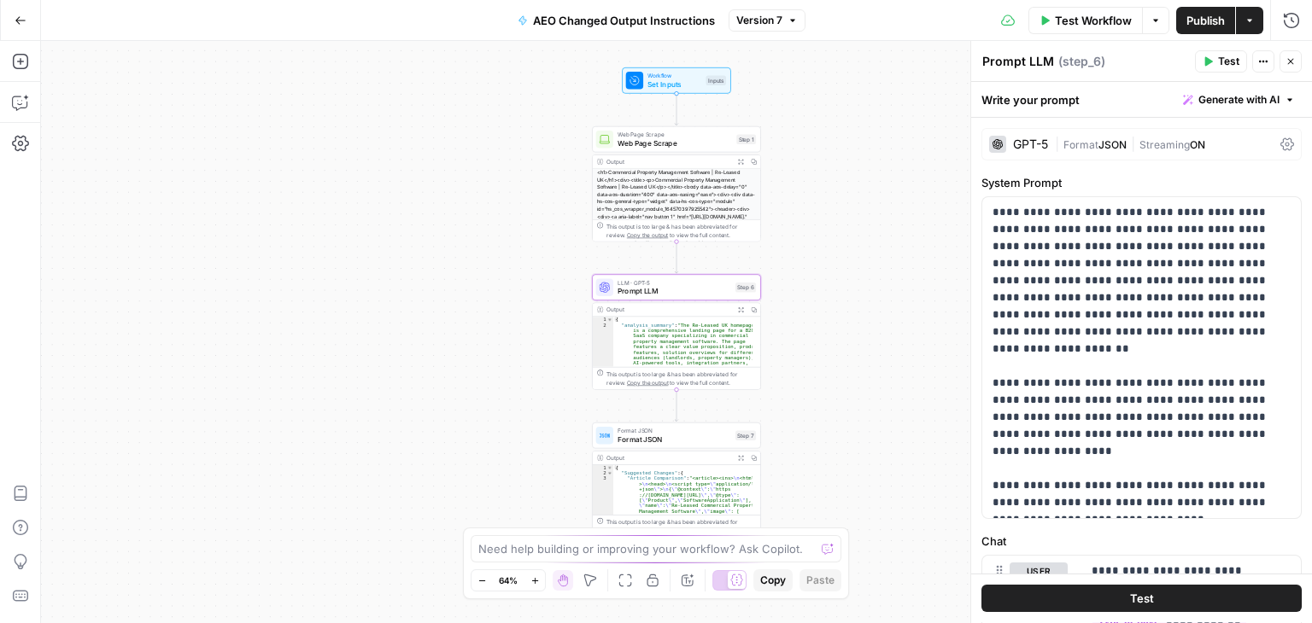
type textarea "**********"
click at [653, 331] on div "{ "analysis_summary" : "The Re-Leased UK homepage is a comprehensive landing pa…" at bounding box center [682, 399] width 139 height 165
click at [661, 312] on div "Output" at bounding box center [668, 310] width 124 height 9
click at [822, 297] on div "**********" at bounding box center [676, 332] width 1271 height 582
click at [741, 311] on icon "button" at bounding box center [740, 309] width 5 height 5
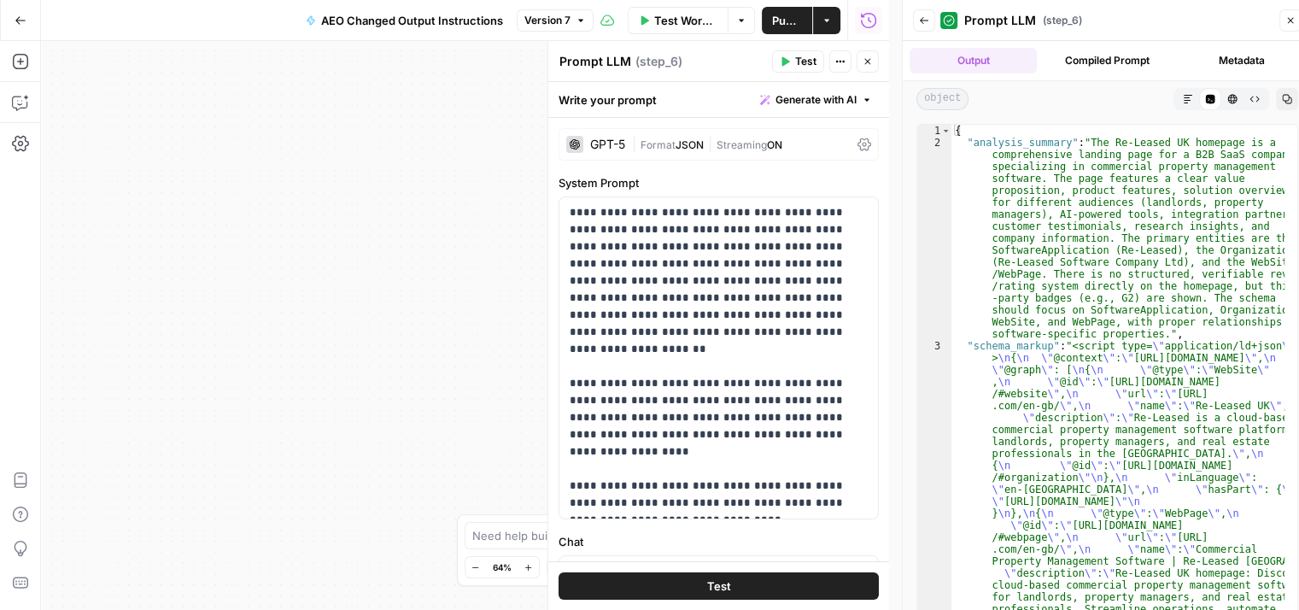
click at [605, 145] on div "GPT-5" at bounding box center [607, 144] width 35 height 12
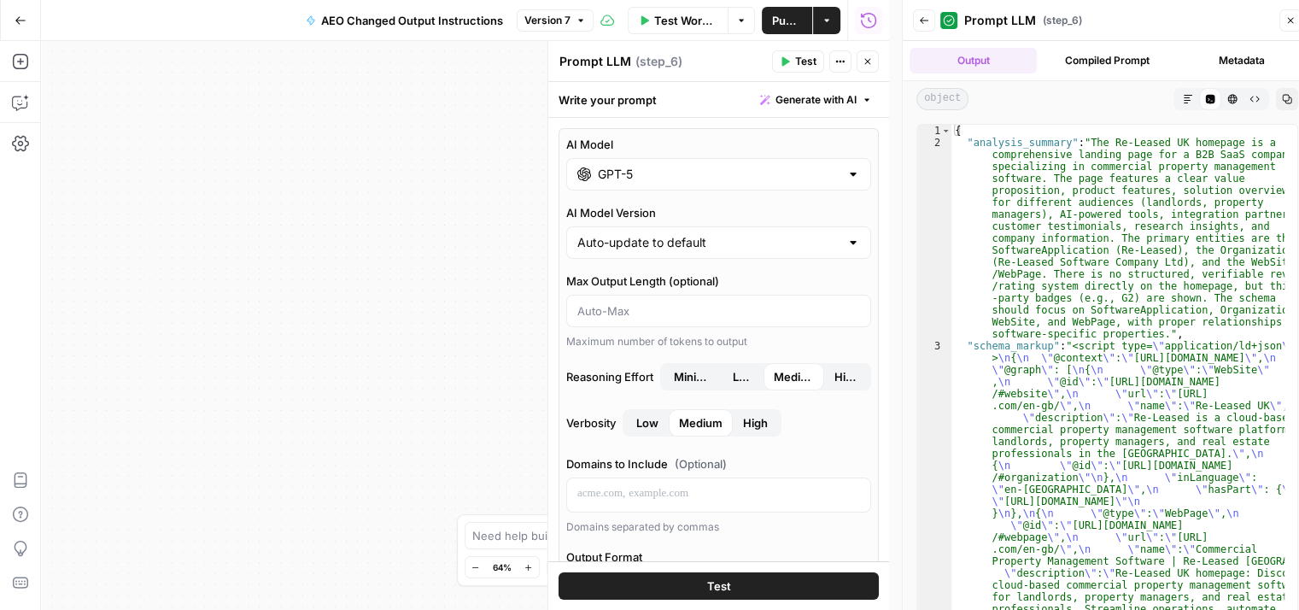
click at [738, 372] on span "Low" at bounding box center [743, 376] width 20 height 17
click at [740, 589] on button "Test" at bounding box center [719, 585] width 320 height 27
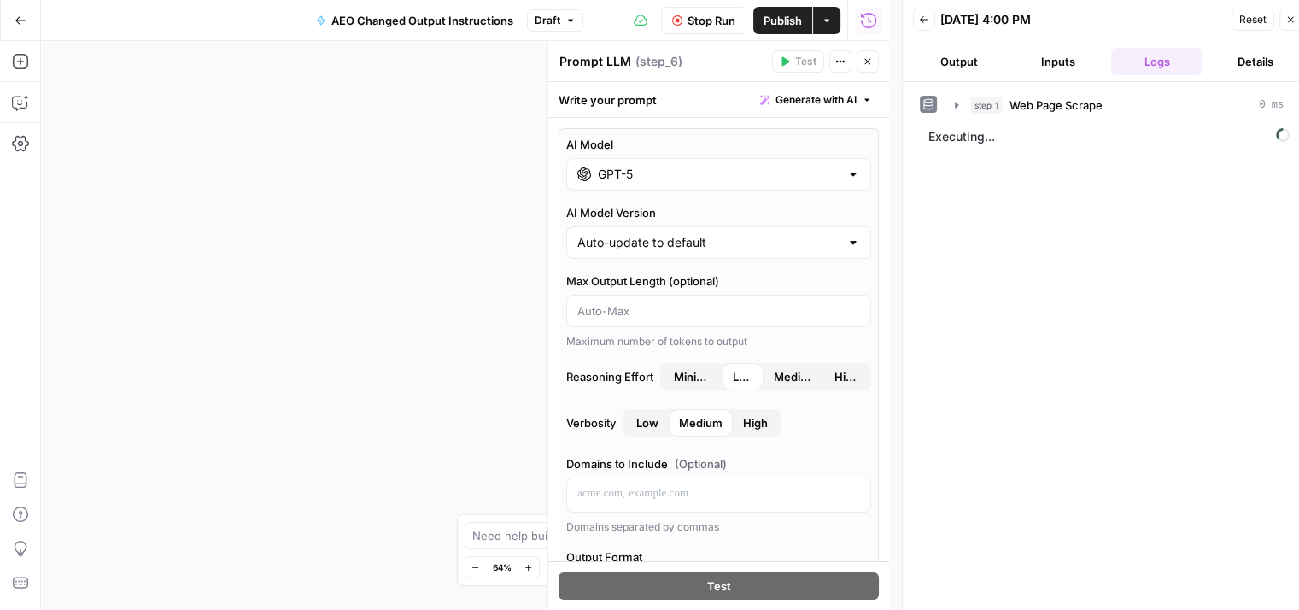
click at [704, 21] on span "Stop Run" at bounding box center [712, 20] width 48 height 17
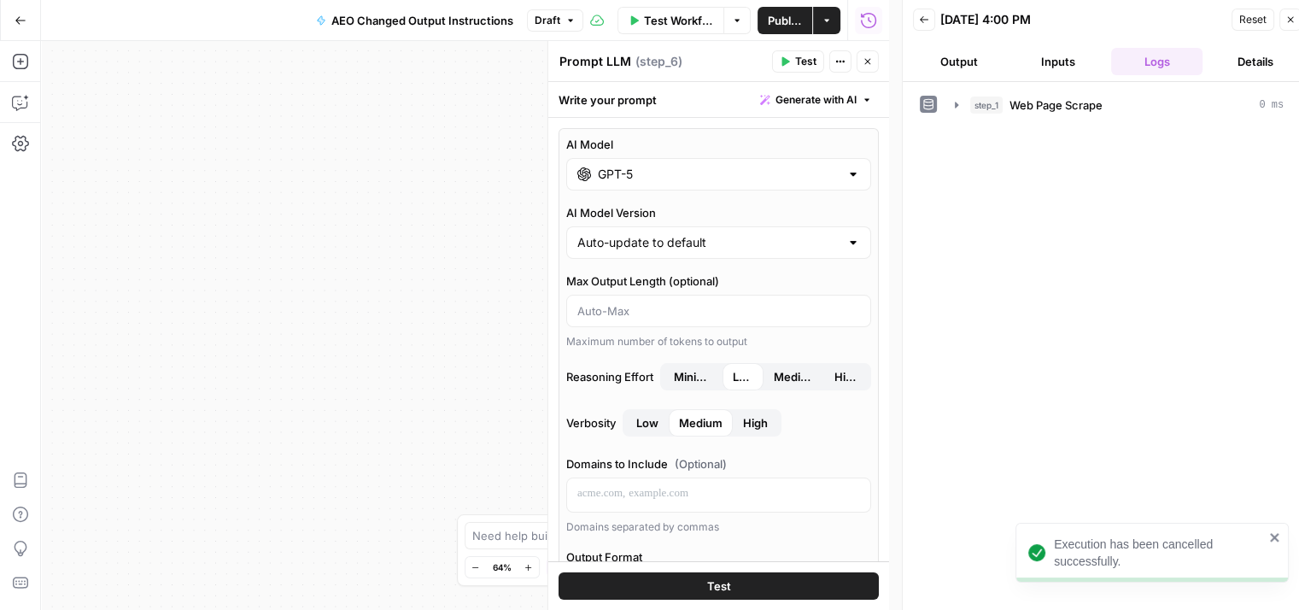
click at [786, 16] on span "Publish" at bounding box center [785, 20] width 34 height 17
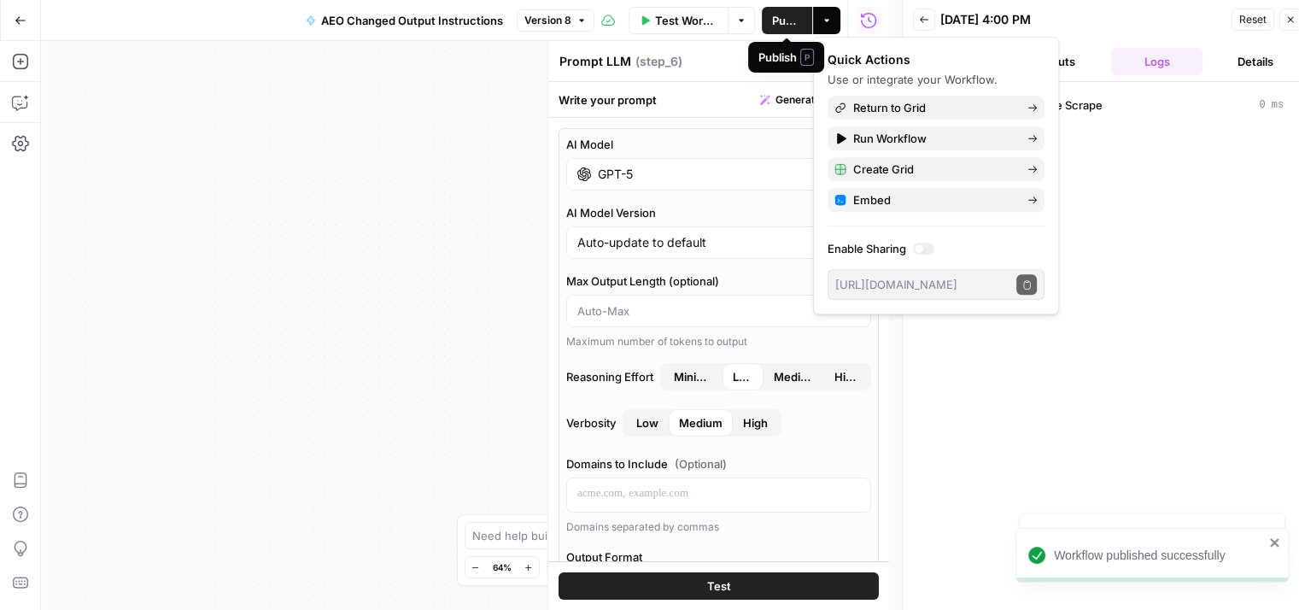
click at [791, 15] on span "Publish" at bounding box center [787, 20] width 30 height 17
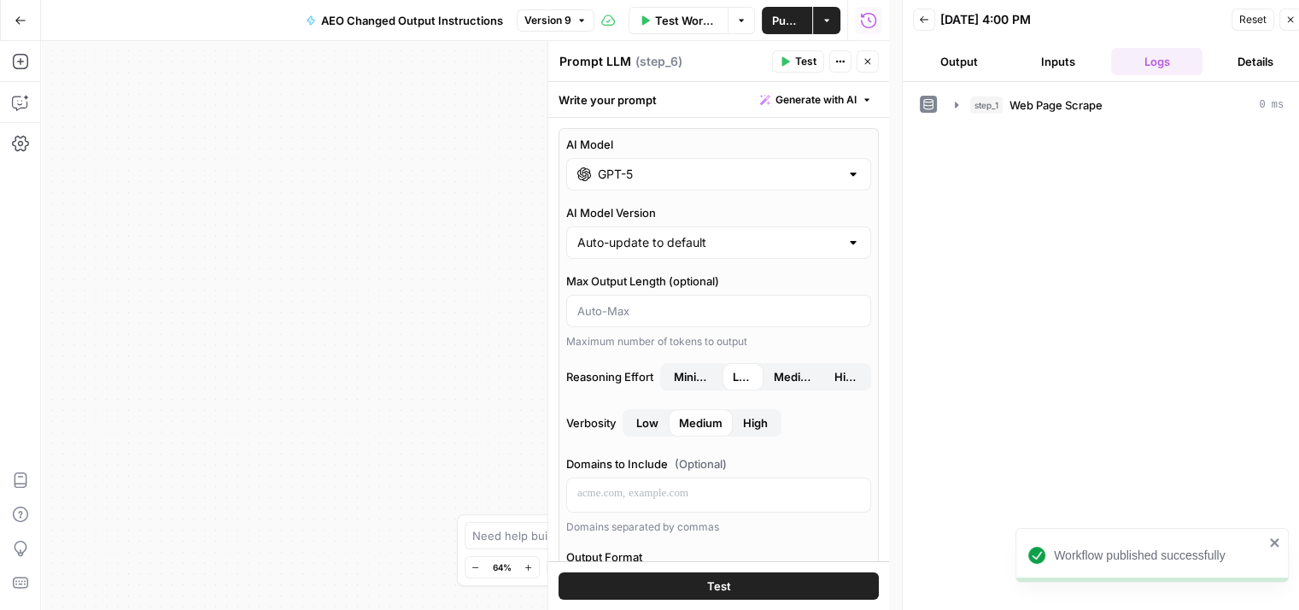
click at [24, 24] on icon "button" at bounding box center [21, 21] width 12 height 12
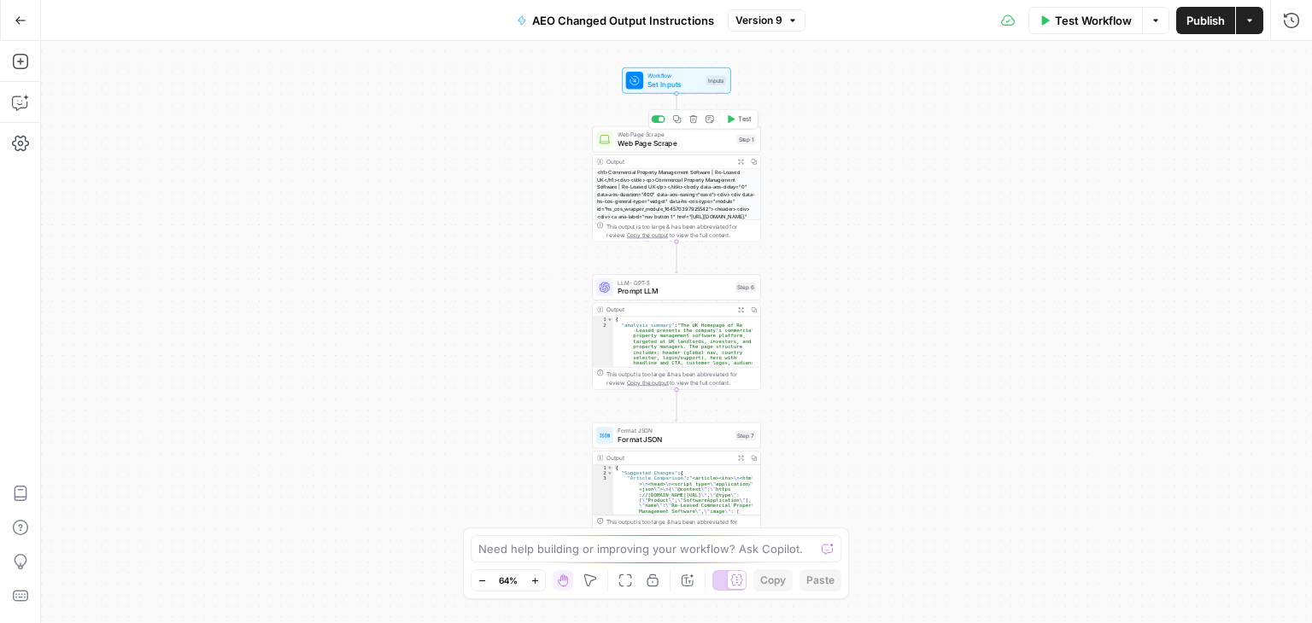
click at [694, 286] on span "Prompt LLM" at bounding box center [675, 291] width 114 height 11
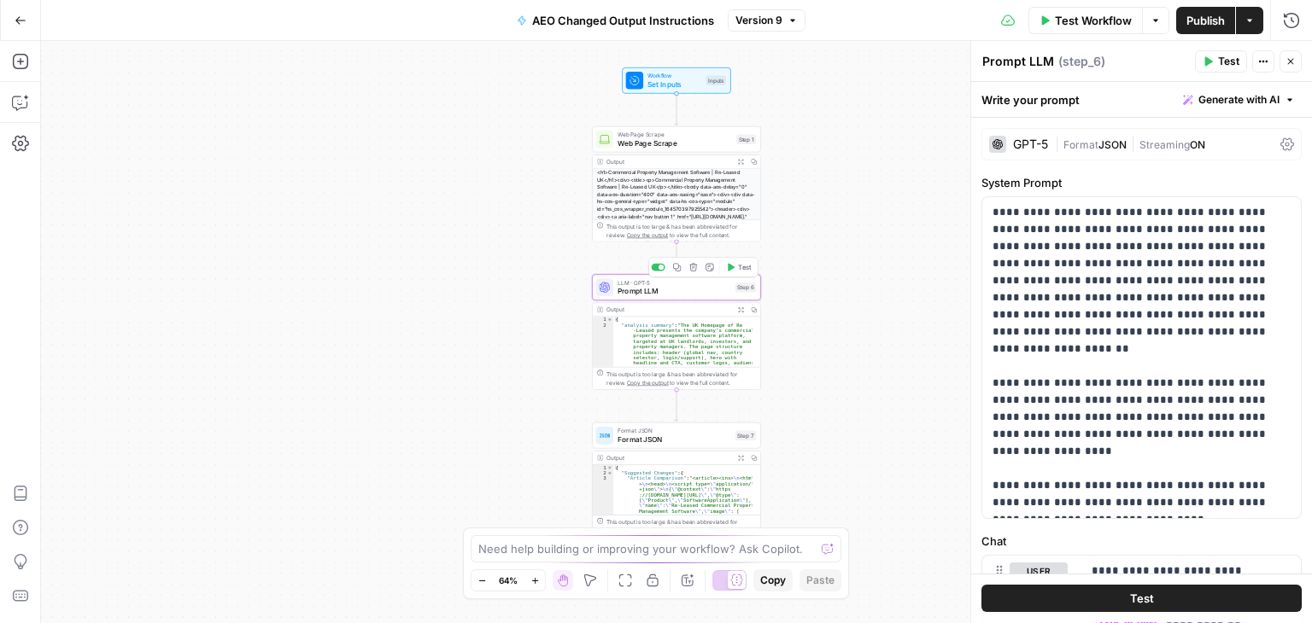
click at [609, 287] on icon at bounding box center [604, 287] width 11 height 11
click at [624, 292] on span "Prompt LLM" at bounding box center [675, 291] width 114 height 11
click at [1007, 144] on div "GPT-5" at bounding box center [1018, 144] width 59 height 17
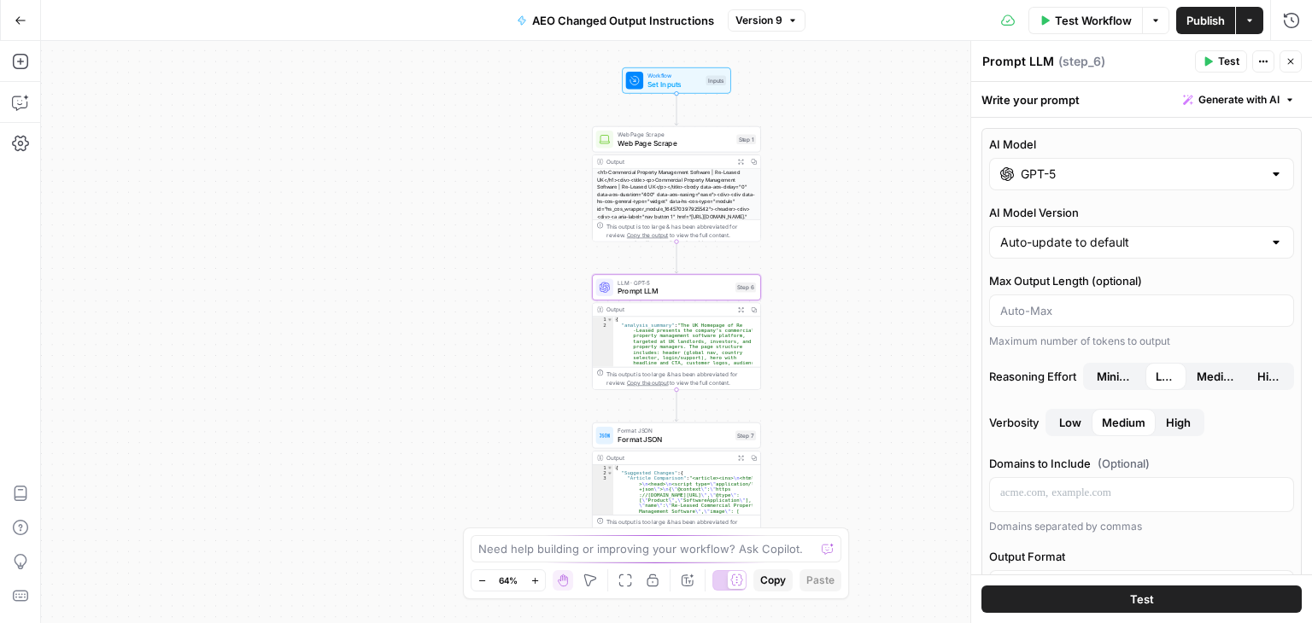
click at [1197, 376] on span "Medium" at bounding box center [1217, 376] width 41 height 17
click at [1203, 18] on span "Publish" at bounding box center [1205, 20] width 38 height 17
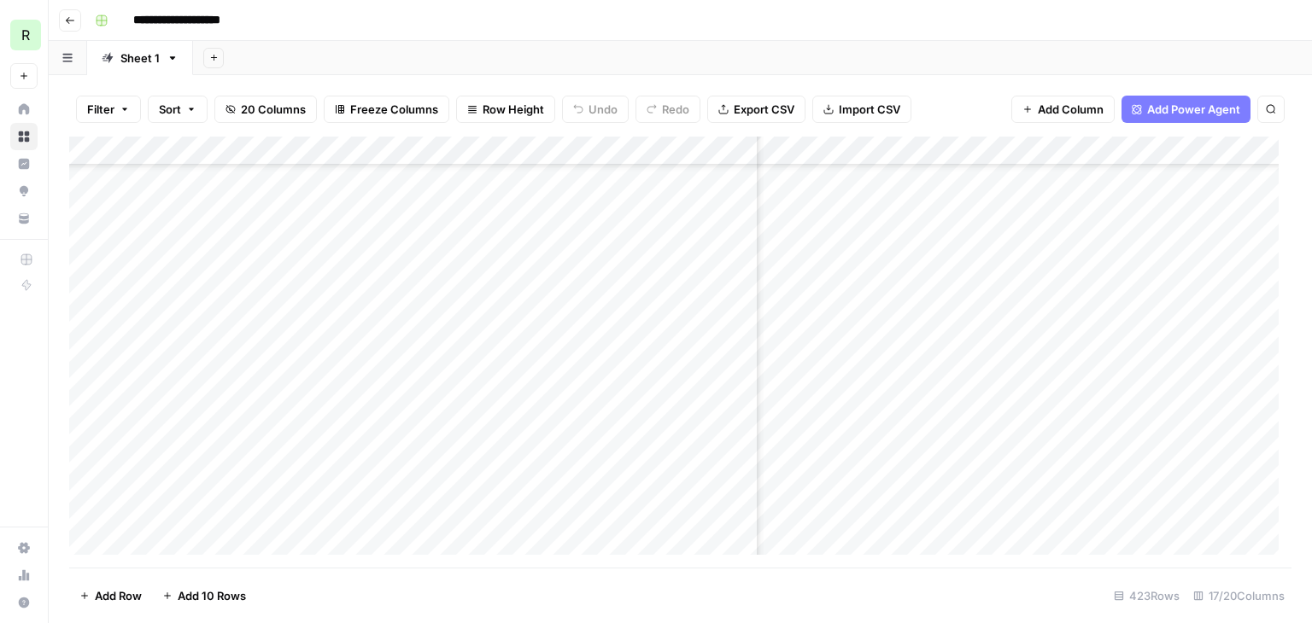
click at [1131, 412] on div "Add Column" at bounding box center [680, 352] width 1222 height 431
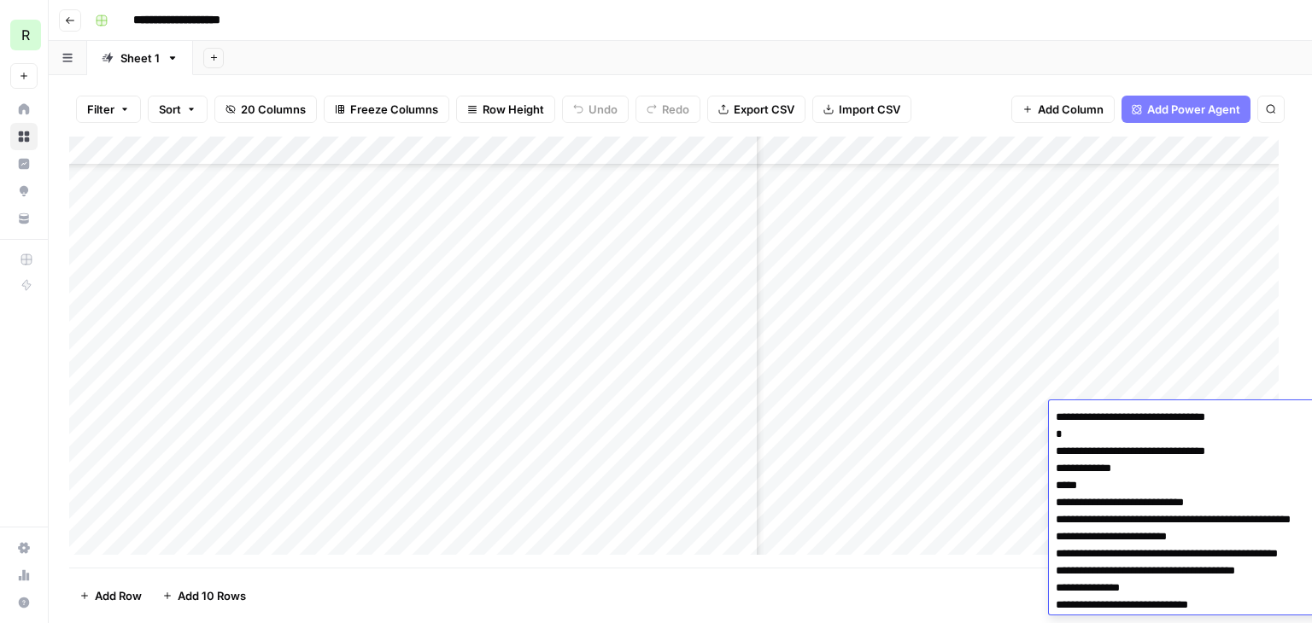
scroll to position [5008, 0]
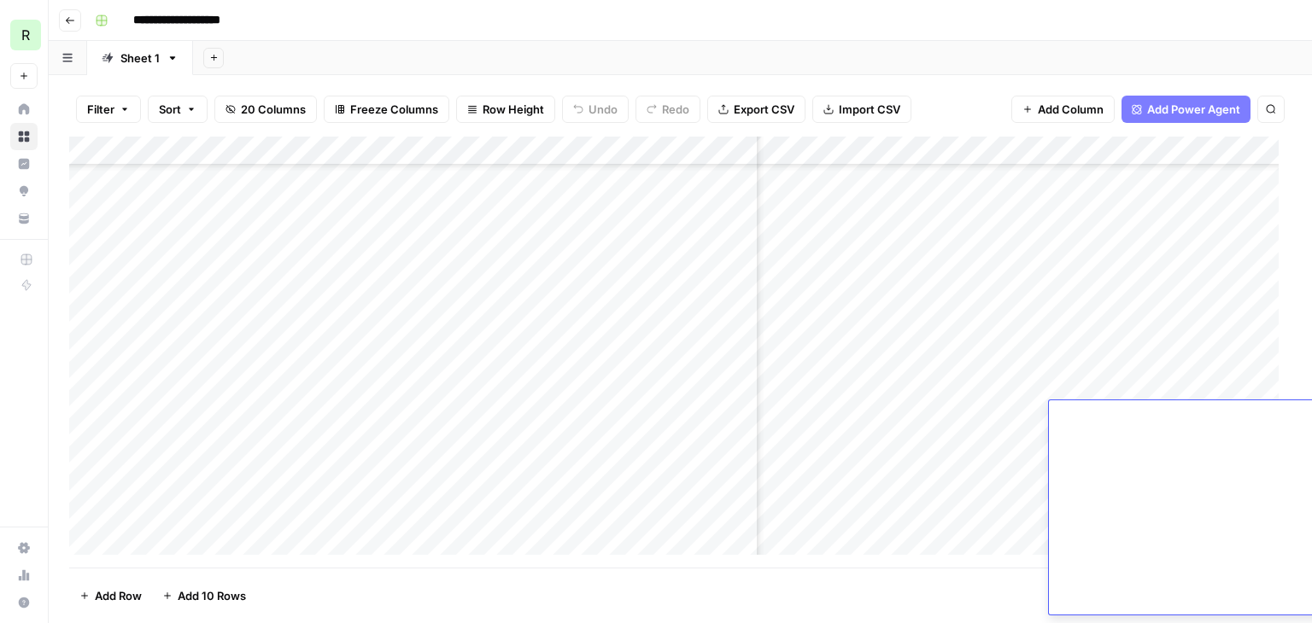
click at [922, 418] on div "Add Column" at bounding box center [680, 352] width 1222 height 431
click at [1127, 448] on div "Add Column" at bounding box center [680, 352] width 1222 height 431
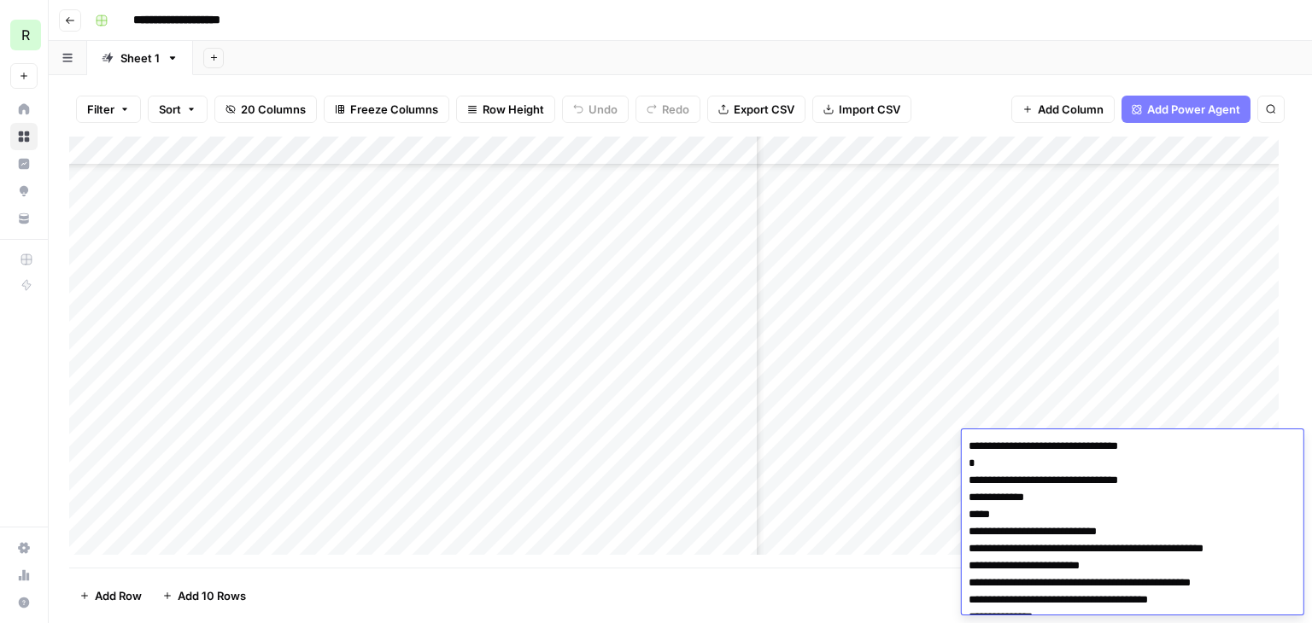
scroll to position [3158, 0]
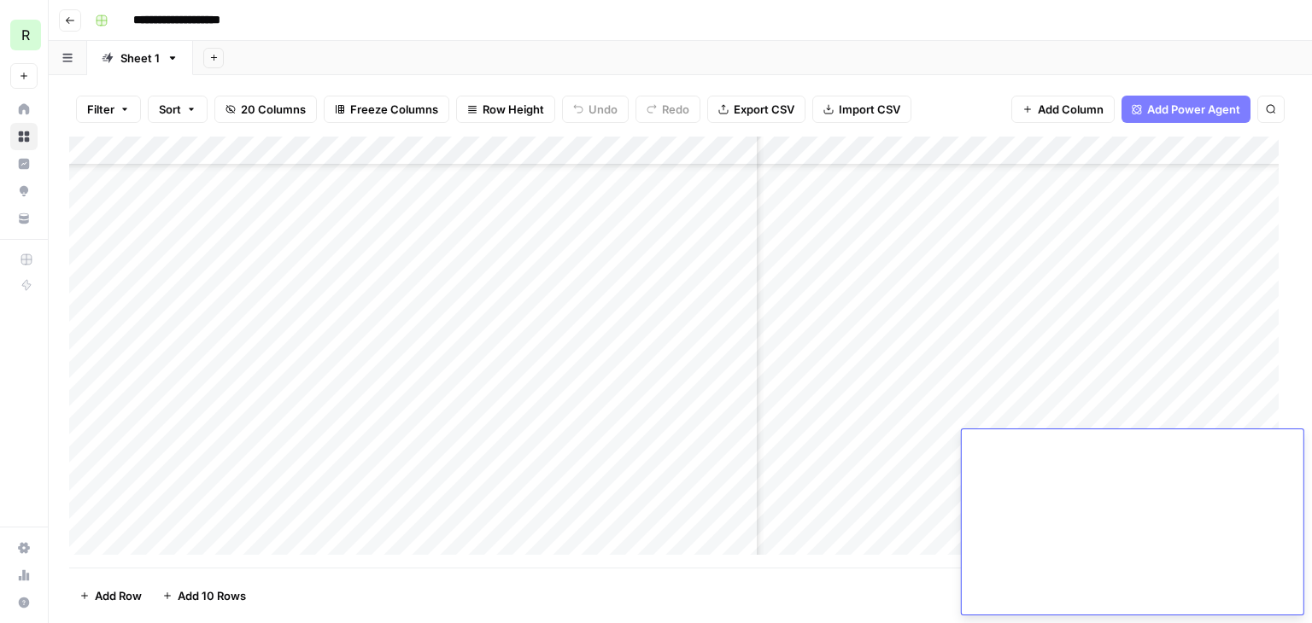
click at [543, 442] on div "Add Column" at bounding box center [680, 352] width 1222 height 431
click at [673, 419] on div "Add Column" at bounding box center [680, 352] width 1222 height 431
click at [593, 415] on div "Add Column" at bounding box center [680, 352] width 1222 height 431
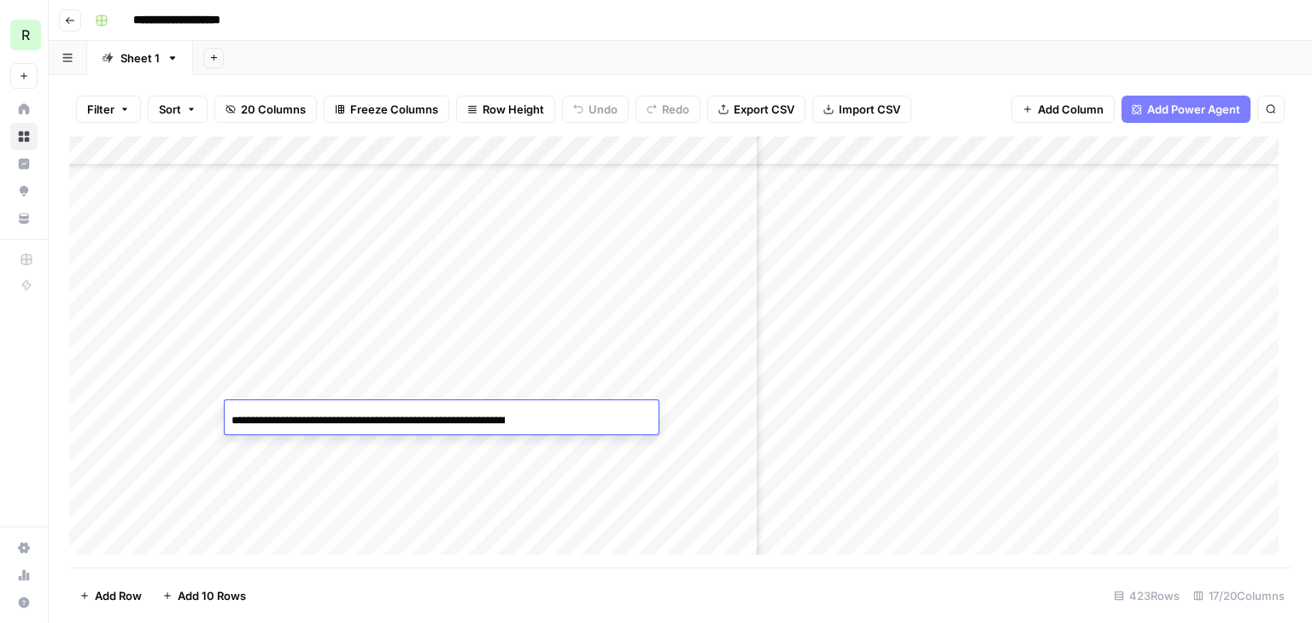
scroll to position [0, 156]
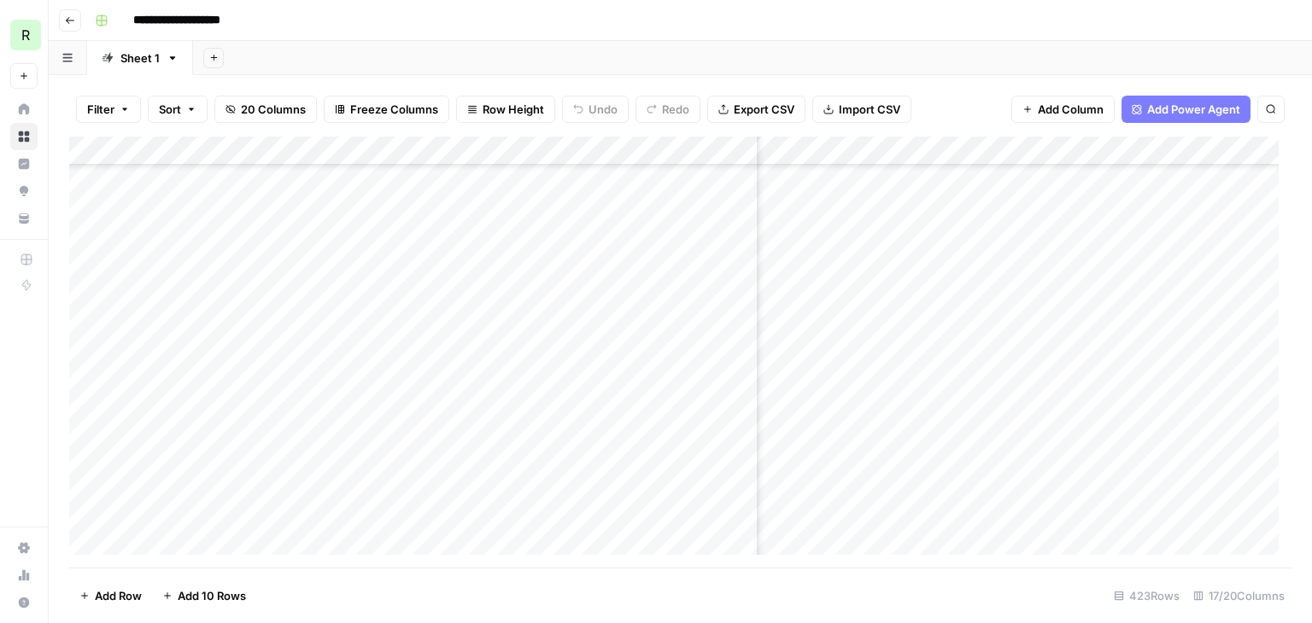
click at [731, 418] on div "Add Column" at bounding box center [680, 352] width 1222 height 431
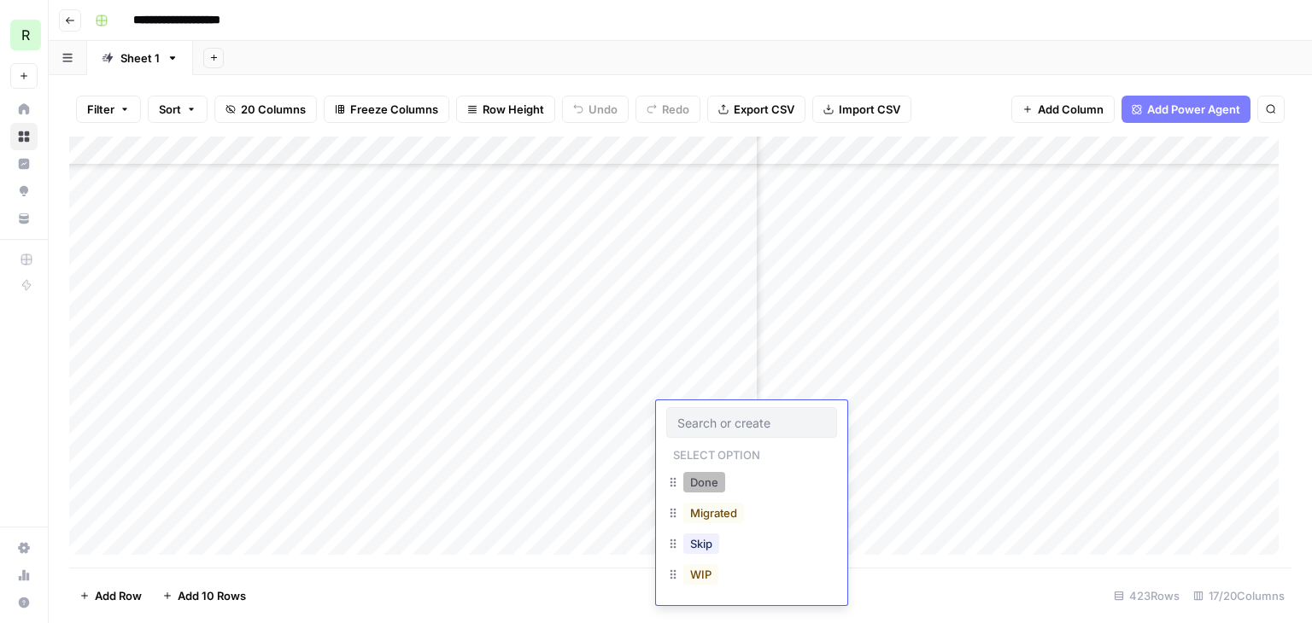
click at [710, 485] on button "Done" at bounding box center [704, 482] width 42 height 20
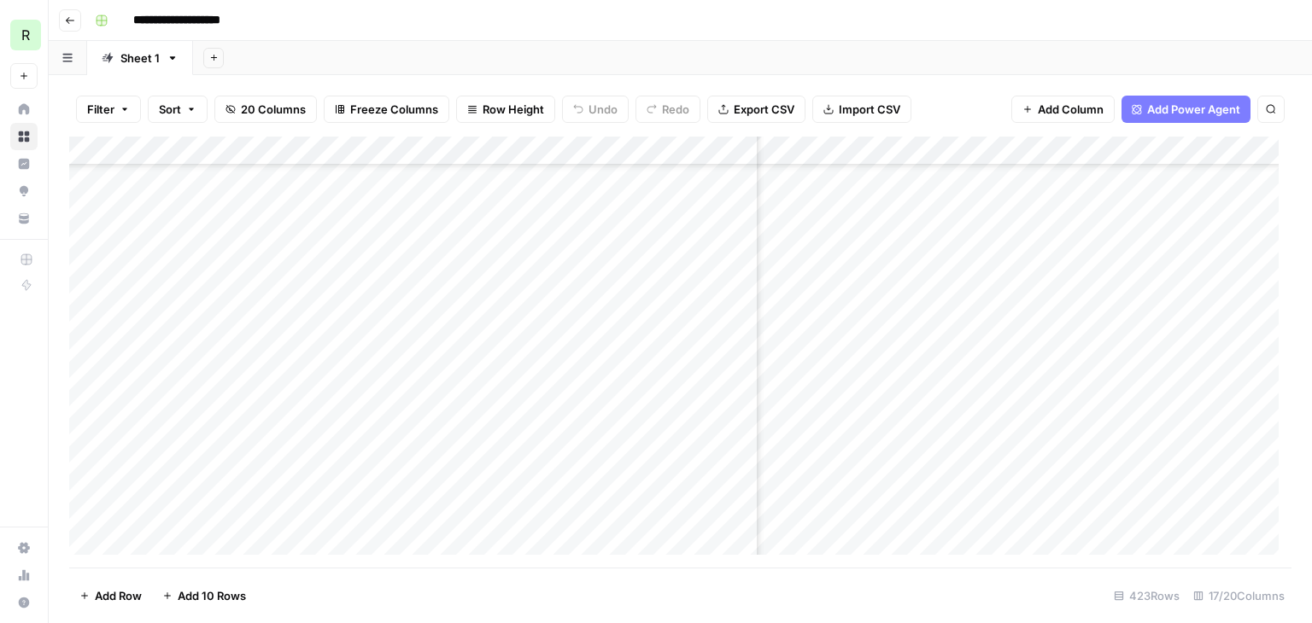
click at [574, 442] on div "Add Column" at bounding box center [680, 352] width 1222 height 431
click at [1090, 446] on div "Add Column" at bounding box center [680, 352] width 1222 height 431
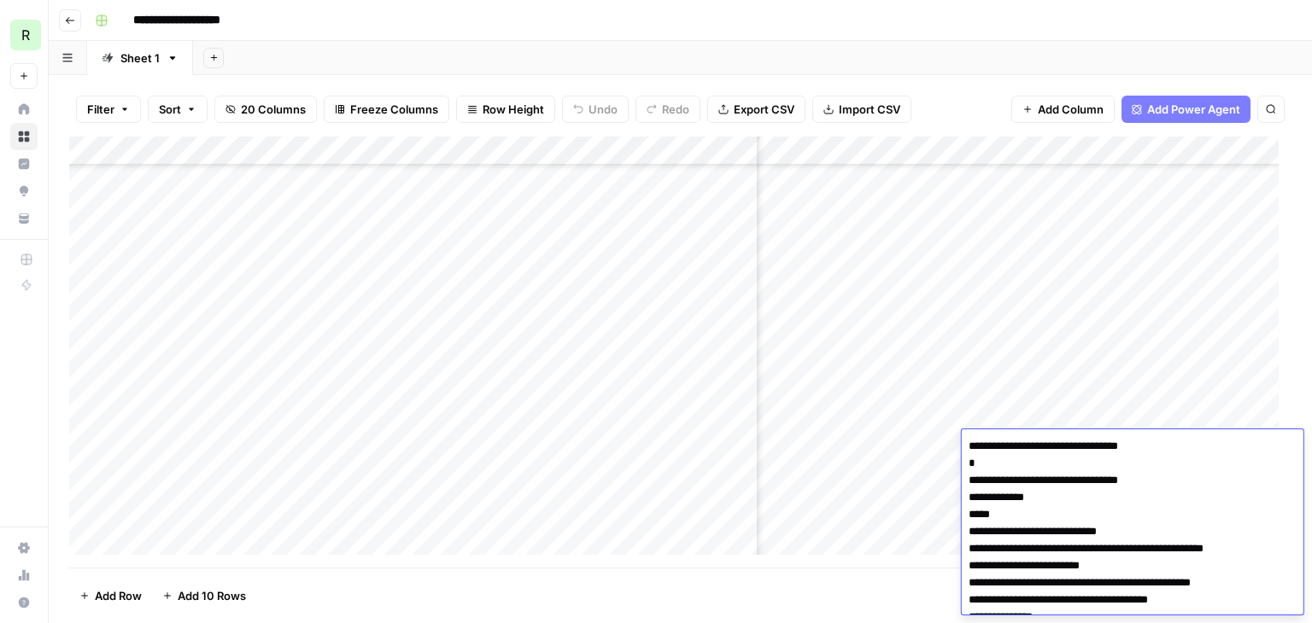
scroll to position [3158, 0]
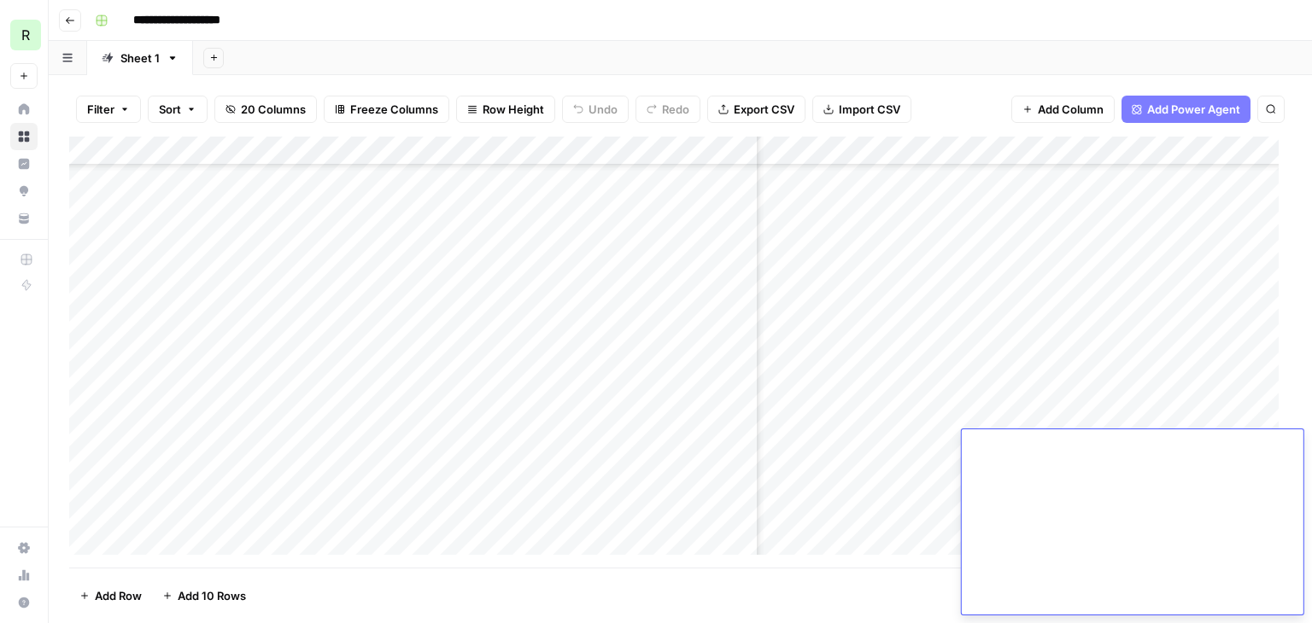
click at [1088, 412] on div "Add Column" at bounding box center [680, 352] width 1222 height 431
click at [1069, 451] on div "Add Column" at bounding box center [680, 352] width 1222 height 431
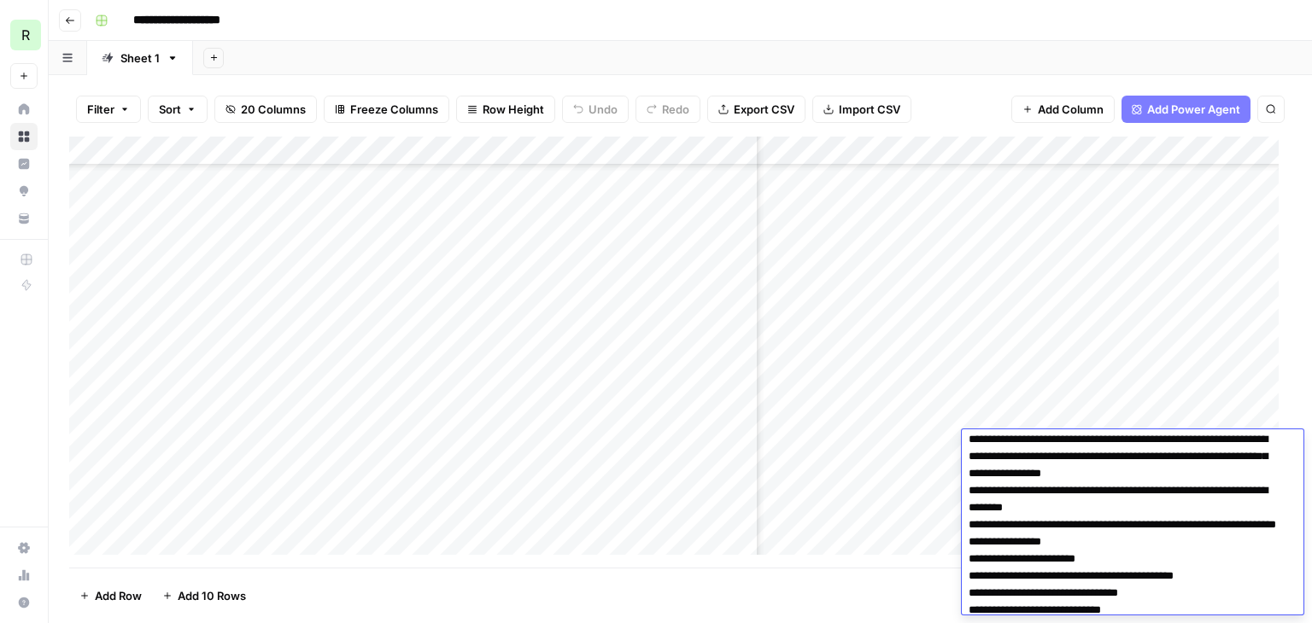
scroll to position [2645, 0]
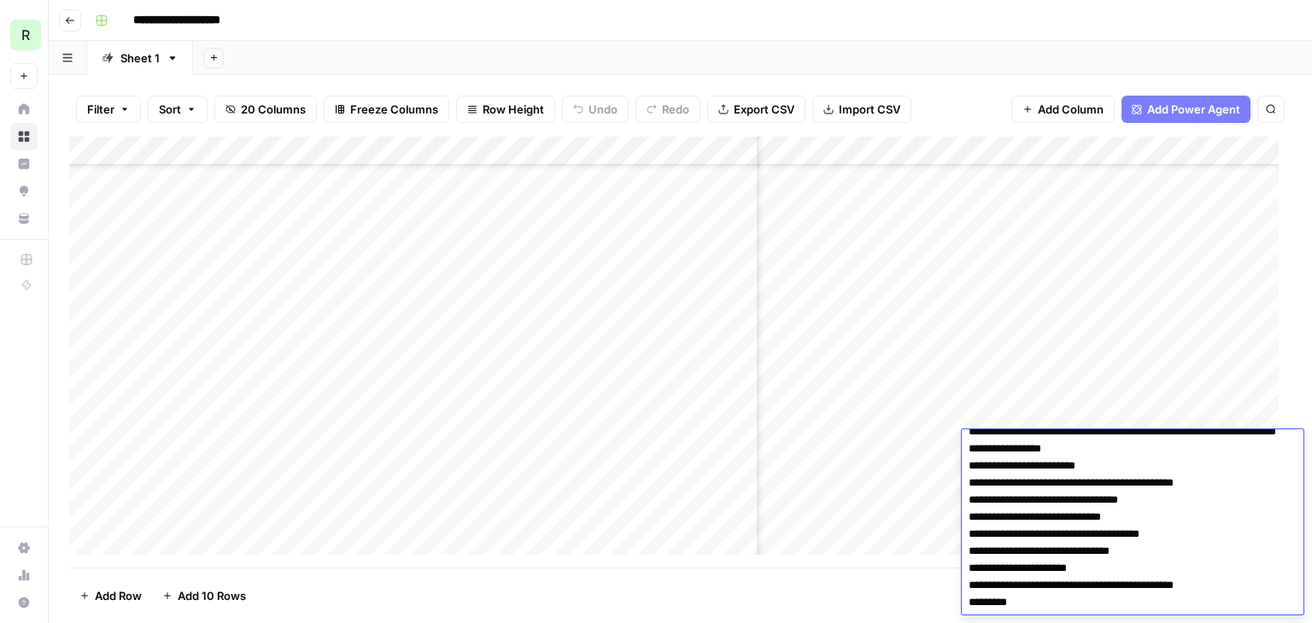
click at [876, 459] on div "Add Column" at bounding box center [680, 352] width 1222 height 431
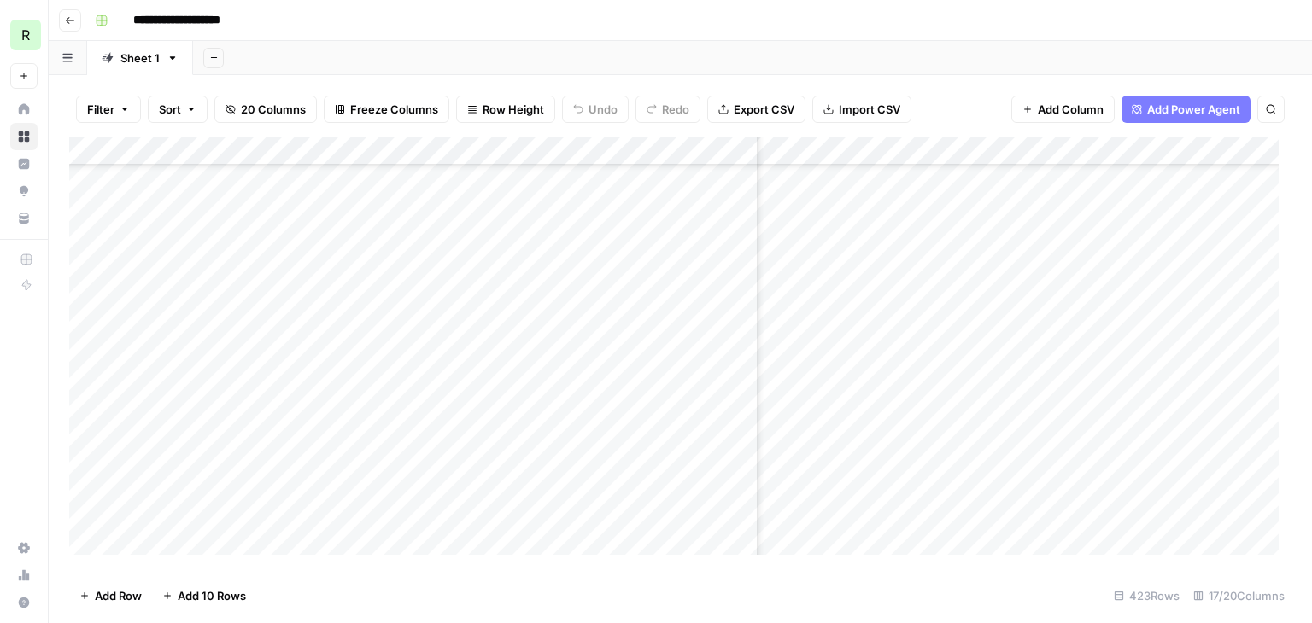
click at [1060, 447] on div "Add Column" at bounding box center [680, 352] width 1222 height 431
click at [781, 148] on div "Add Column" at bounding box center [680, 352] width 1222 height 431
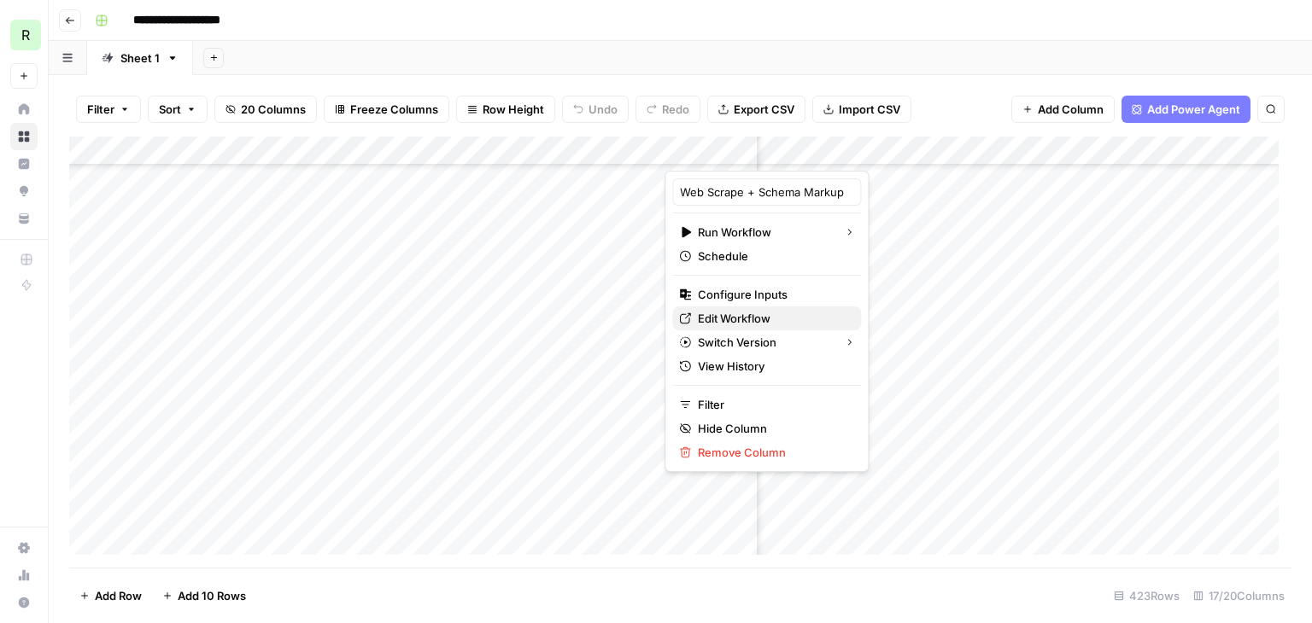
click at [722, 313] on span "Edit Workflow" at bounding box center [772, 318] width 149 height 17
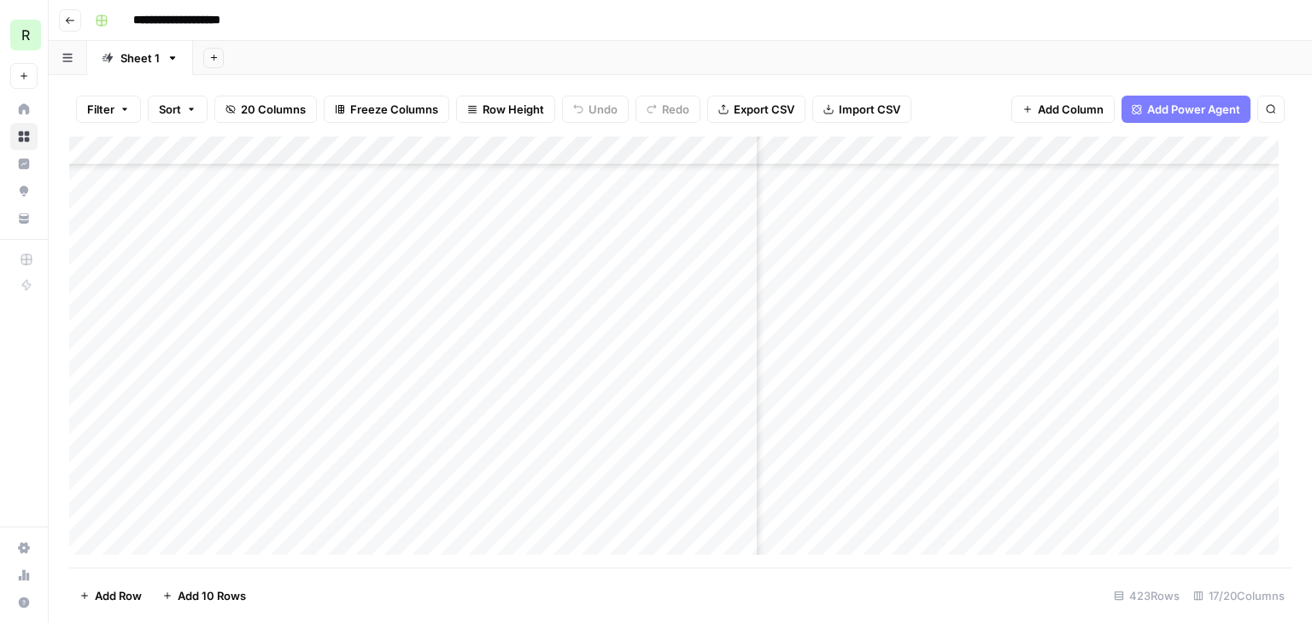
click at [1174, 364] on div "Add Column" at bounding box center [680, 352] width 1222 height 431
click at [1028, 401] on div "Add Column" at bounding box center [680, 352] width 1222 height 431
click at [1024, 441] on div "Add Column" at bounding box center [680, 352] width 1222 height 431
click at [884, 449] on div "Add Column" at bounding box center [680, 352] width 1222 height 431
click at [864, 571] on footer "Add Row Add 10 Rows 423 Rows 17/20 Columns" at bounding box center [680, 596] width 1222 height 56
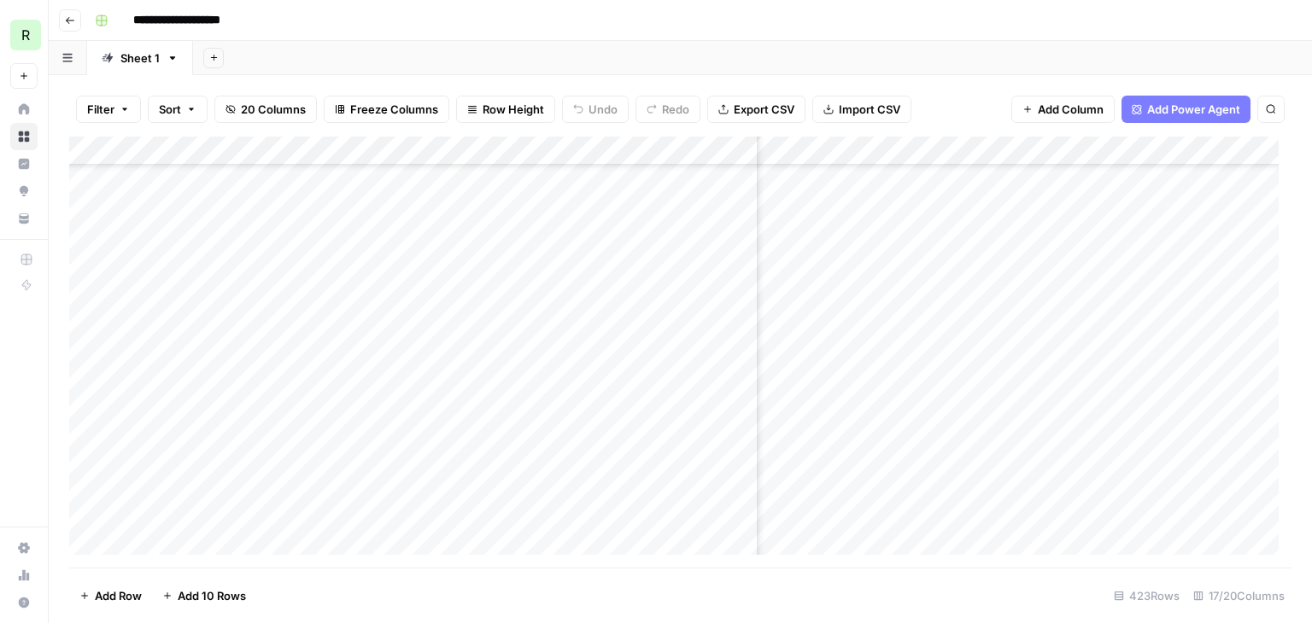
scroll to position [256, 1059]
click at [924, 444] on div "Add Column" at bounding box center [680, 352] width 1222 height 431
drag, startPoint x: 952, startPoint y: 144, endPoint x: 957, endPoint y: 105, distance: 39.5
click at [957, 105] on div "Filter Sort 20 Columns Freeze Columns Row Height Undo Redo Export CSV Import CS…" at bounding box center [680, 109] width 1222 height 55
click at [974, 148] on div "Add Column" at bounding box center [680, 352] width 1222 height 431
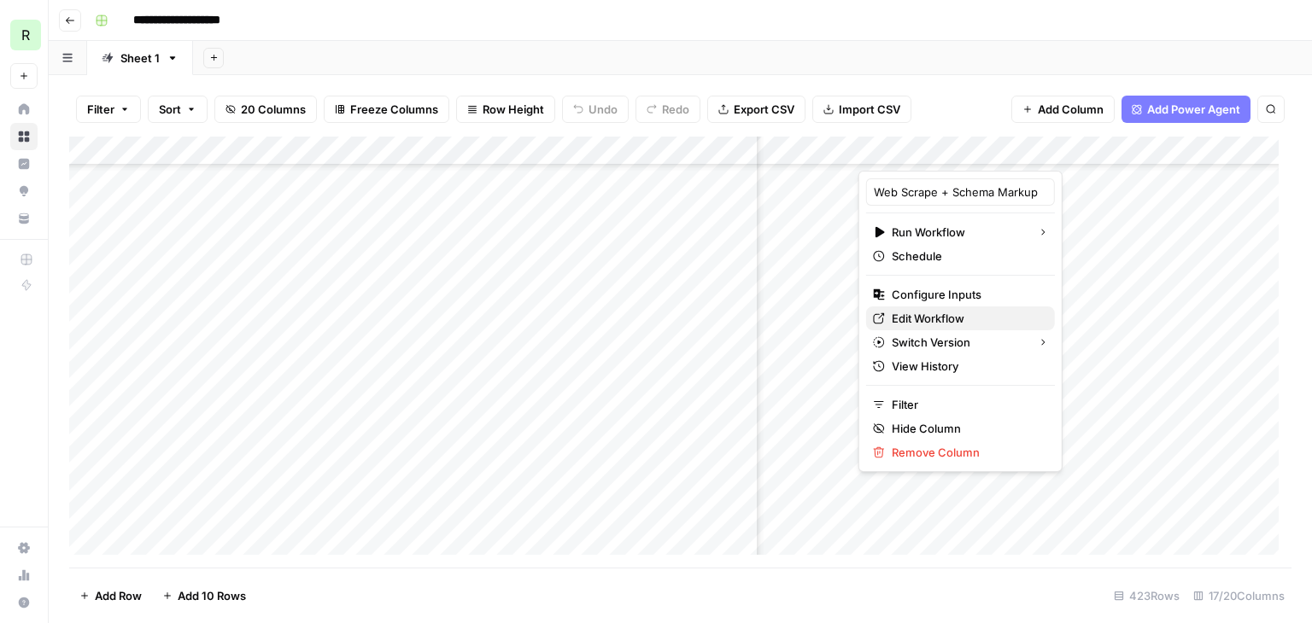
click at [929, 313] on span "Edit Workflow" at bounding box center [966, 318] width 149 height 17
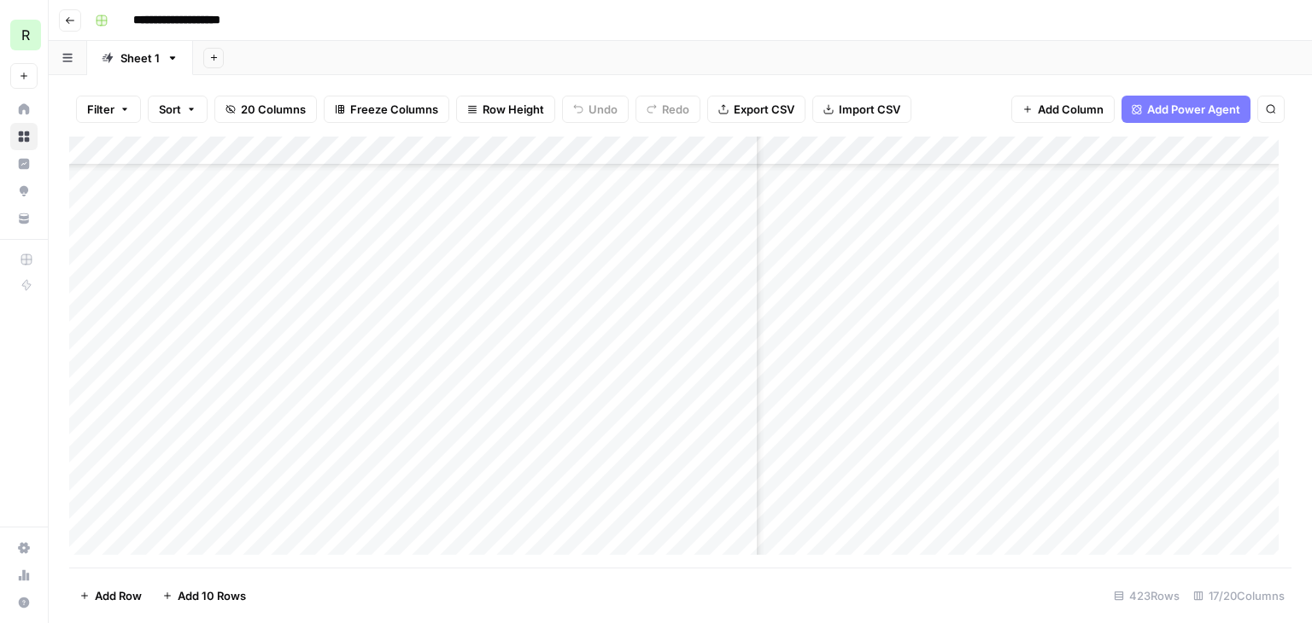
scroll to position [256, 1249]
click at [1053, 447] on div "Add Column" at bounding box center [680, 352] width 1222 height 431
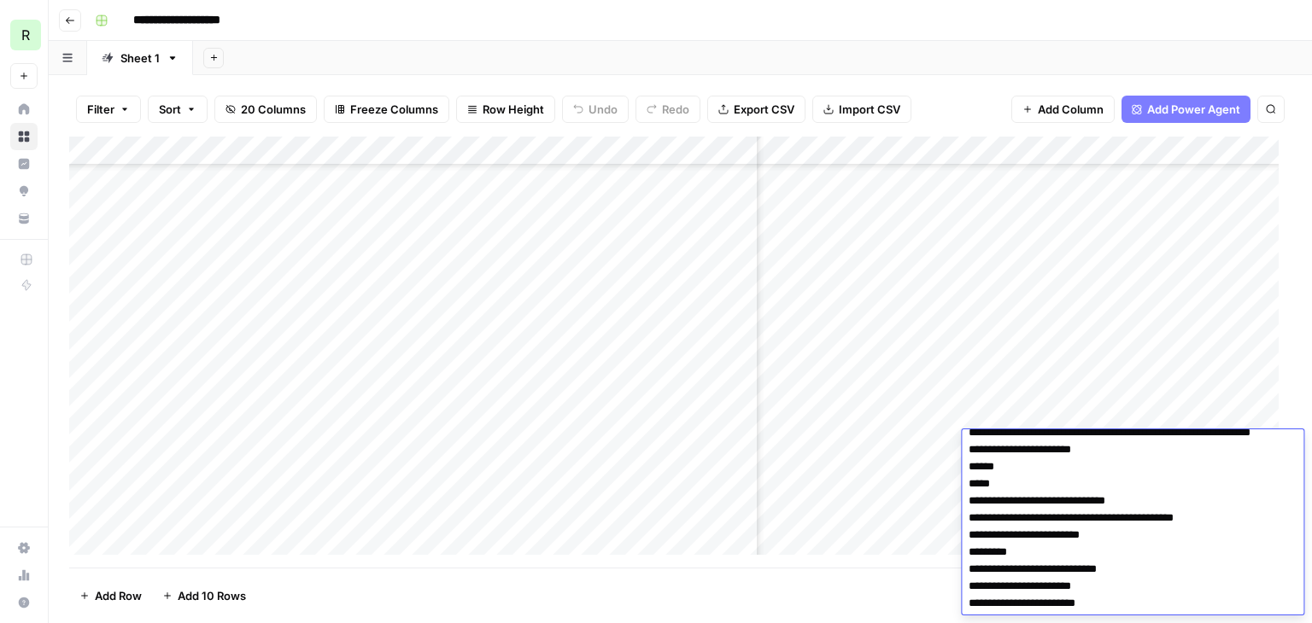
scroll to position [852, 0]
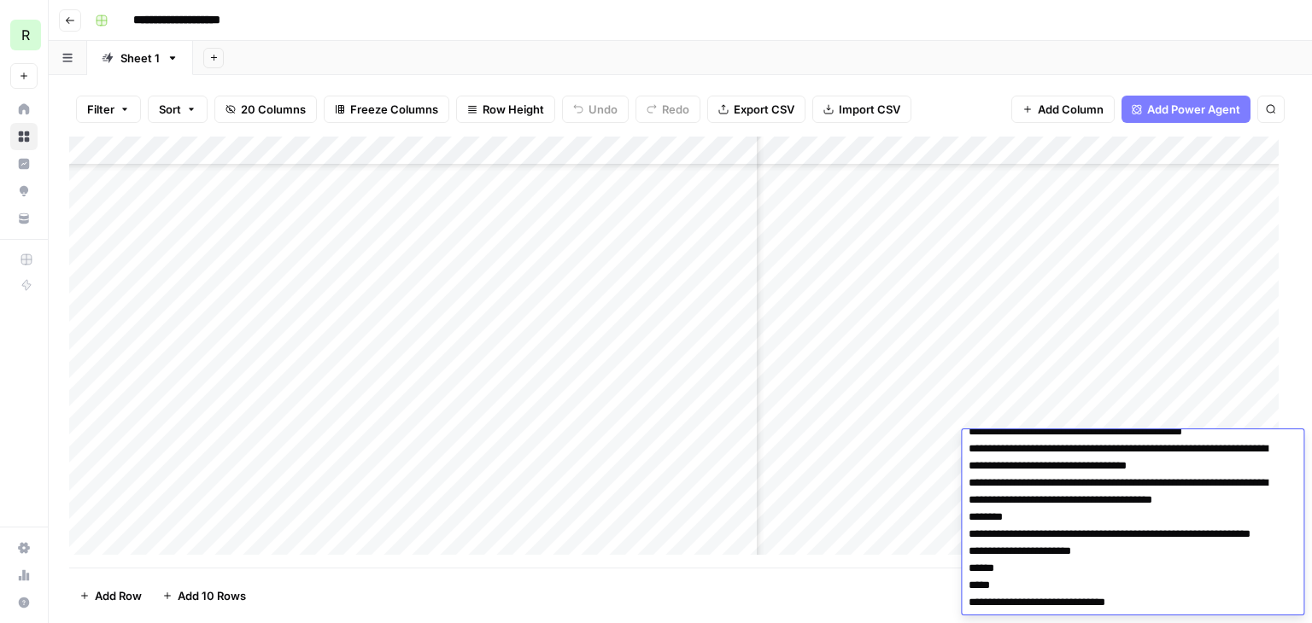
click at [904, 449] on div "Add Column" at bounding box center [680, 352] width 1222 height 431
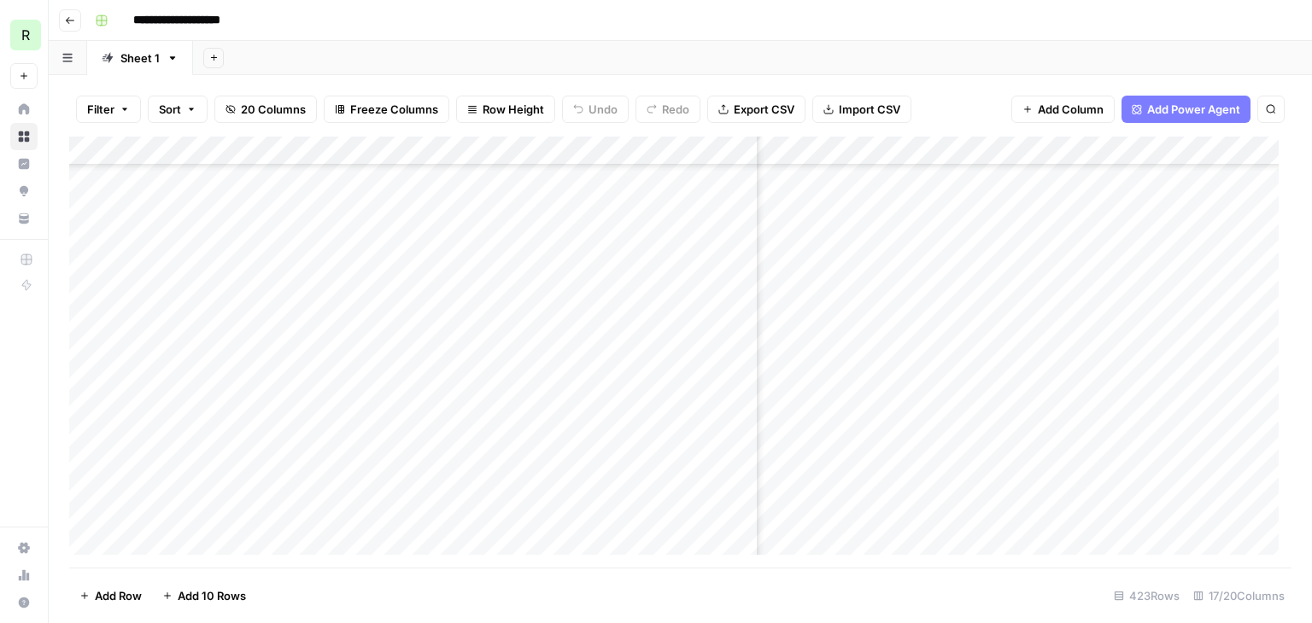
click at [582, 442] on div "Add Column" at bounding box center [680, 352] width 1222 height 431
click at [901, 442] on div "Add Column" at bounding box center [680, 352] width 1222 height 431
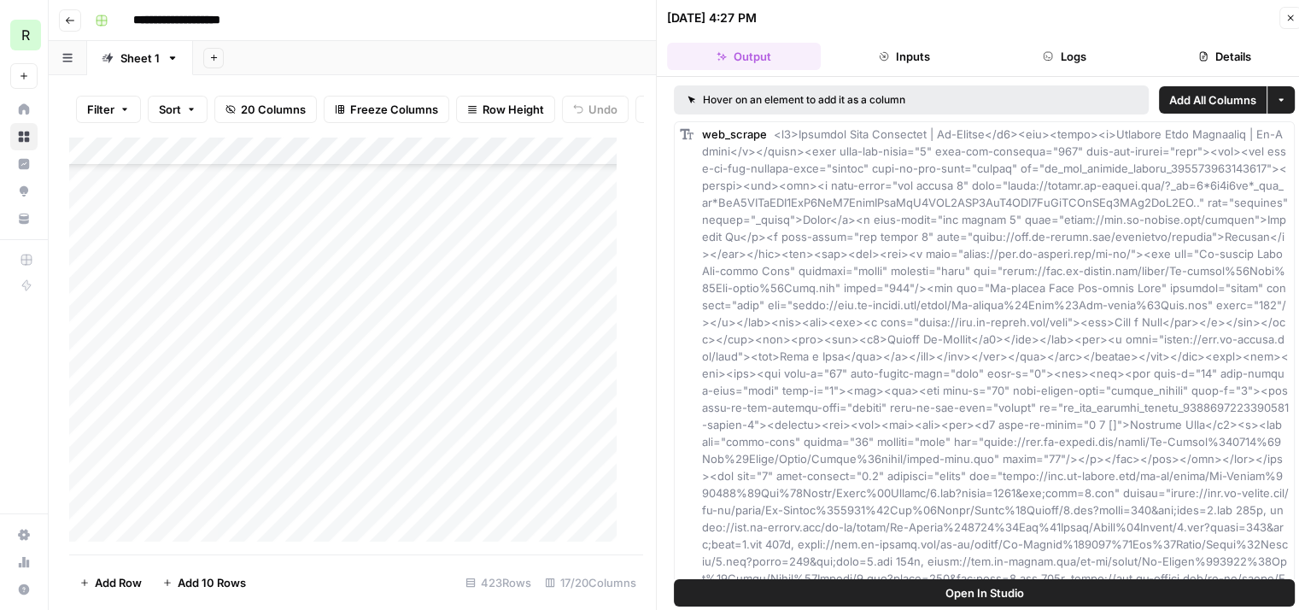
click at [1286, 15] on icon "button" at bounding box center [1290, 18] width 10 height 10
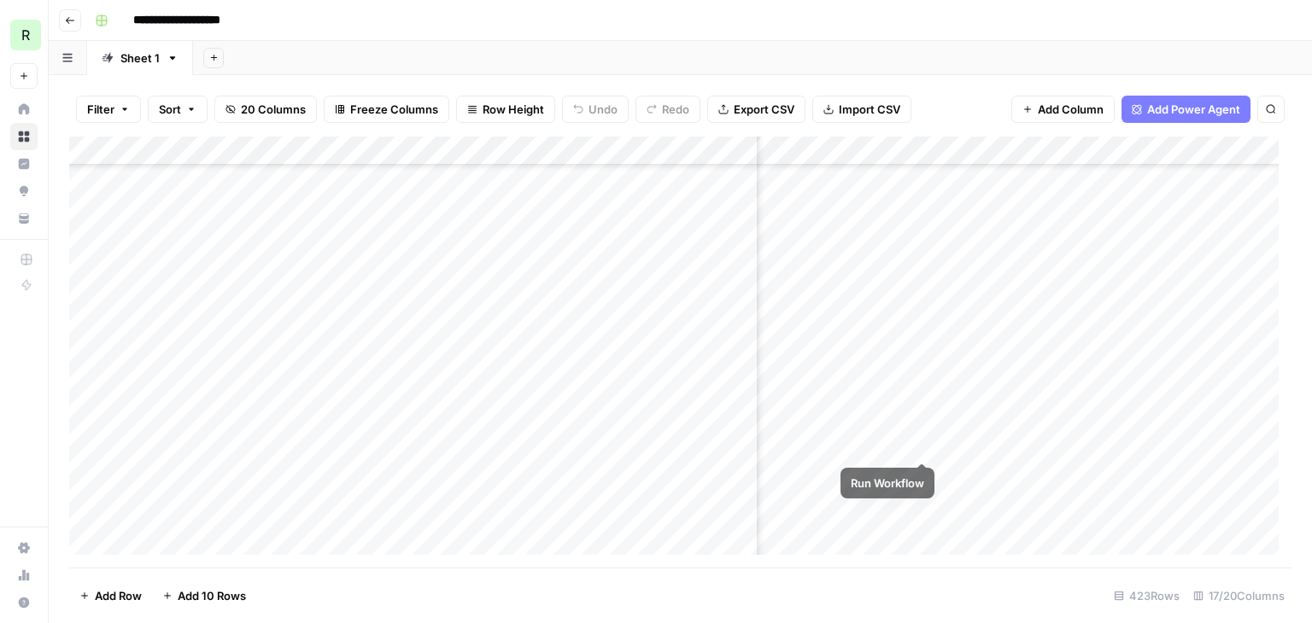
click at [920, 444] on div "Add Column" at bounding box center [680, 352] width 1222 height 431
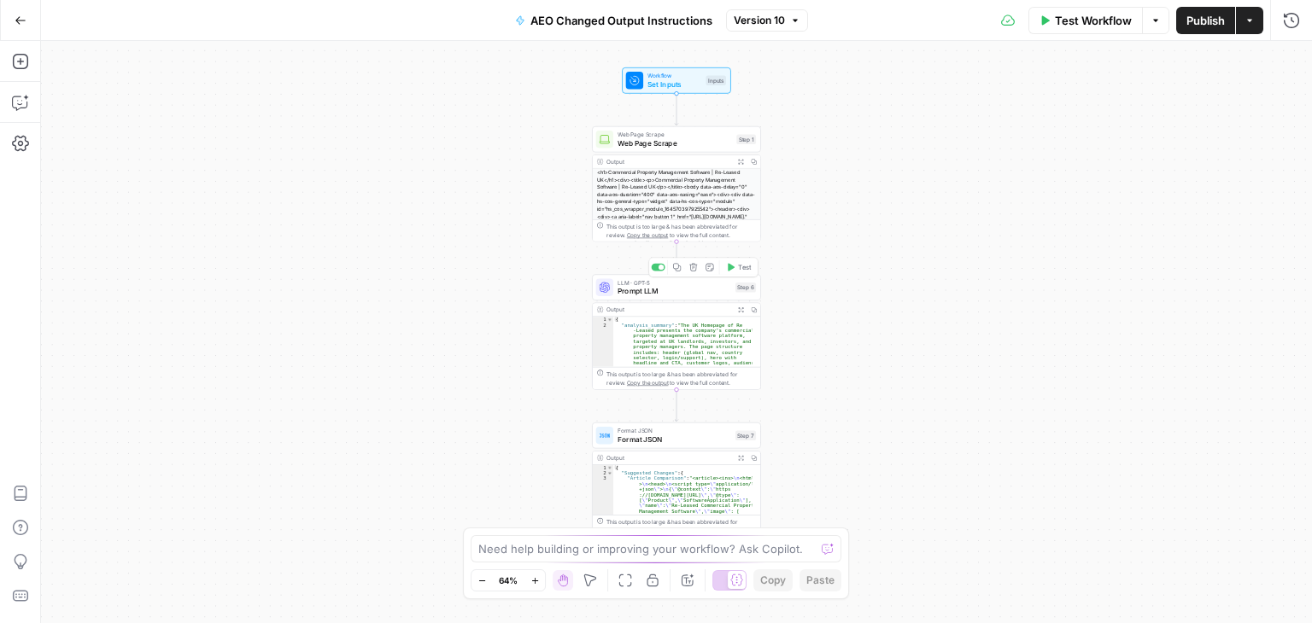
click at [680, 292] on span "Prompt LLM" at bounding box center [675, 291] width 114 height 11
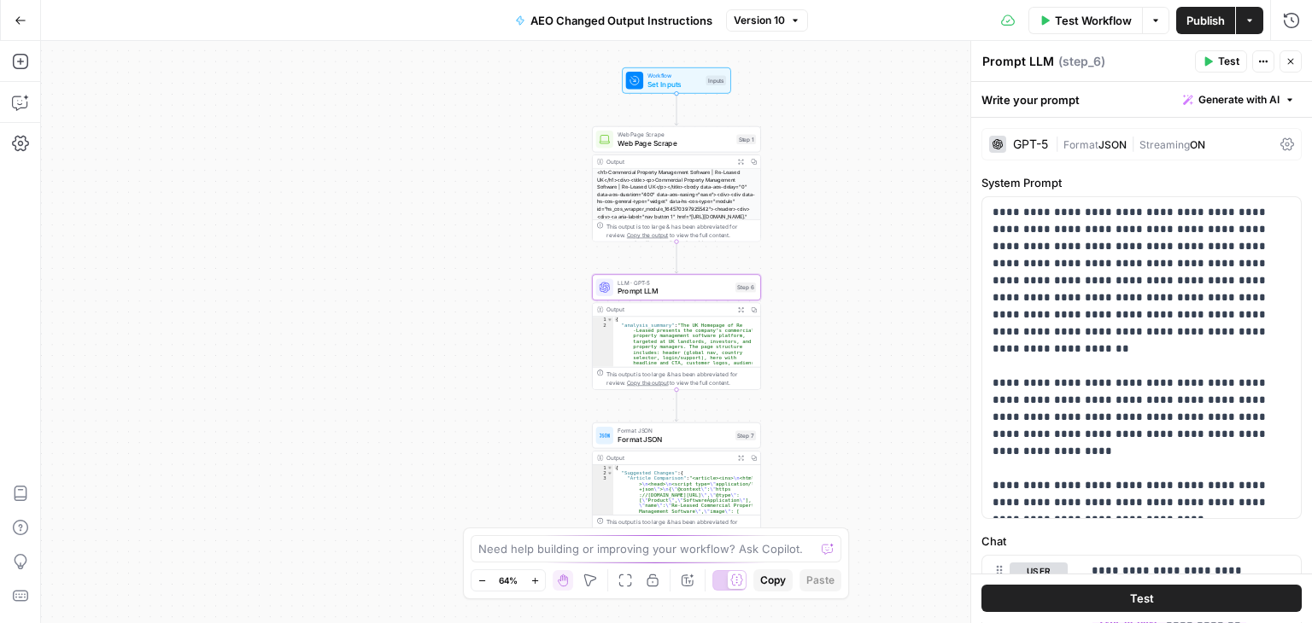
click at [1024, 132] on div "GPT-5 | Format JSON | Streaming ON" at bounding box center [1141, 144] width 320 height 32
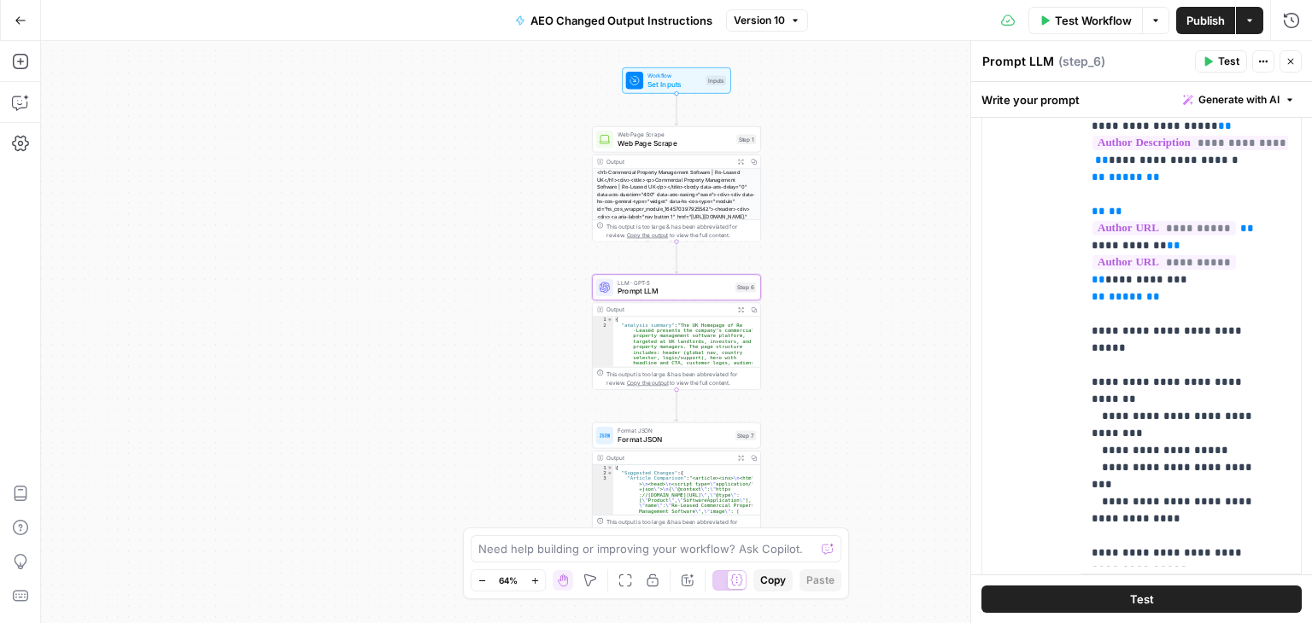
scroll to position [1617, 0]
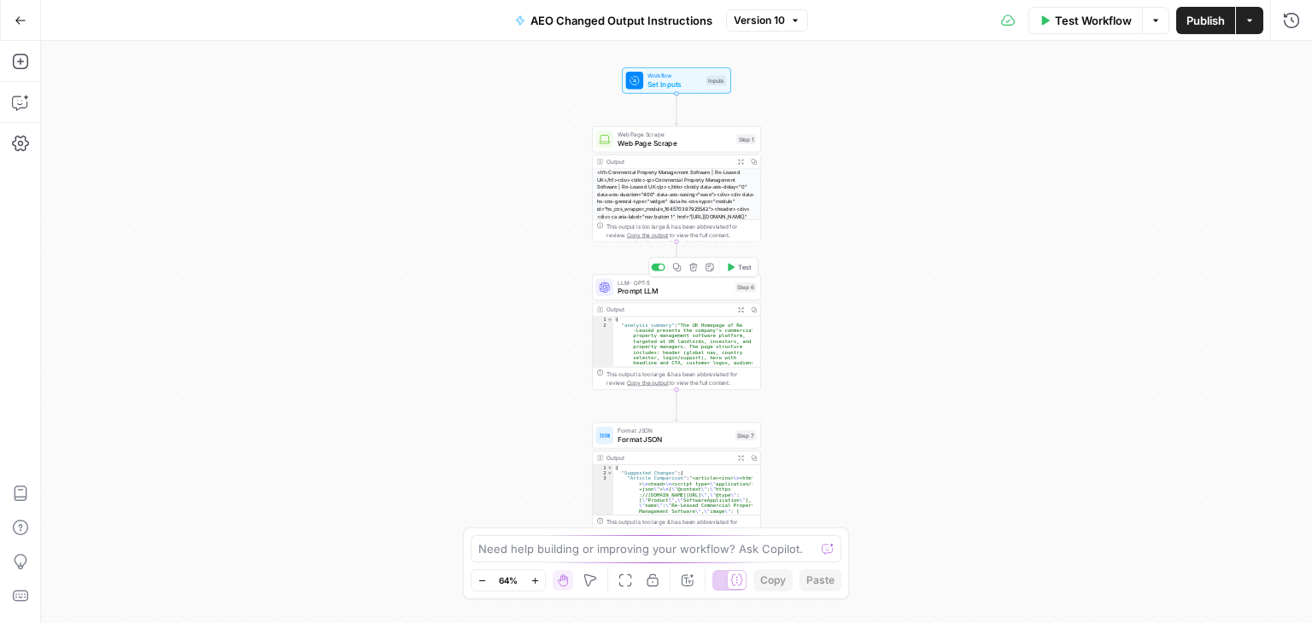
click at [626, 284] on span "LLM · GPT-5" at bounding box center [675, 282] width 114 height 9
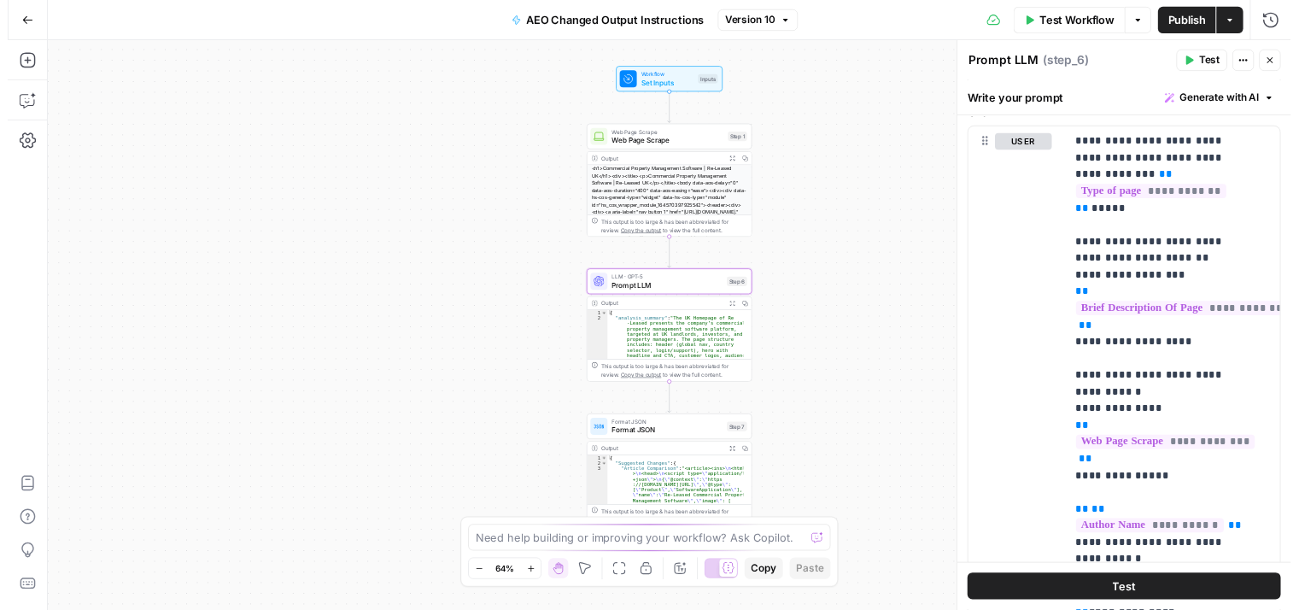
scroll to position [767, 0]
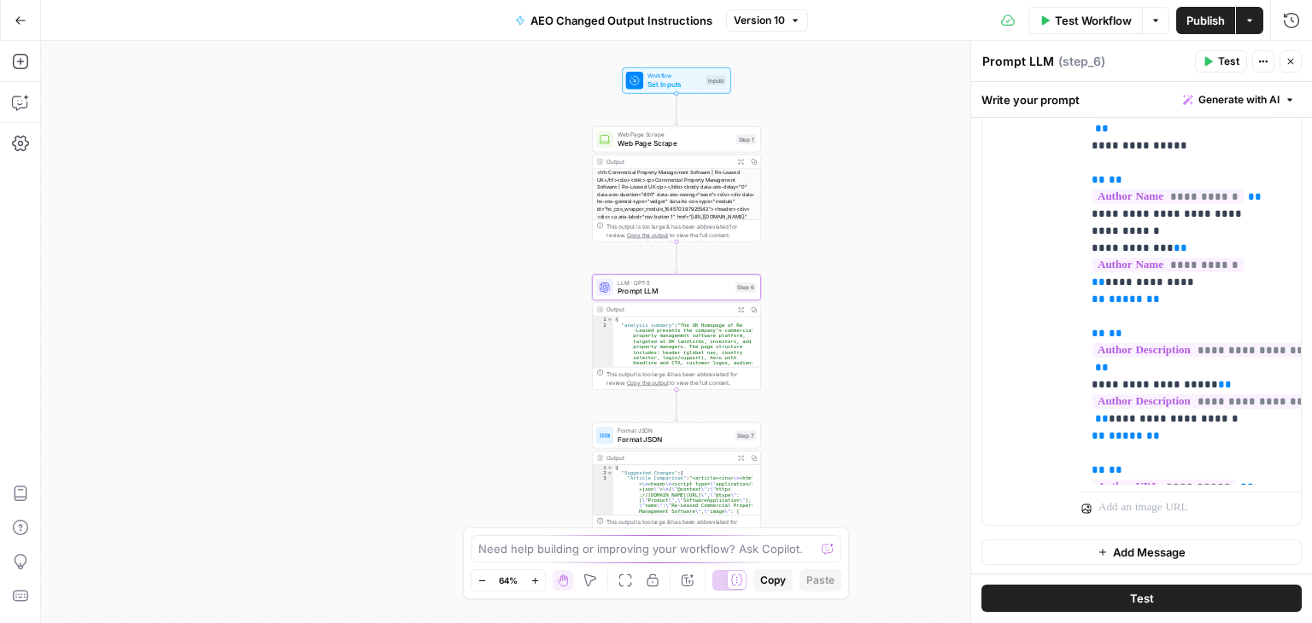
click at [1202, 56] on button "Test" at bounding box center [1221, 61] width 52 height 22
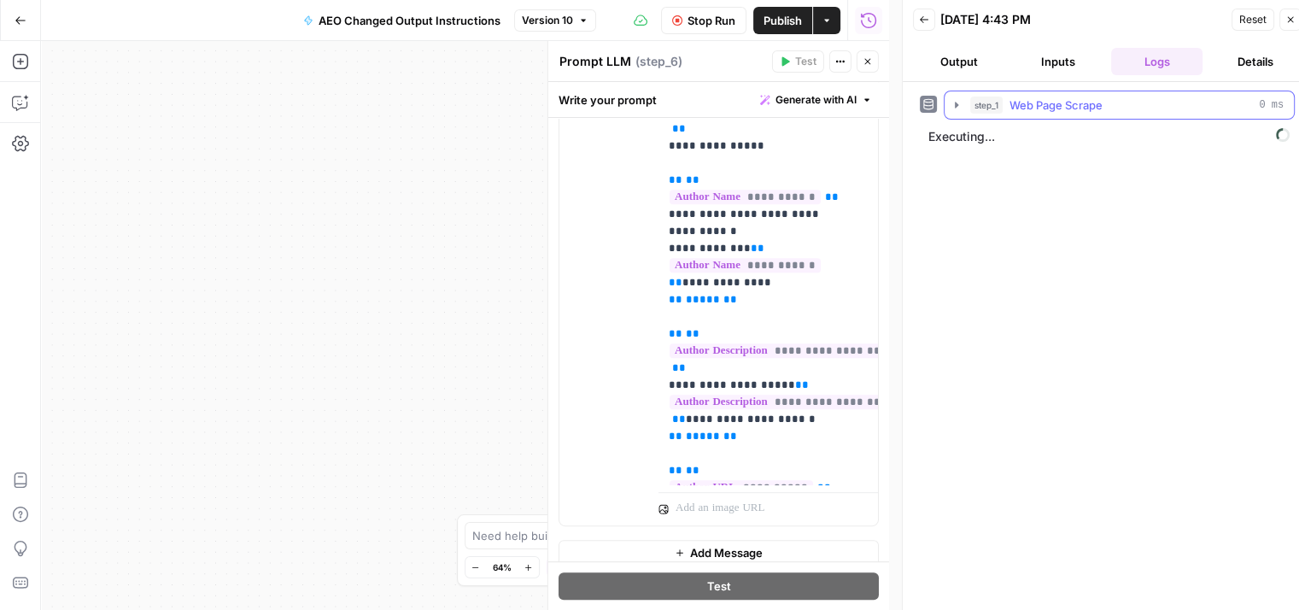
click at [951, 100] on icon "button" at bounding box center [957, 105] width 14 height 14
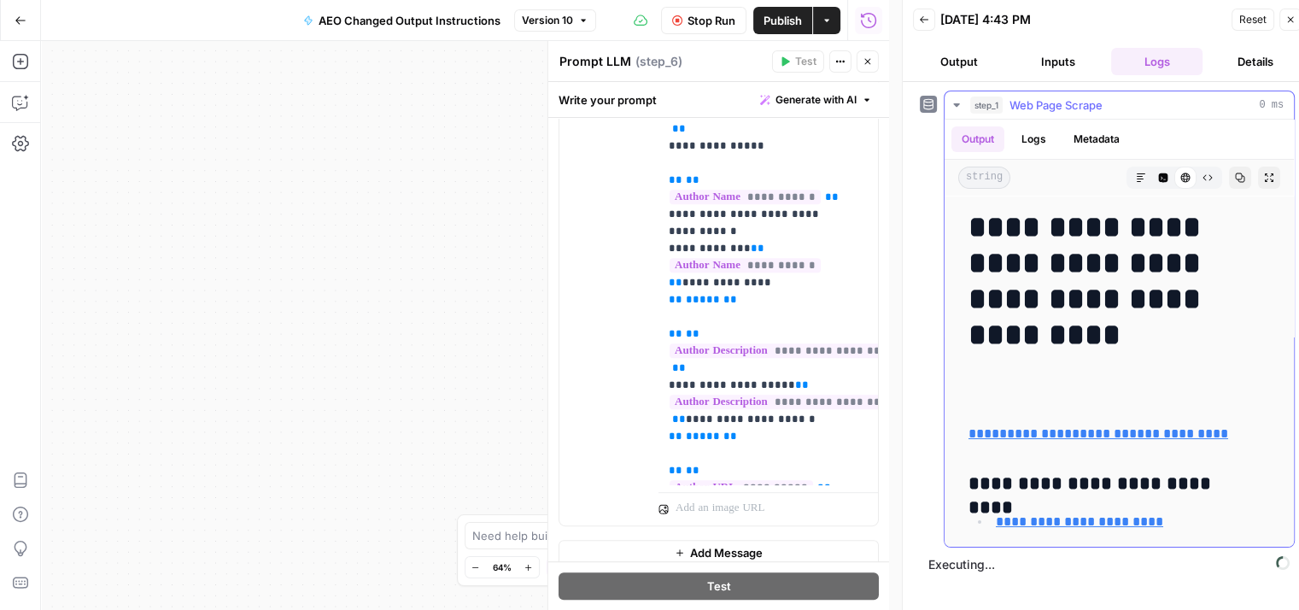
click at [951, 100] on icon "button" at bounding box center [957, 105] width 14 height 14
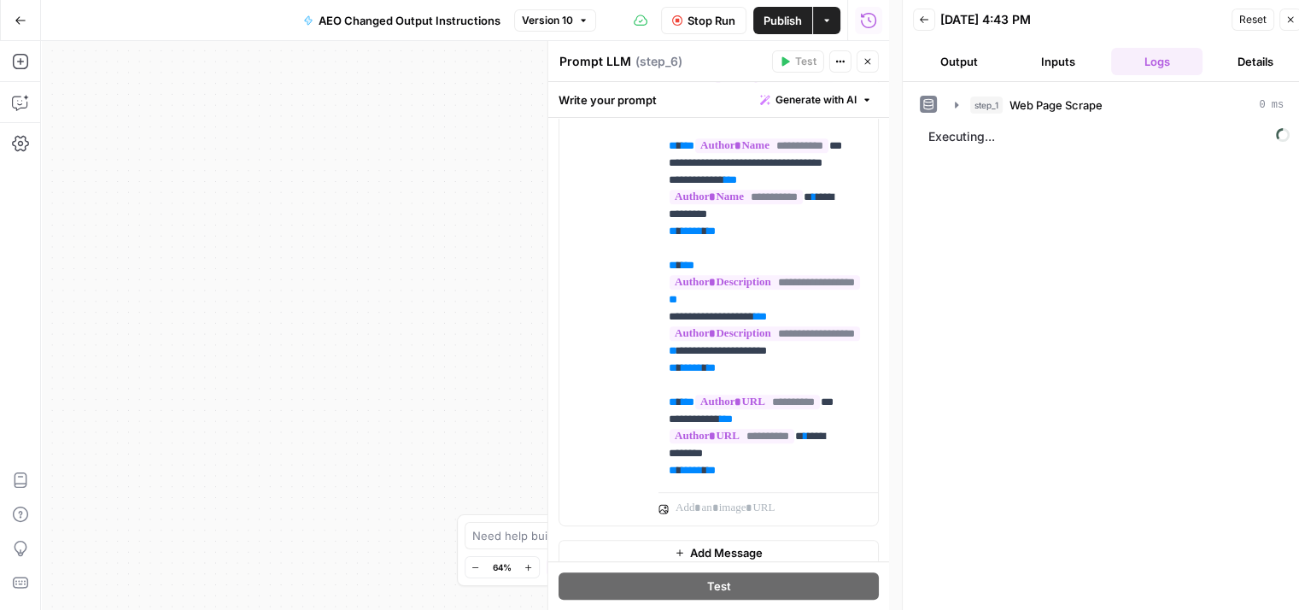
click at [545, 21] on span "Version 10" at bounding box center [547, 20] width 51 height 15
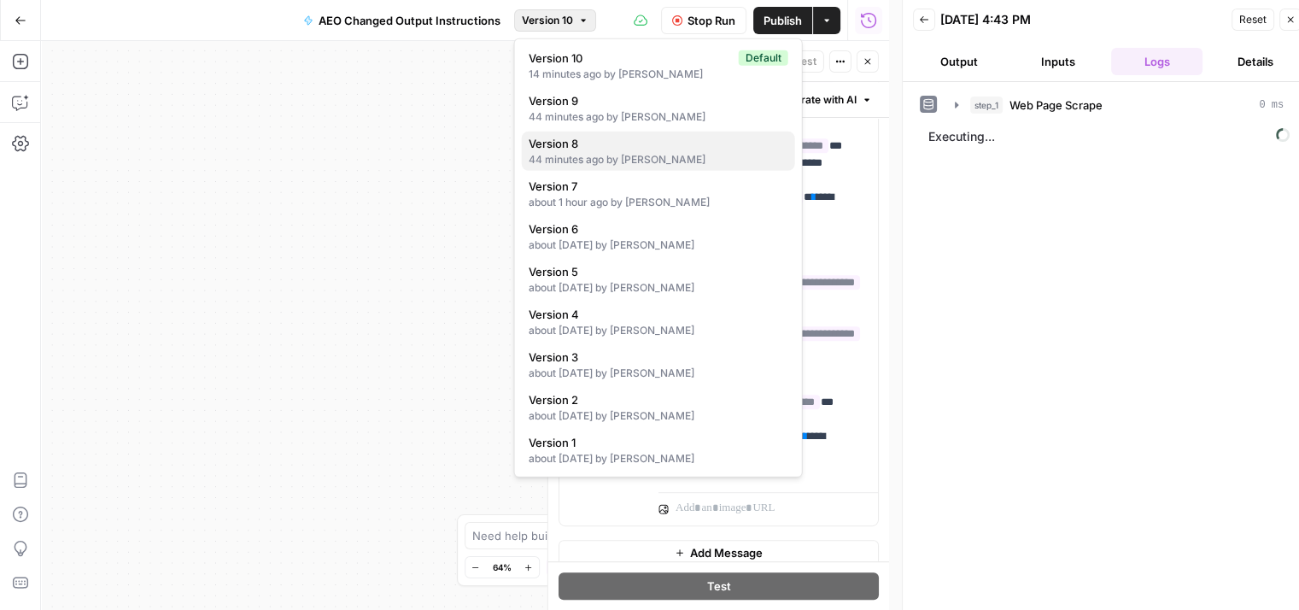
click at [598, 156] on div "44 minutes ago by [PERSON_NAME]" at bounding box center [659, 159] width 260 height 15
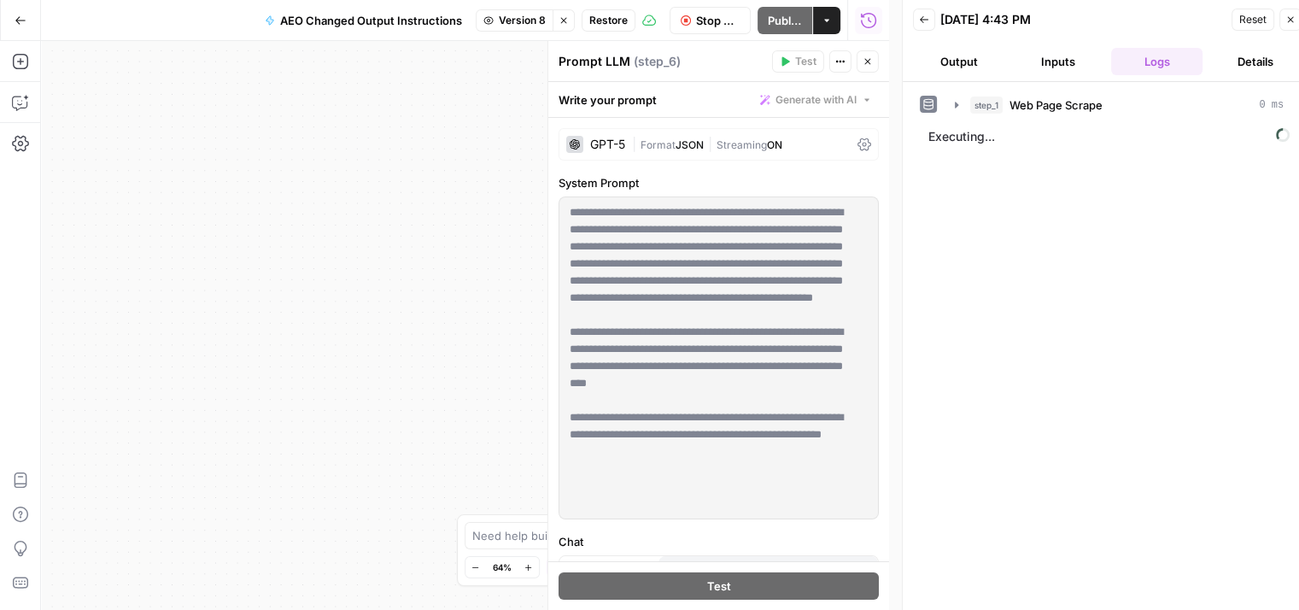
click at [707, 24] on span "Stop Run" at bounding box center [718, 20] width 44 height 17
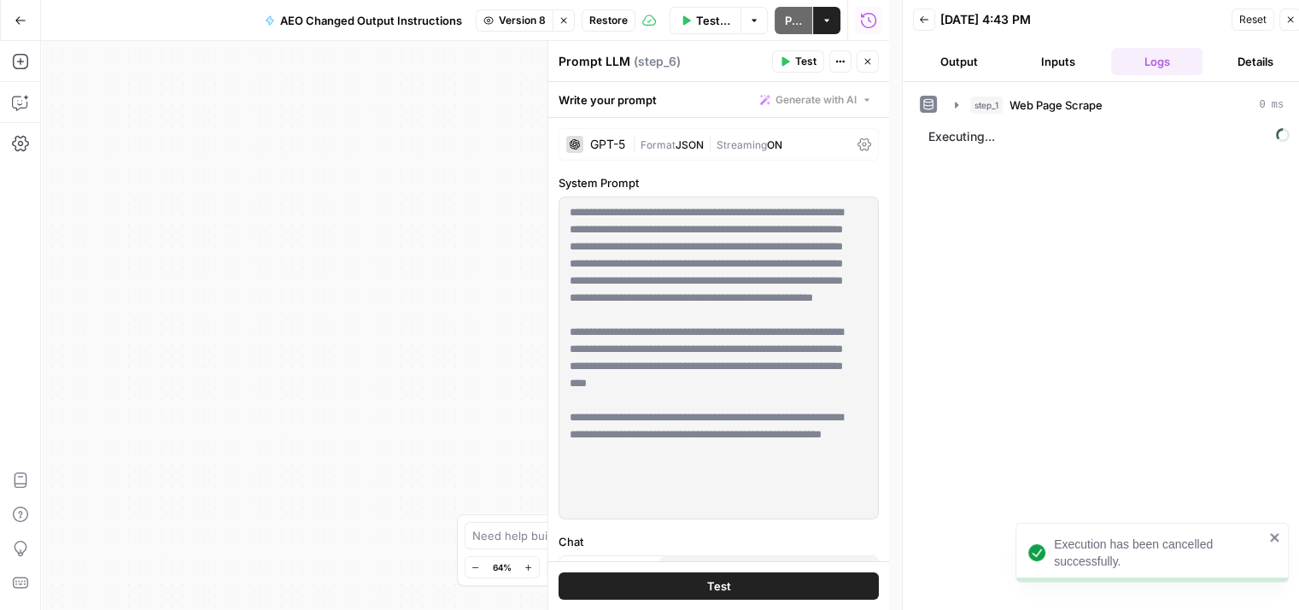
click at [612, 24] on span "Restore" at bounding box center [608, 20] width 38 height 15
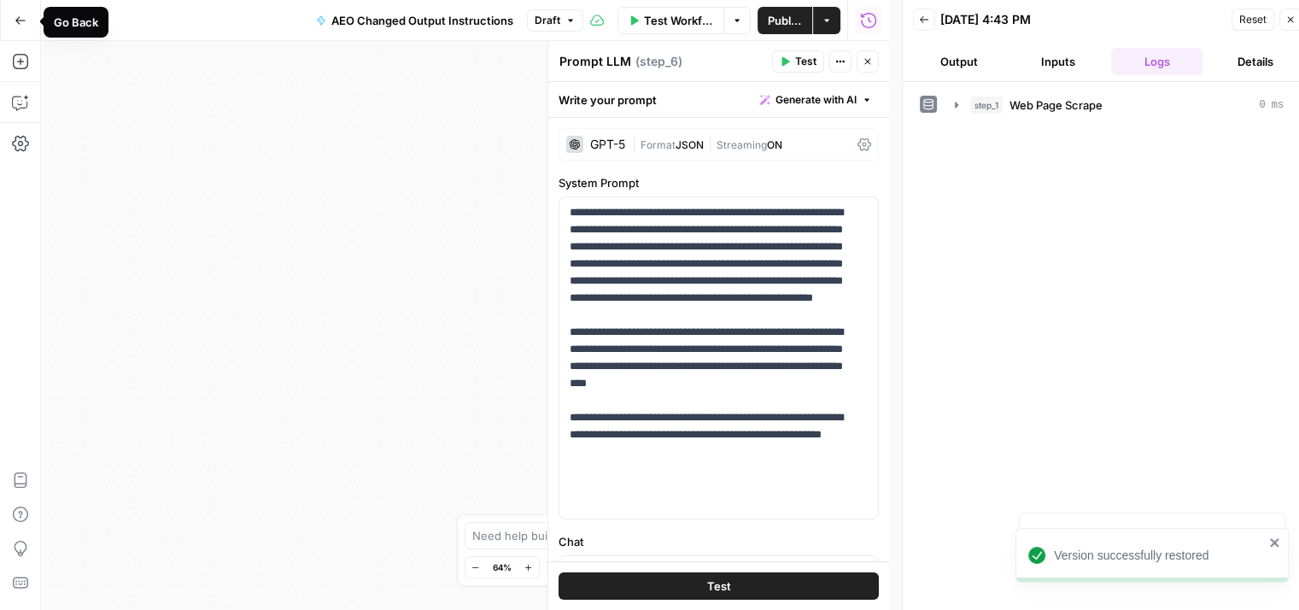
click at [20, 18] on icon "button" at bounding box center [21, 21] width 12 height 12
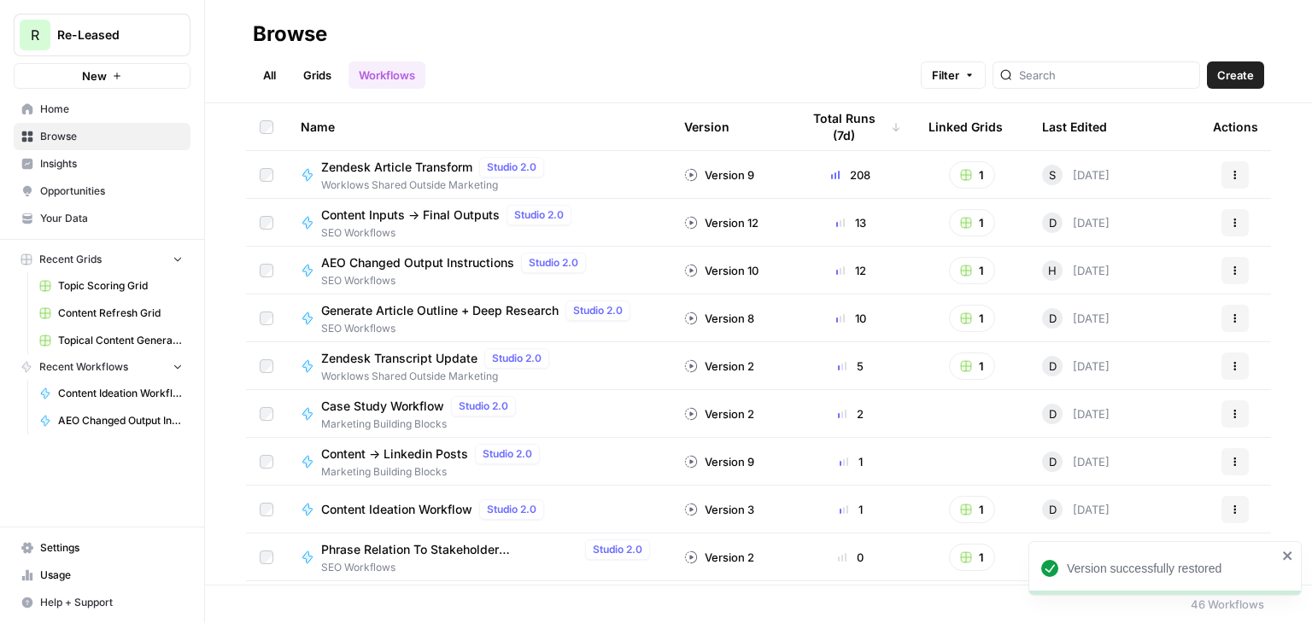
click at [111, 306] on span "Content Refresh Grid" at bounding box center [120, 313] width 125 height 15
